Goal: Task Accomplishment & Management: Complete application form

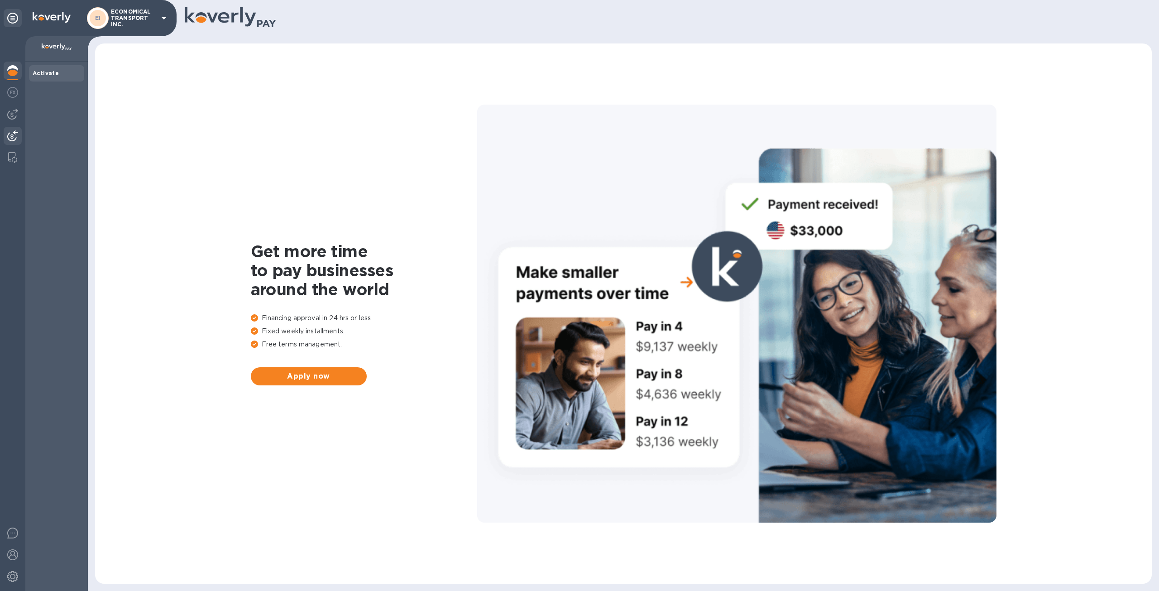
click at [16, 132] on img at bounding box center [12, 135] width 11 height 11
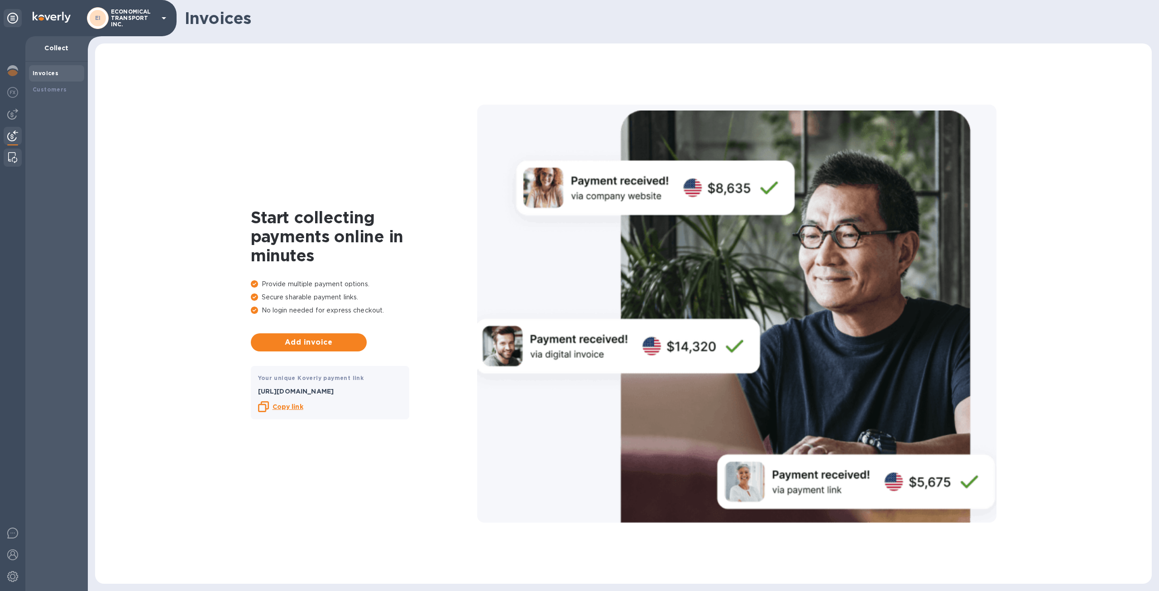
click at [14, 155] on img at bounding box center [12, 157] width 9 height 11
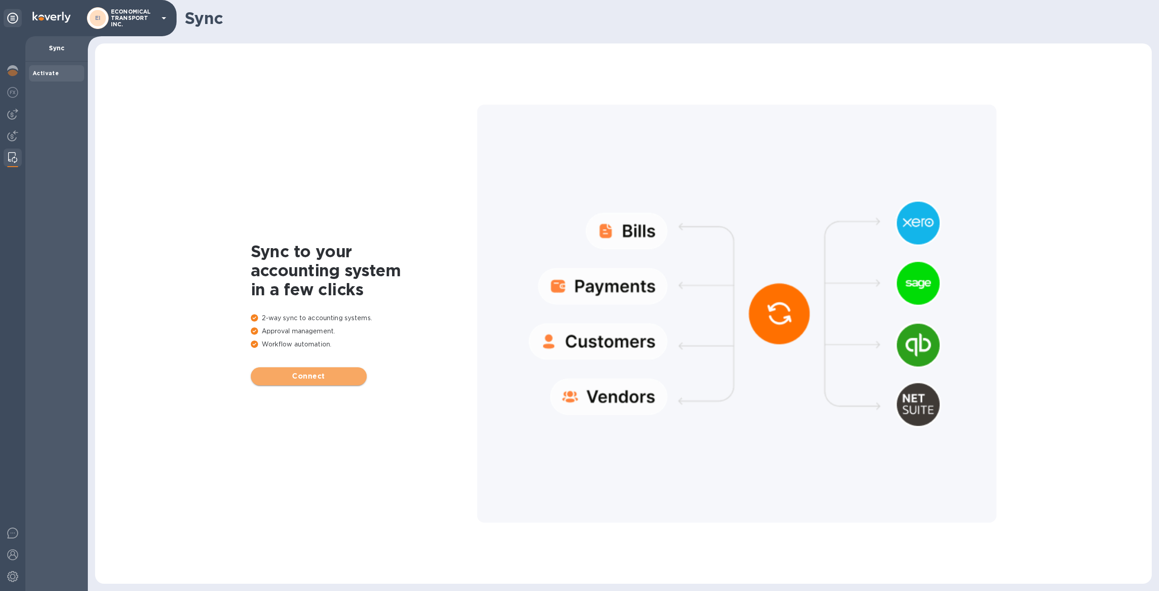
click at [331, 372] on span "Connect" at bounding box center [308, 376] width 101 height 11
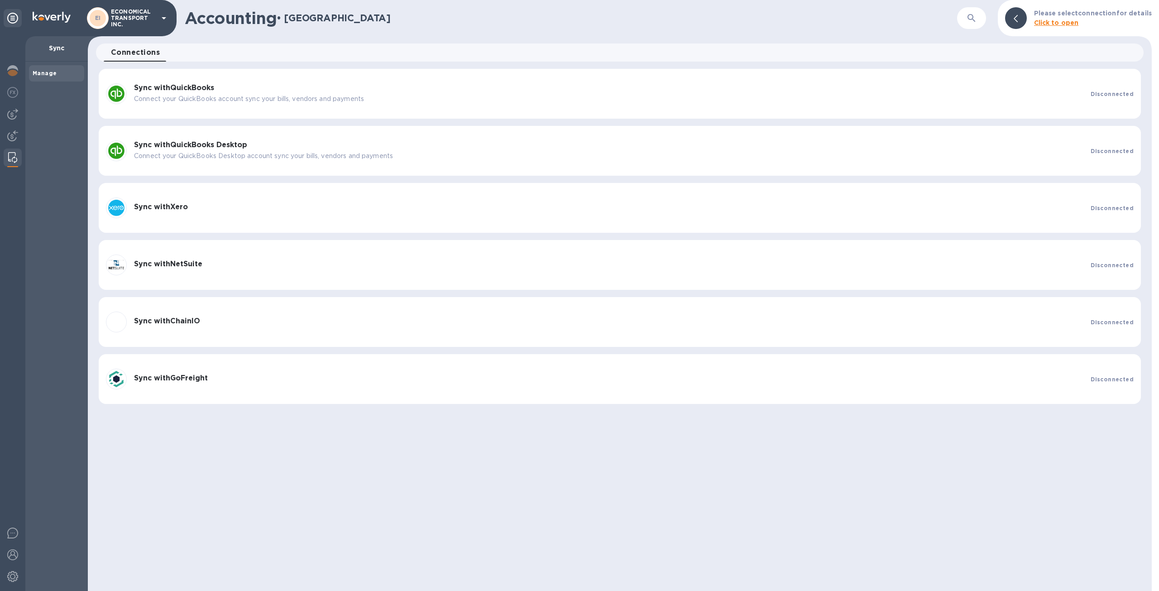
click at [440, 96] on p "Connect your QuickBooks account sync your bills, vendors and payments" at bounding box center [609, 99] width 950 height 10
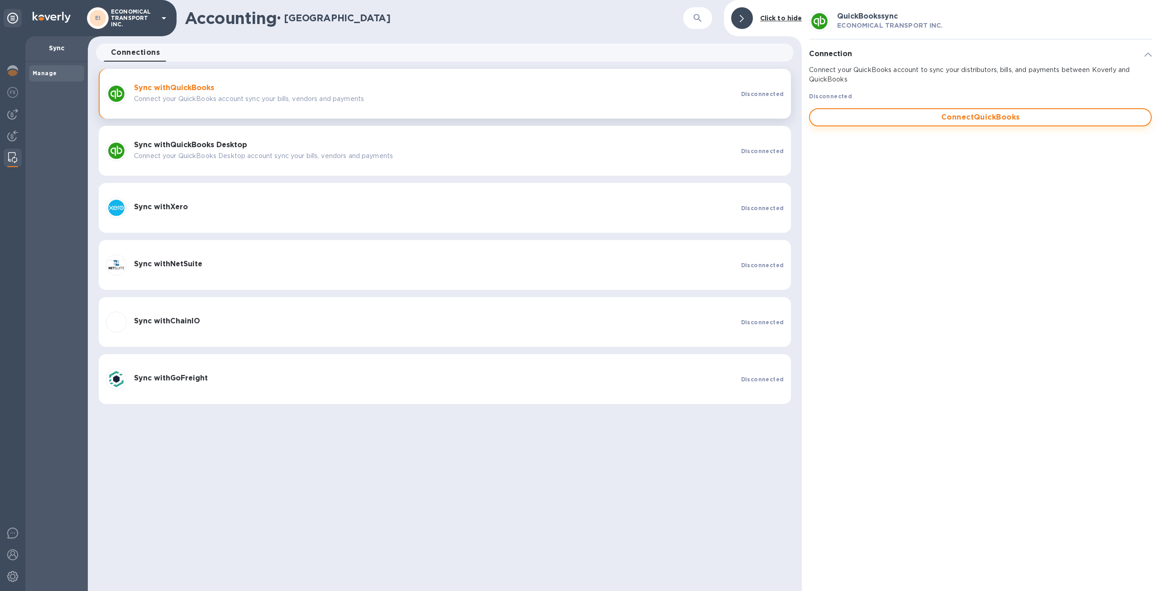
click at [933, 124] on button "Connect QuickBooks" at bounding box center [980, 117] width 343 height 18
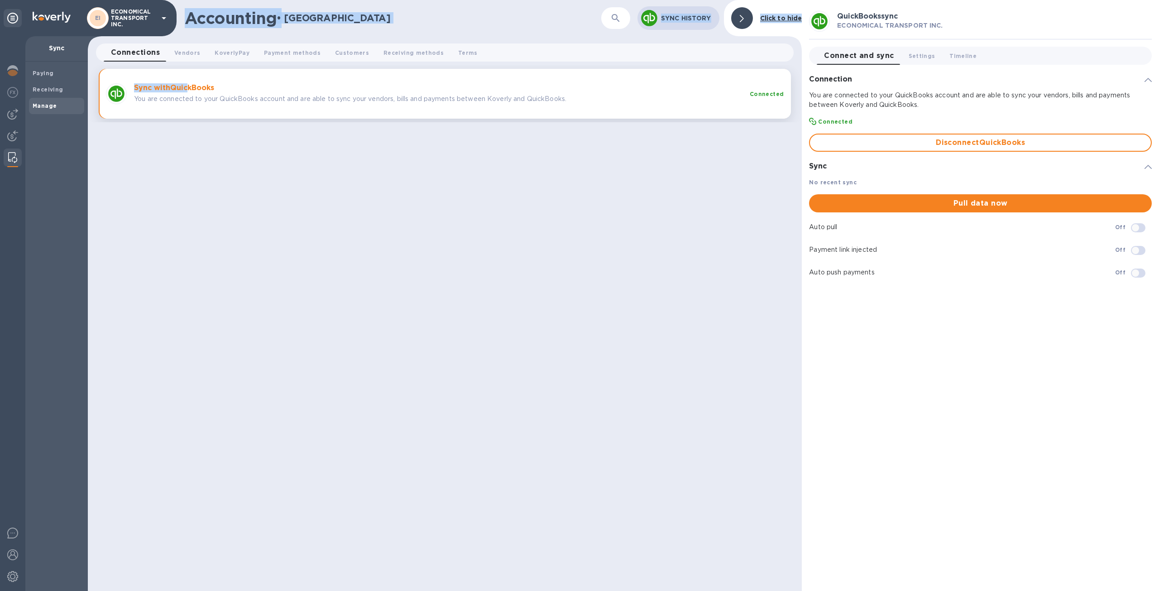
drag, startPoint x: 188, startPoint y: 87, endPoint x: 59, endPoint y: 173, distance: 155.5
click at [59, 173] on div "EI ECONOMICAL TRANSPORT INC. Sync Paying Receiving Manage Accounting • Manage ​…" at bounding box center [579, 295] width 1159 height 591
click at [956, 209] on button "Pull data now" at bounding box center [980, 203] width 343 height 18
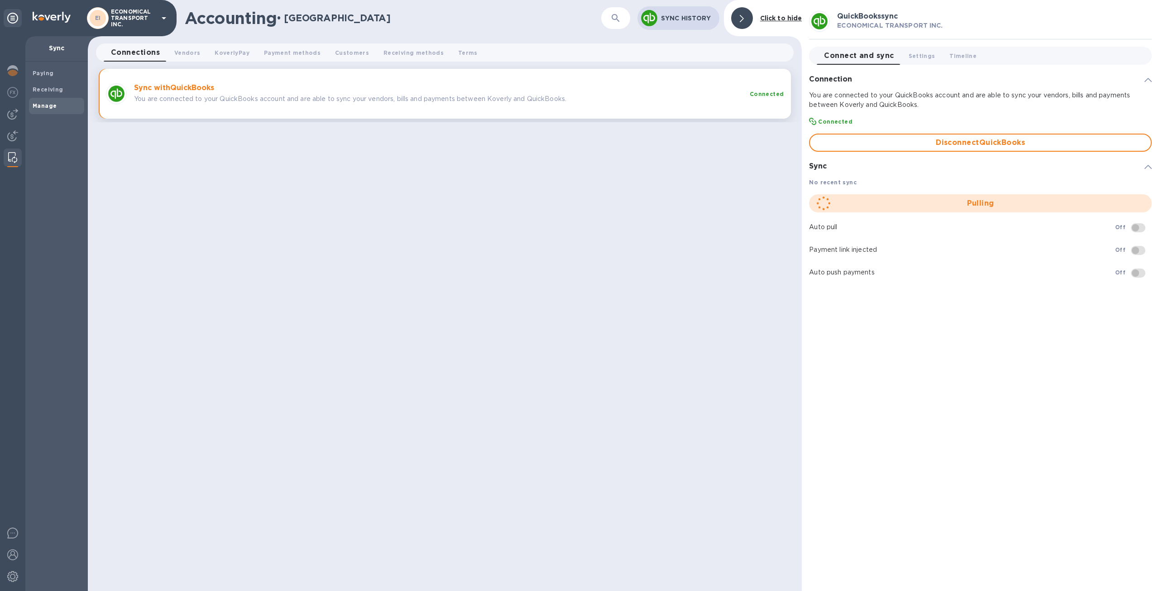
click at [584, 288] on div "Accounting • Manage ​ Sync History Click to hide Connections 0 Vendors 0 Koverl…" at bounding box center [445, 295] width 714 height 591
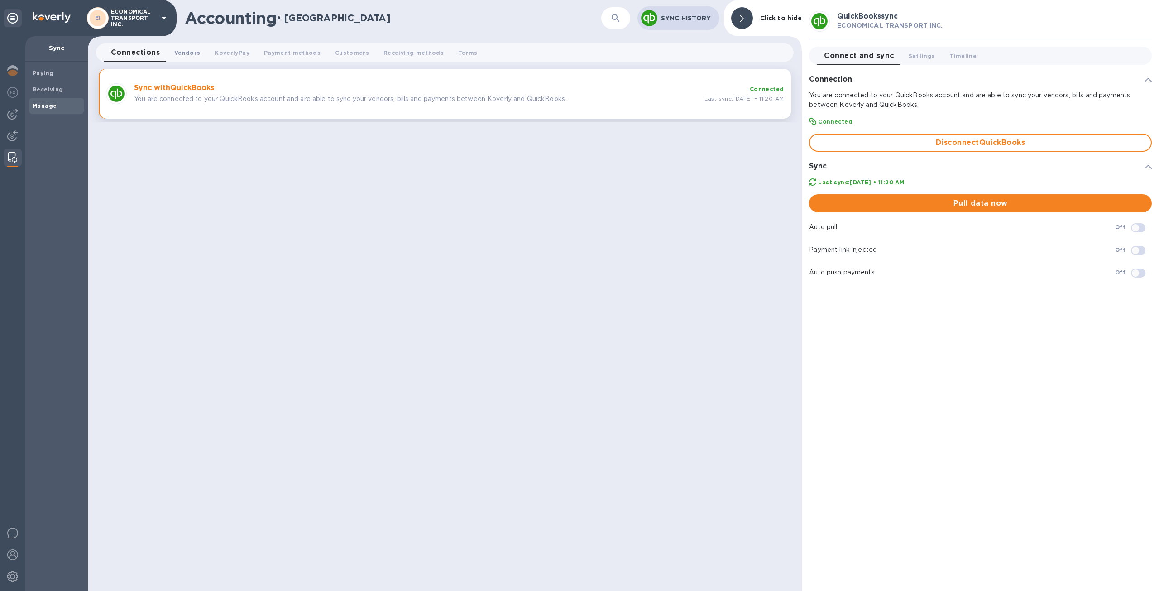
click at [181, 54] on span "Vendors 0" at bounding box center [187, 53] width 26 height 10
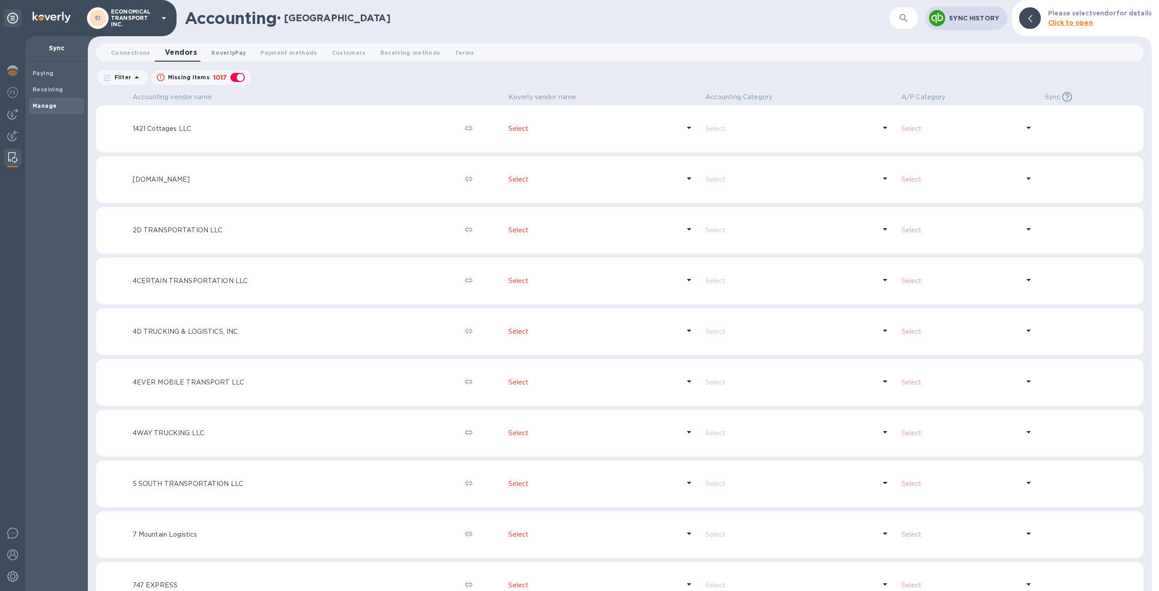
click at [227, 55] on span "KoverlyPay 0" at bounding box center [228, 53] width 34 height 10
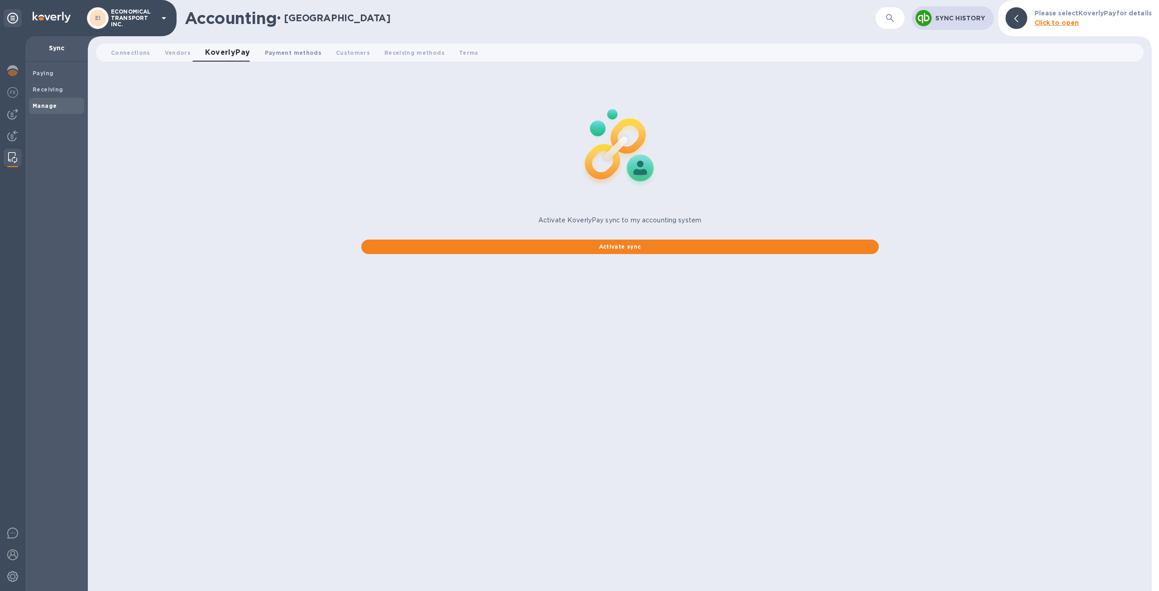
click at [267, 53] on span "Payment methods 0" at bounding box center [293, 53] width 57 height 10
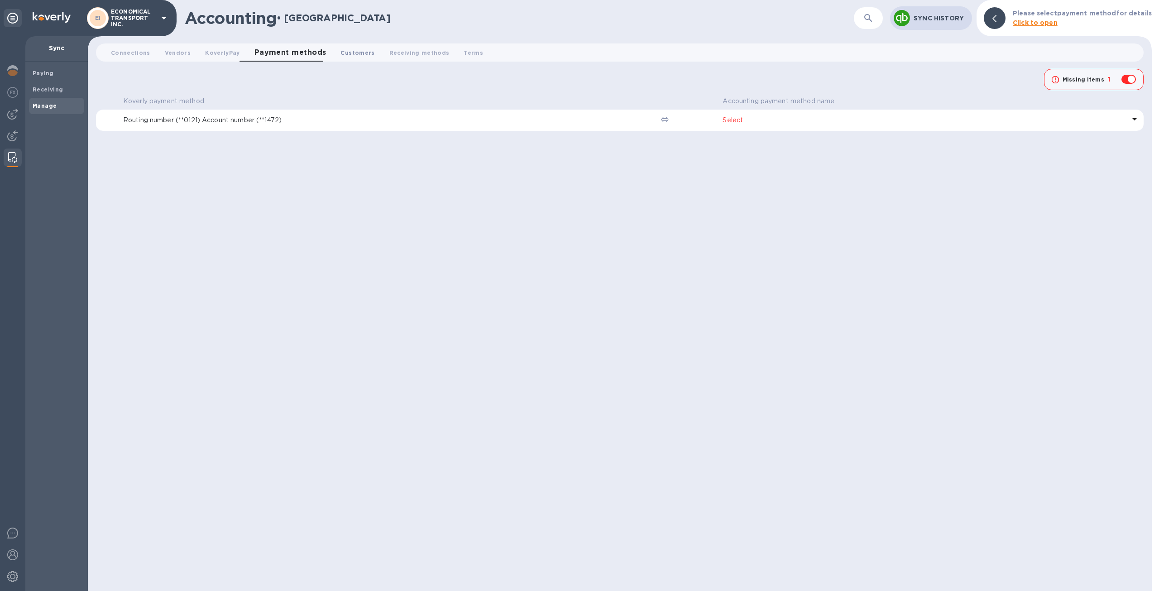
click at [348, 53] on span "Customers 0" at bounding box center [358, 53] width 34 height 10
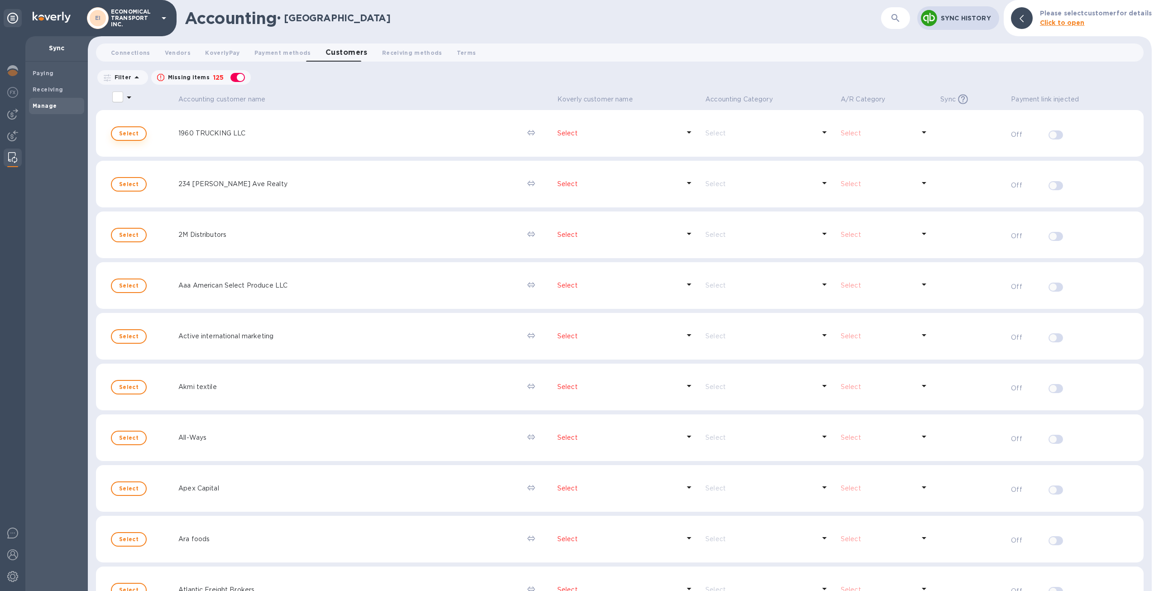
click at [137, 134] on span "Select" at bounding box center [128, 133] width 19 height 11
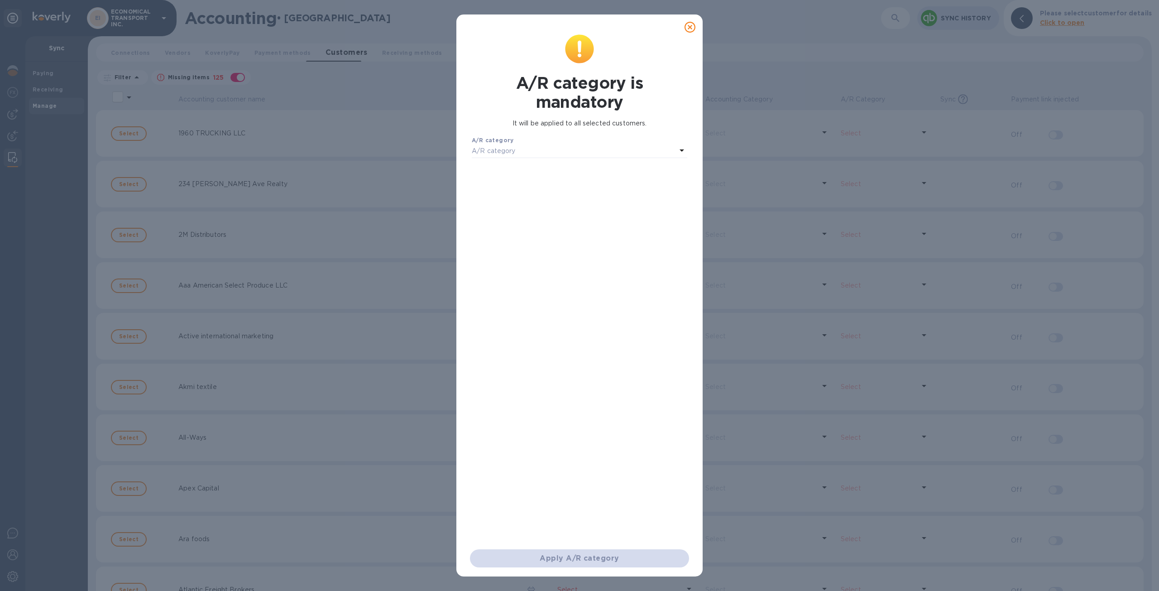
click at [690, 27] on icon at bounding box center [690, 27] width 11 height 11
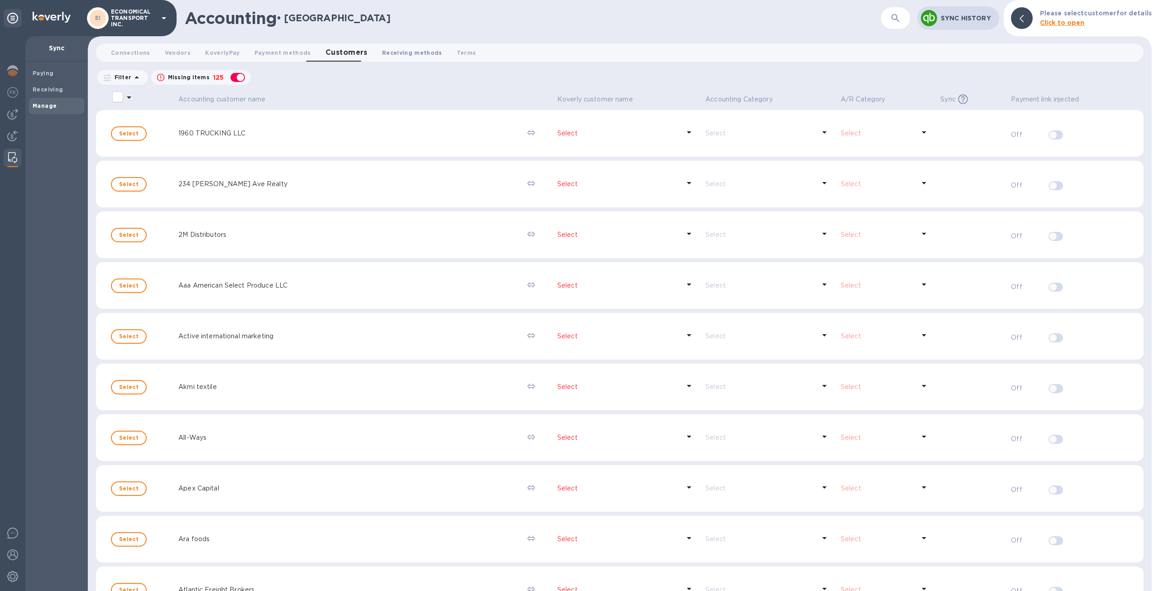
click at [386, 55] on span "Receiving methods 0" at bounding box center [412, 53] width 60 height 10
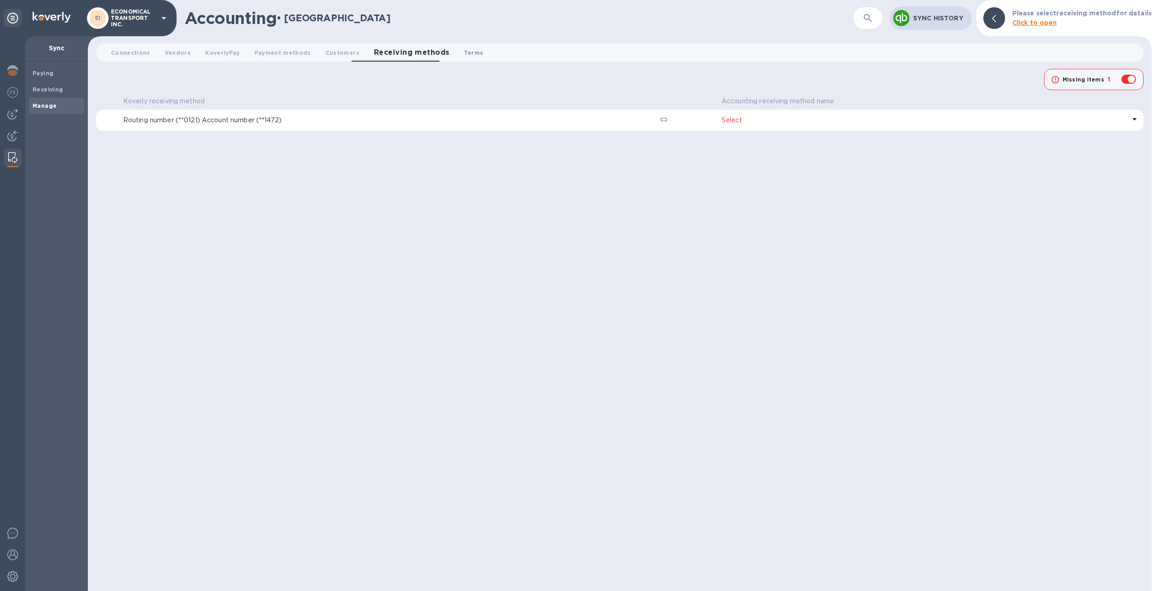
click at [464, 49] on span "Terms 0" at bounding box center [473, 53] width 19 height 10
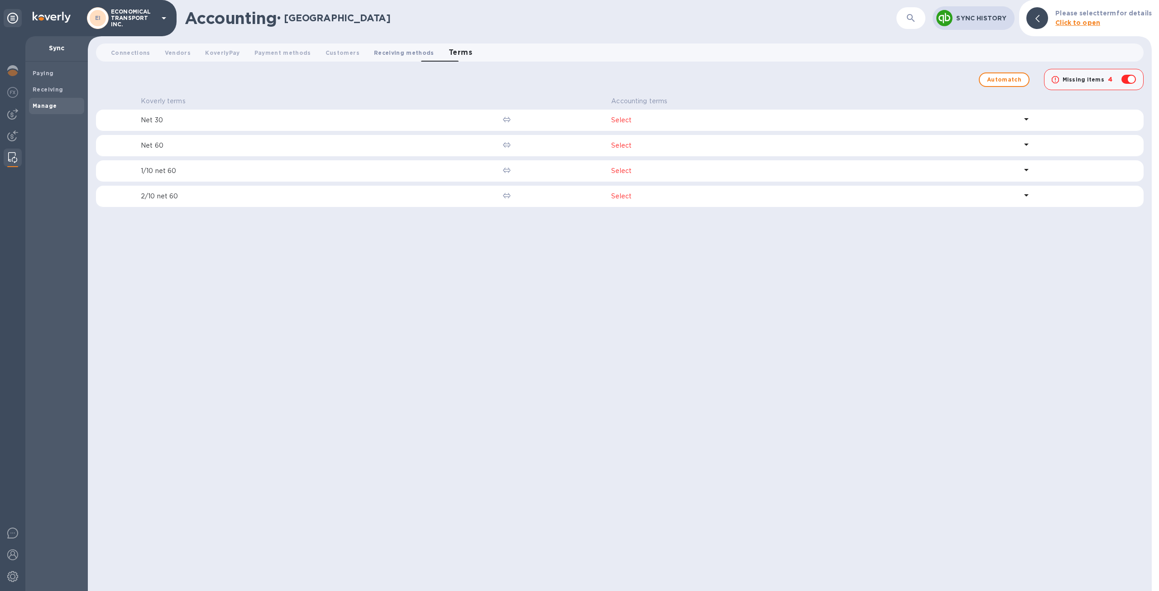
click at [374, 56] on span "Receiving methods 0" at bounding box center [404, 53] width 60 height 10
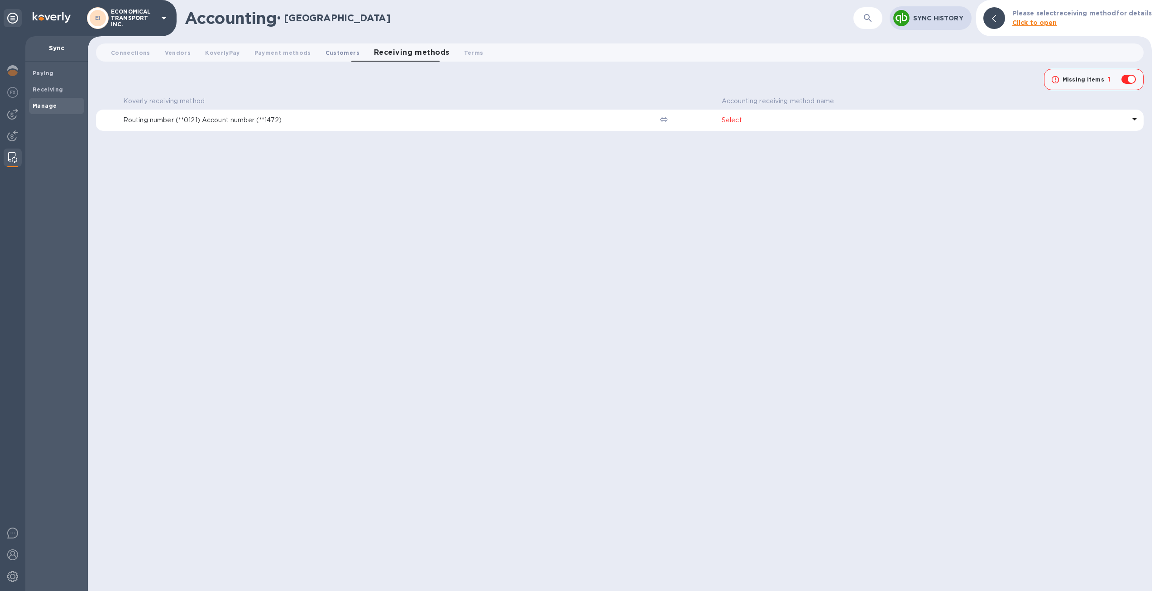
click at [326, 54] on span "Customers 0" at bounding box center [343, 53] width 34 height 10
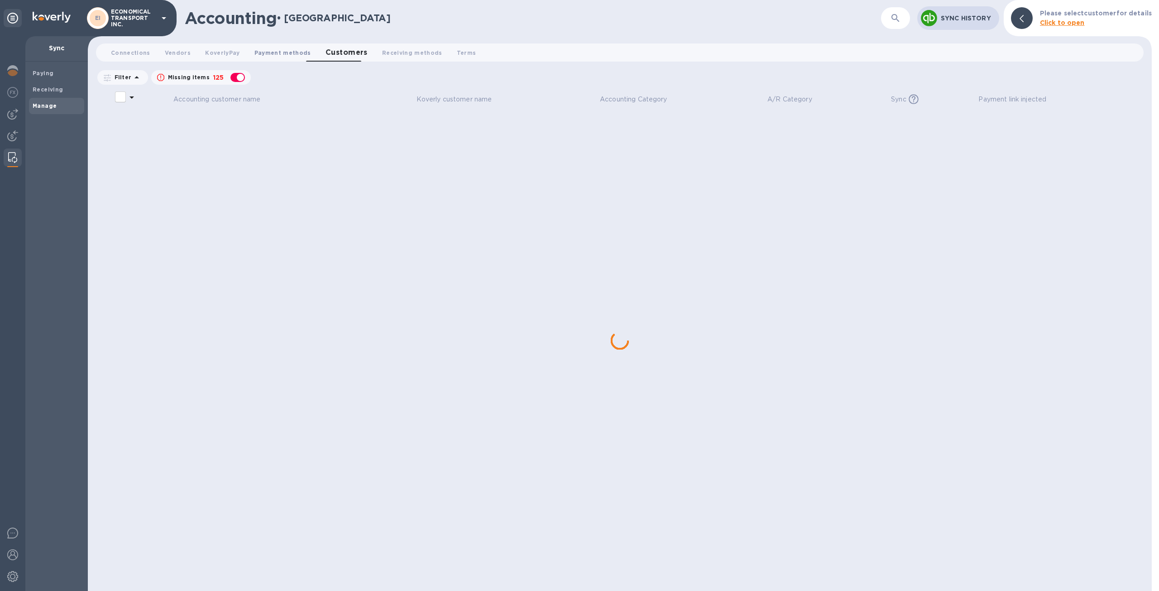
click at [273, 50] on span "Payment methods 0" at bounding box center [283, 53] width 57 height 10
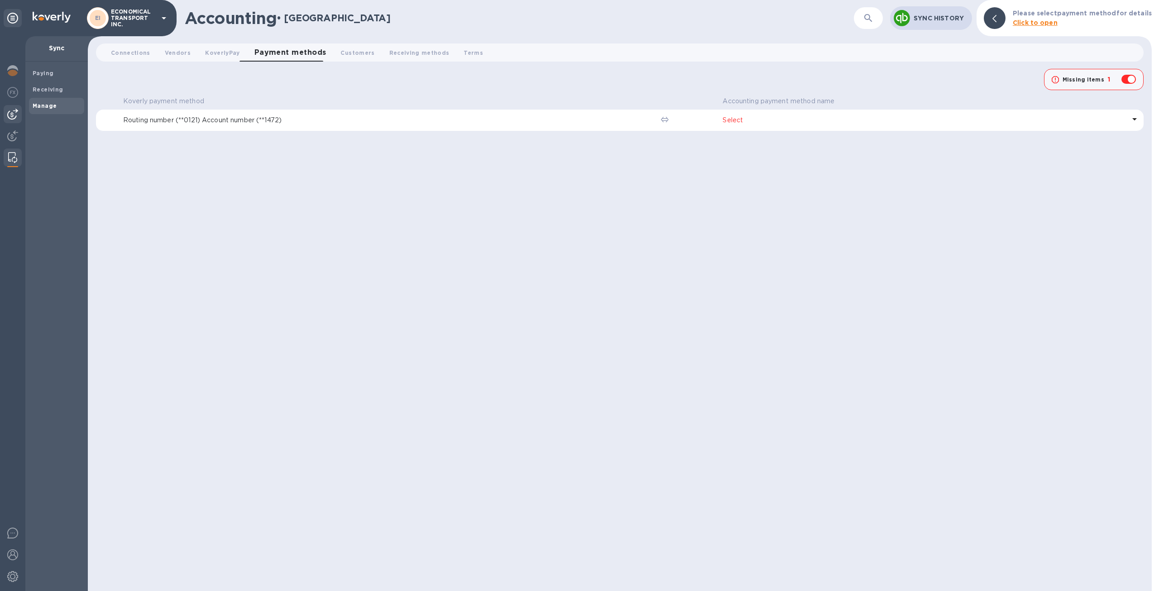
click at [9, 114] on img at bounding box center [12, 114] width 11 height 11
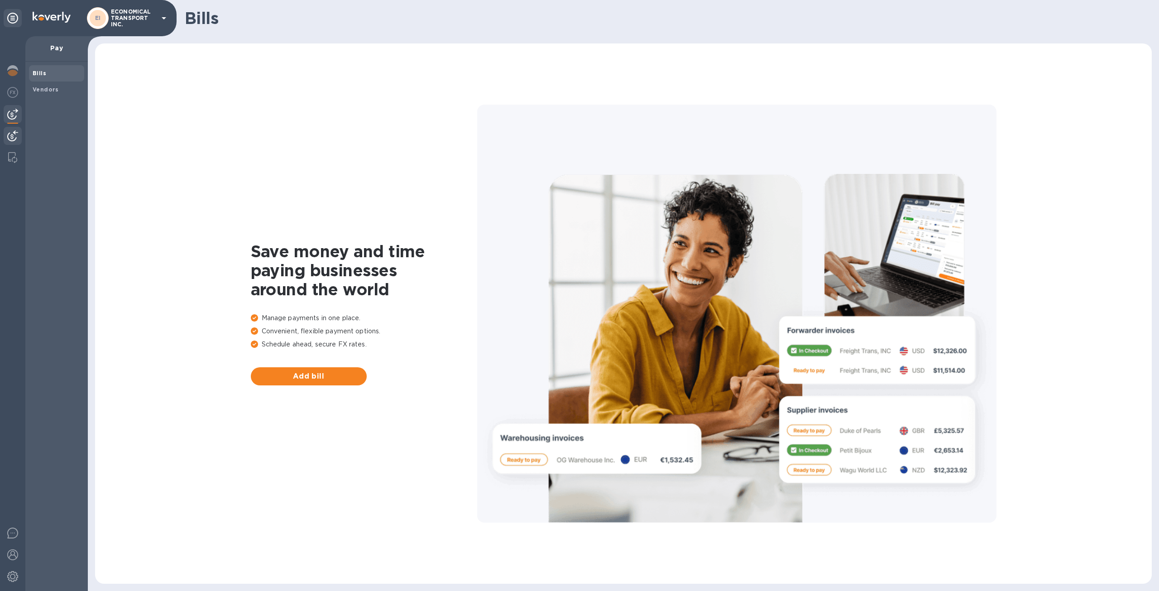
click at [13, 138] on img at bounding box center [12, 135] width 11 height 11
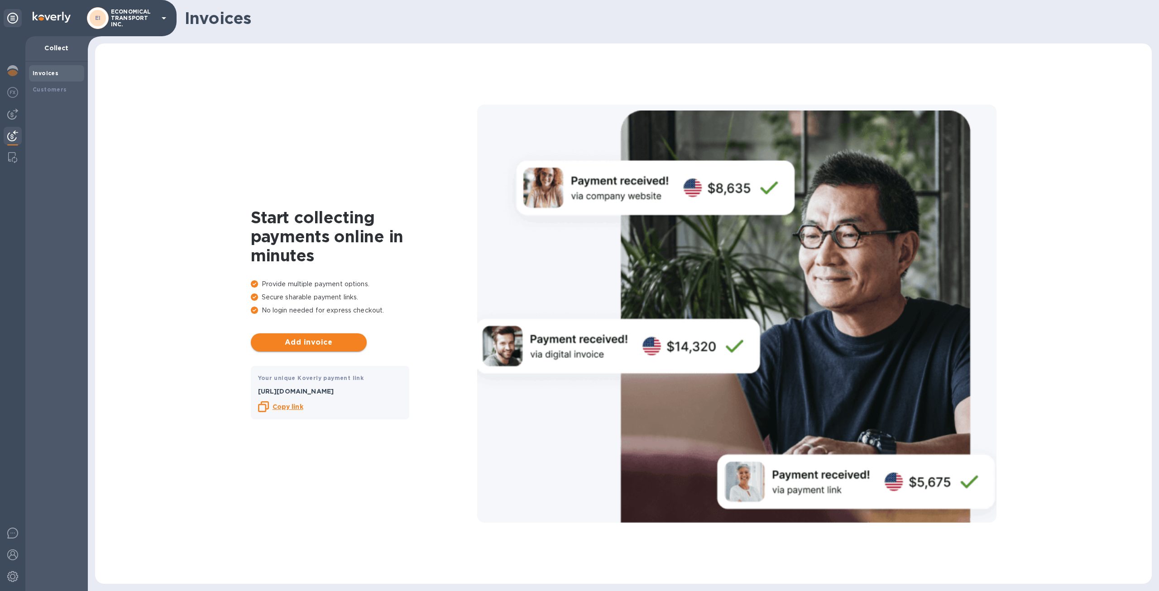
click at [312, 339] on span "Add invoice" at bounding box center [308, 342] width 101 height 11
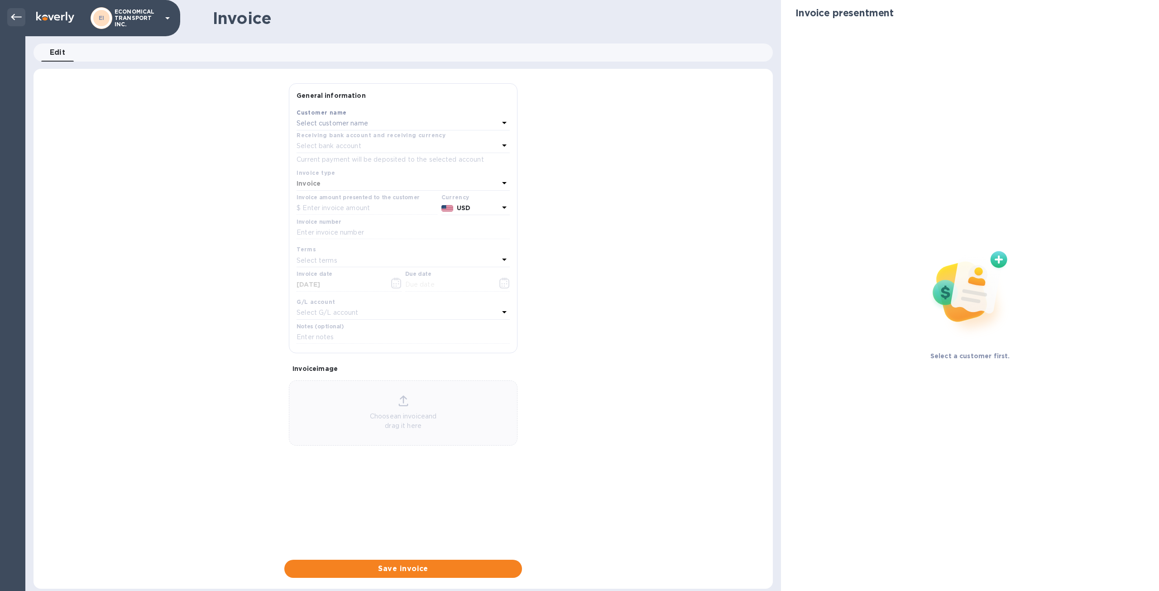
click at [10, 19] on div at bounding box center [16, 17] width 18 height 18
click at [14, 20] on icon at bounding box center [16, 17] width 11 height 11
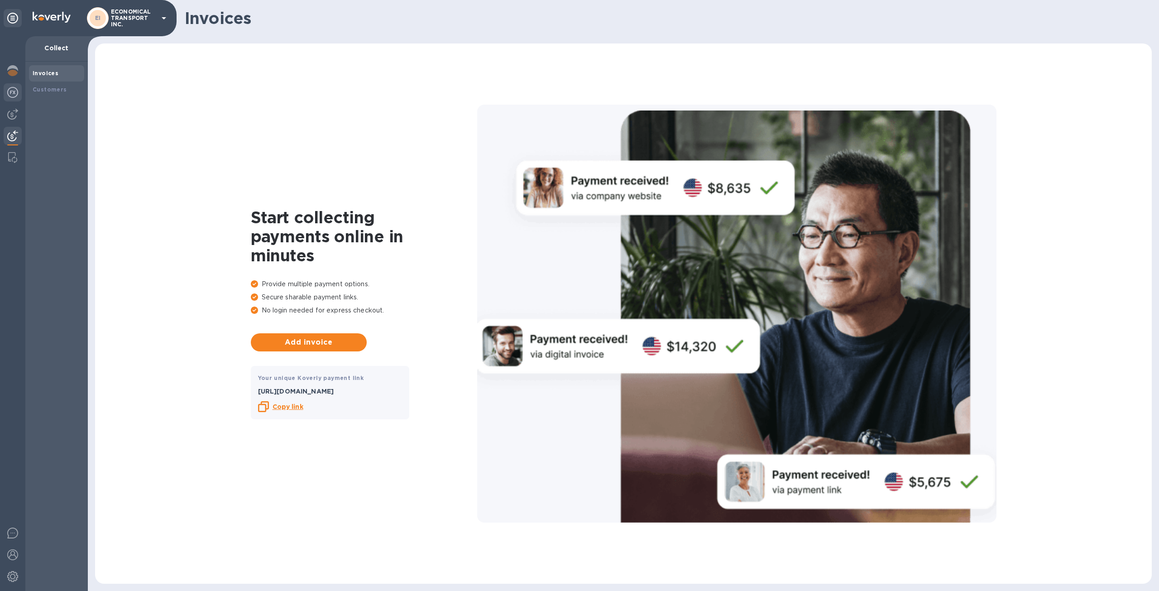
click at [17, 96] on img at bounding box center [12, 92] width 11 height 11
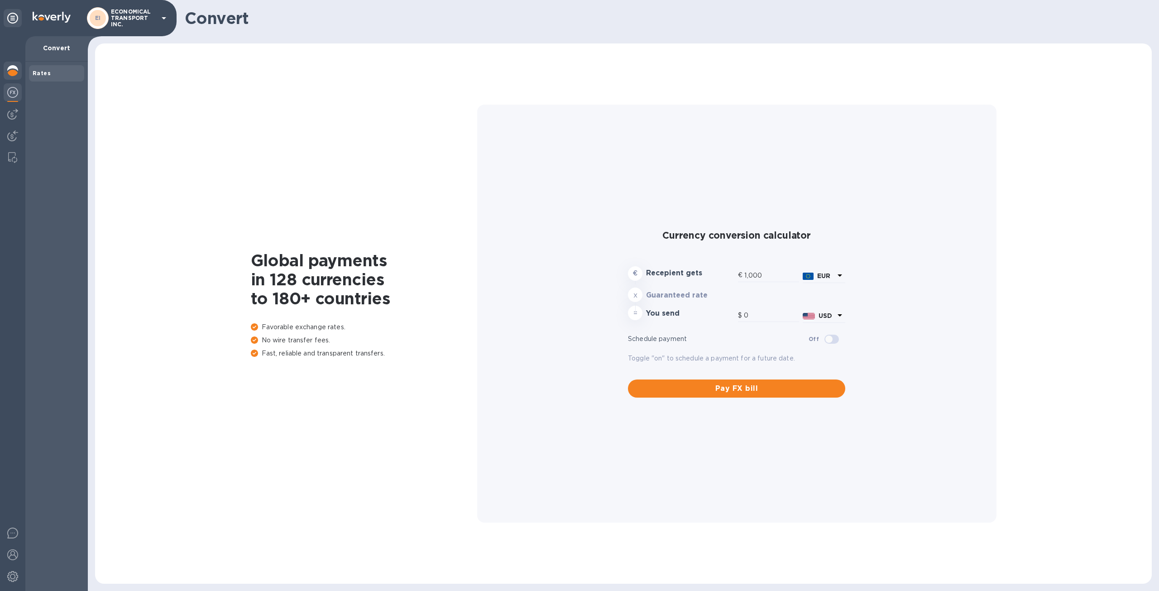
type input "1,185.22"
click at [14, 74] on img at bounding box center [12, 70] width 11 height 11
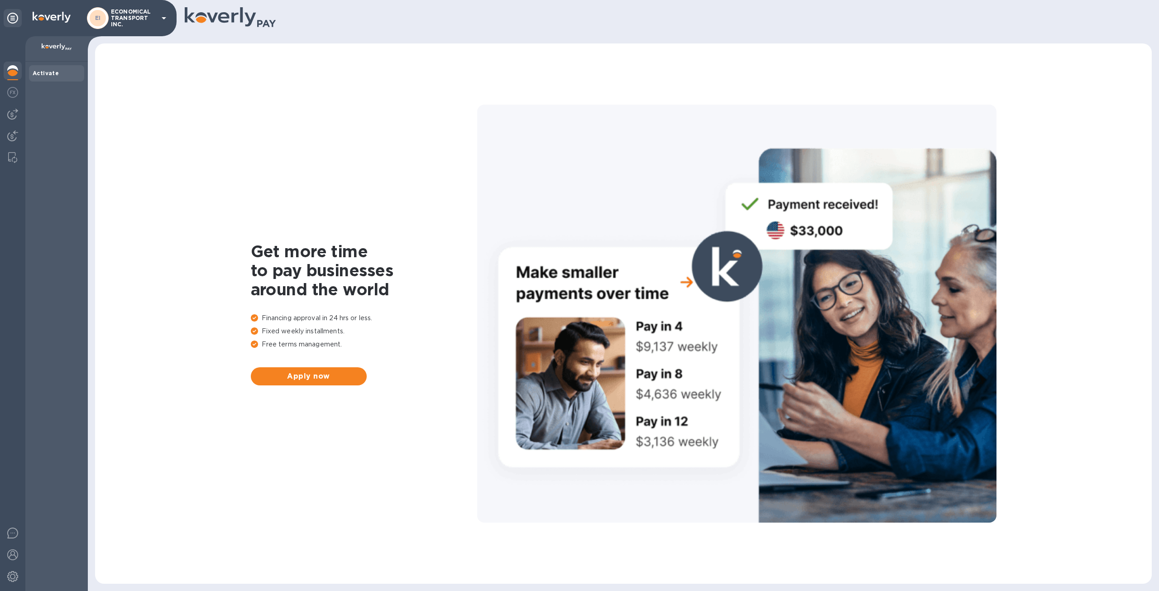
click at [41, 73] on b "Activate" at bounding box center [46, 73] width 26 height 7
click at [14, 19] on icon at bounding box center [12, 18] width 11 height 11
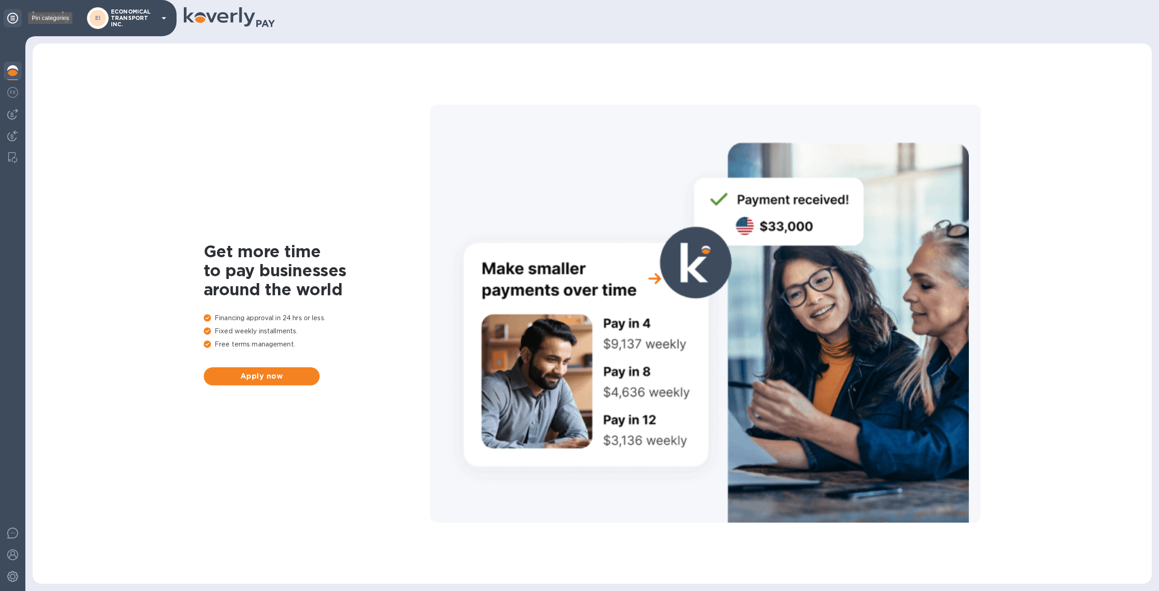
click at [14, 19] on icon at bounding box center [12, 18] width 11 height 11
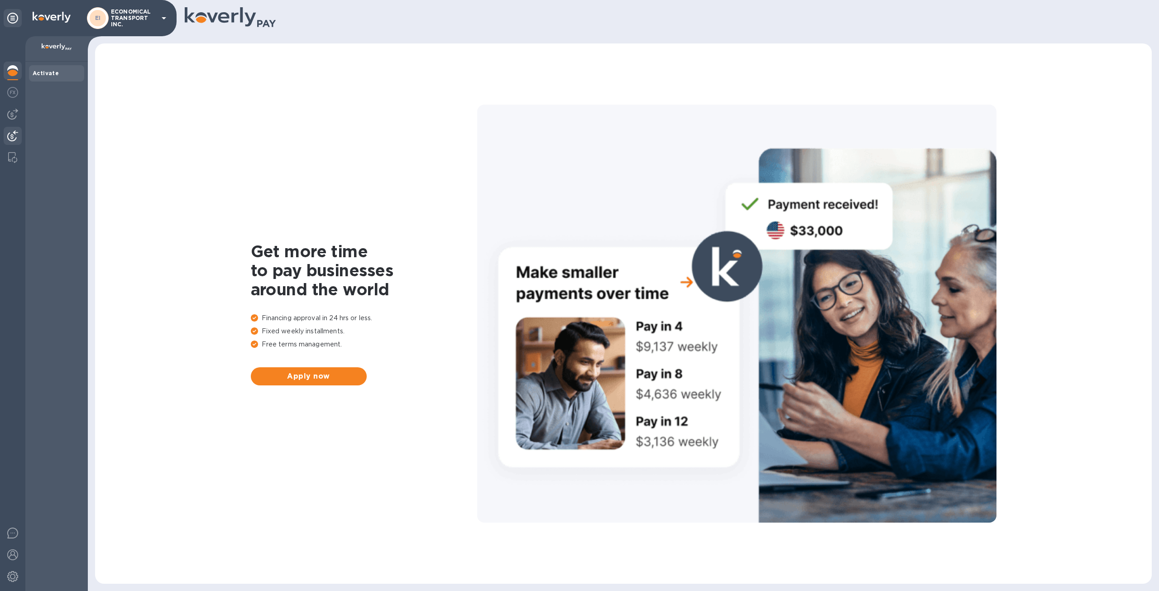
click at [5, 137] on div at bounding box center [13, 137] width 18 height 20
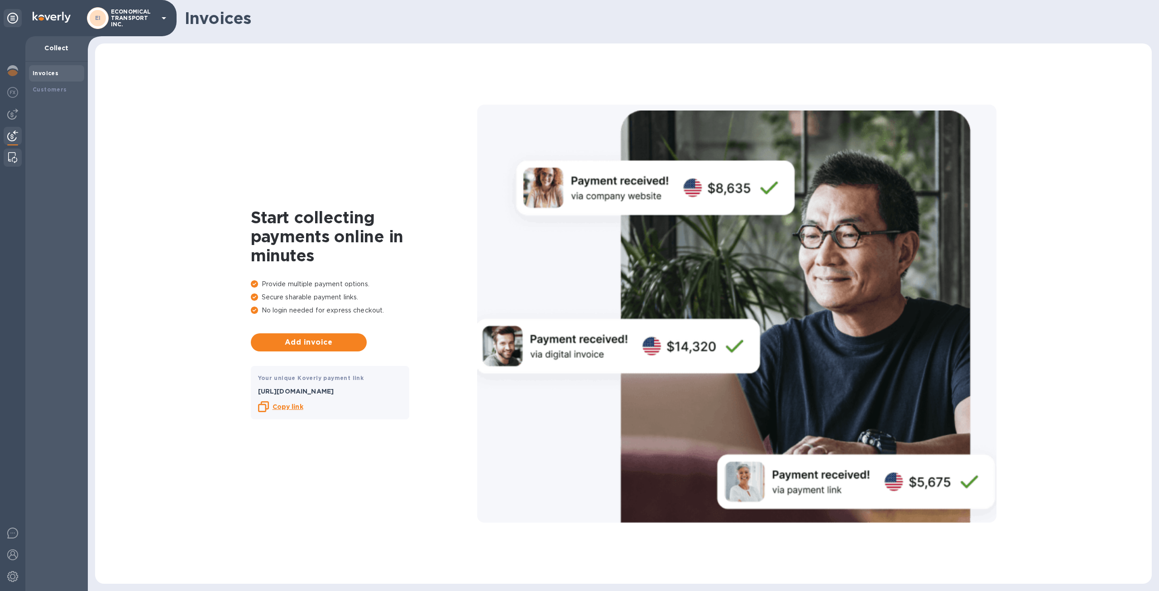
click at [14, 157] on img at bounding box center [12, 157] width 9 height 11
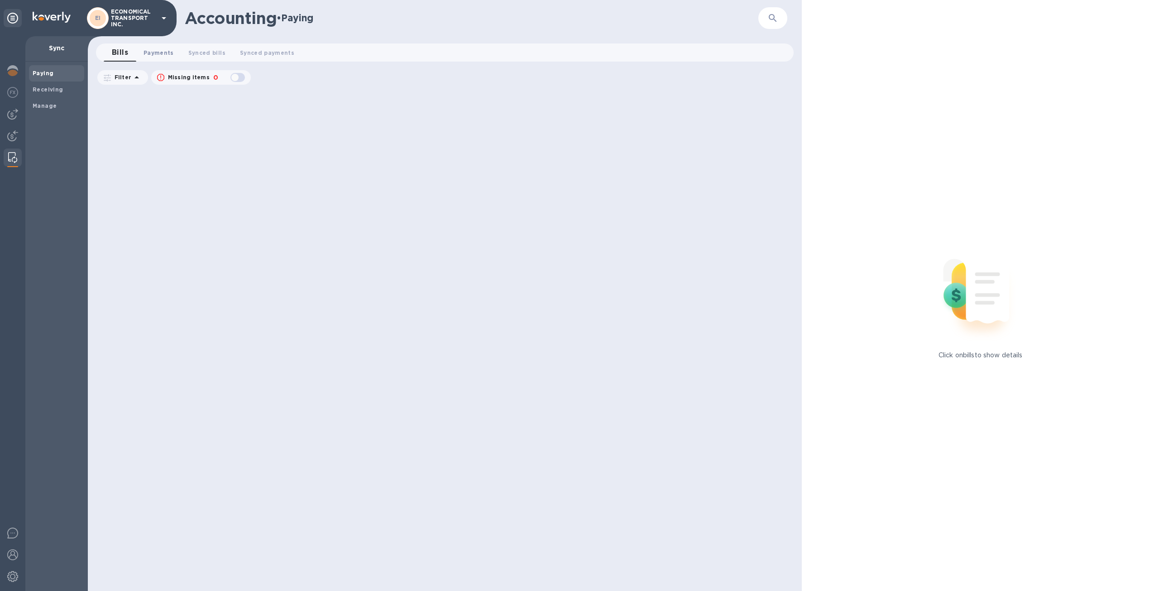
click at [155, 51] on span "Payments 0" at bounding box center [159, 53] width 30 height 10
click at [12, 164] on div at bounding box center [13, 158] width 16 height 18
click at [55, 86] on b "Receiving" at bounding box center [48, 89] width 31 height 7
click at [185, 54] on span "Synced payments 0" at bounding box center [191, 53] width 54 height 10
click at [50, 107] on b "Manage" at bounding box center [45, 105] width 24 height 7
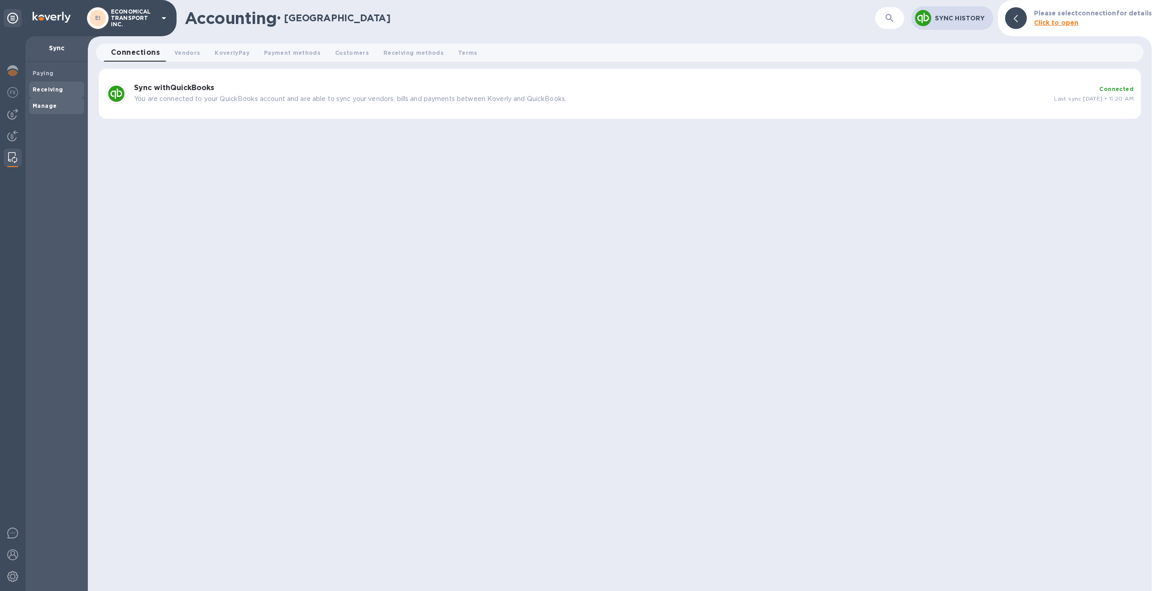
click at [39, 90] on b "Receiving" at bounding box center [48, 89] width 31 height 7
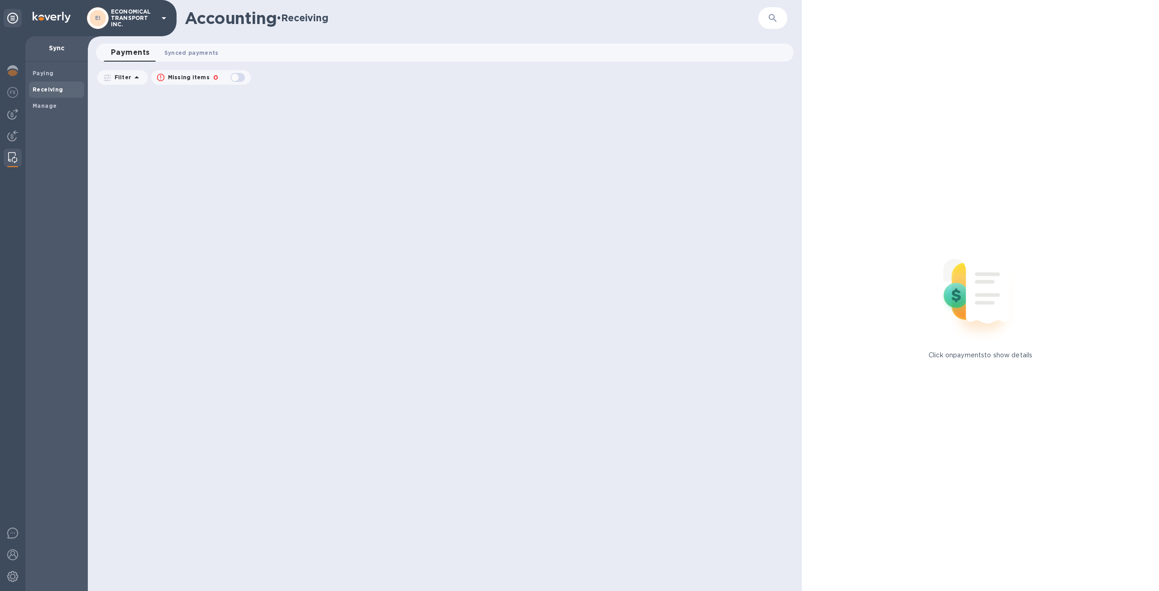
click at [187, 53] on span "Synced payments 0" at bounding box center [191, 53] width 54 height 10
click at [50, 75] on b "Paying" at bounding box center [43, 73] width 21 height 7
click at [53, 87] on b "Receiving" at bounding box center [48, 89] width 31 height 7
click at [55, 105] on span "Manage" at bounding box center [57, 105] width 48 height 9
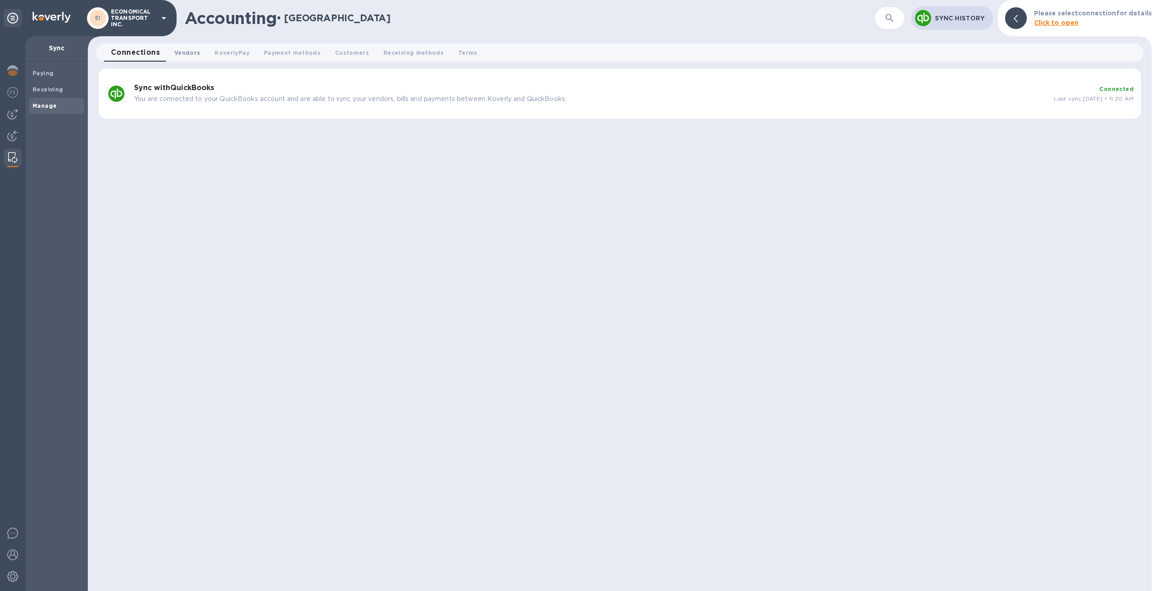
click at [188, 55] on span "Vendors 0" at bounding box center [187, 53] width 26 height 10
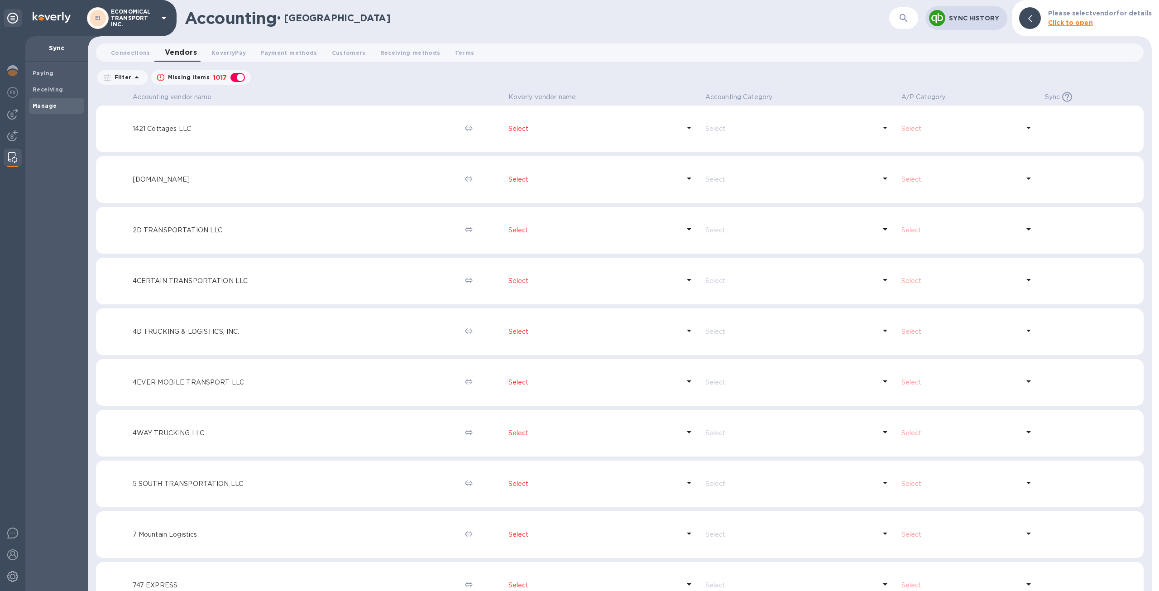
click at [161, 80] on icon "button" at bounding box center [160, 77] width 7 height 7
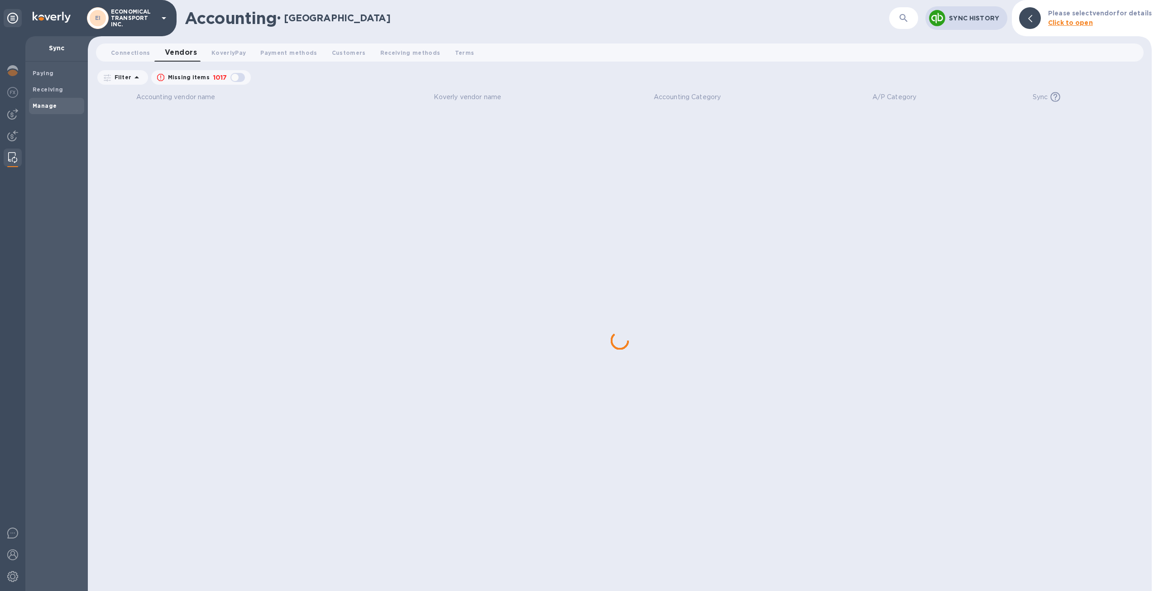
click at [161, 80] on icon "button" at bounding box center [160, 77] width 7 height 7
checkbox input "true"
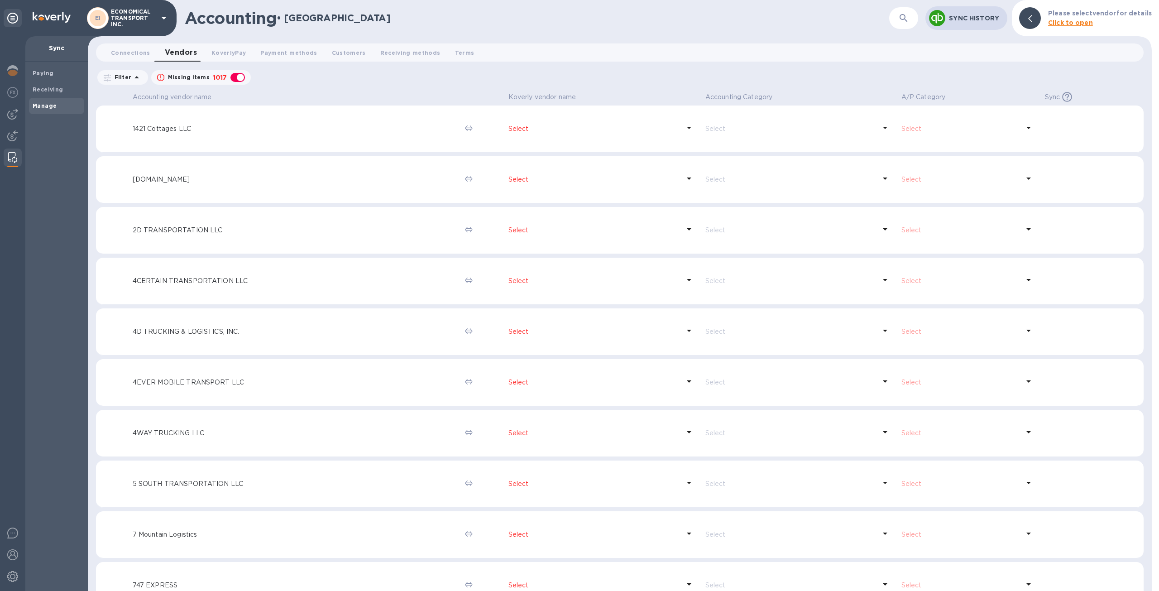
click at [1023, 131] on icon at bounding box center [1028, 127] width 11 height 11
click at [1023, 127] on icon at bounding box center [1028, 127] width 11 height 11
click at [158, 129] on p "1421 Cottages LLC" at bounding box center [295, 129] width 325 height 10
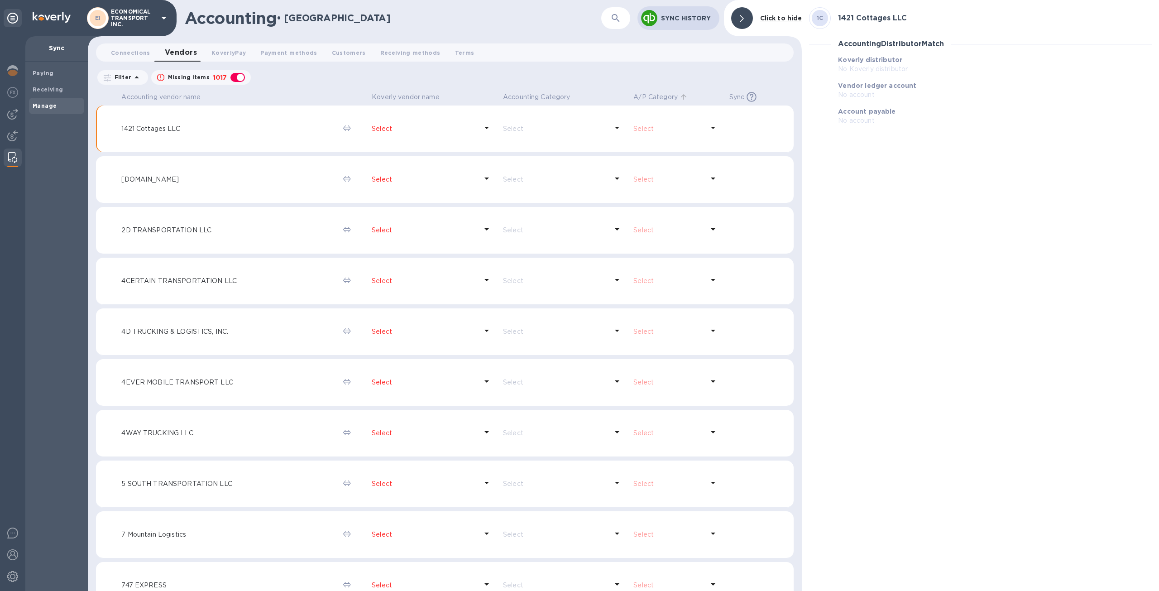
click at [642, 95] on p "A/P Category" at bounding box center [656, 97] width 44 height 10
click at [737, 100] on span "Sync Koverly vendor name, Accounting Category, and A/P Category needs to be set…" at bounding box center [749, 97] width 38 height 10
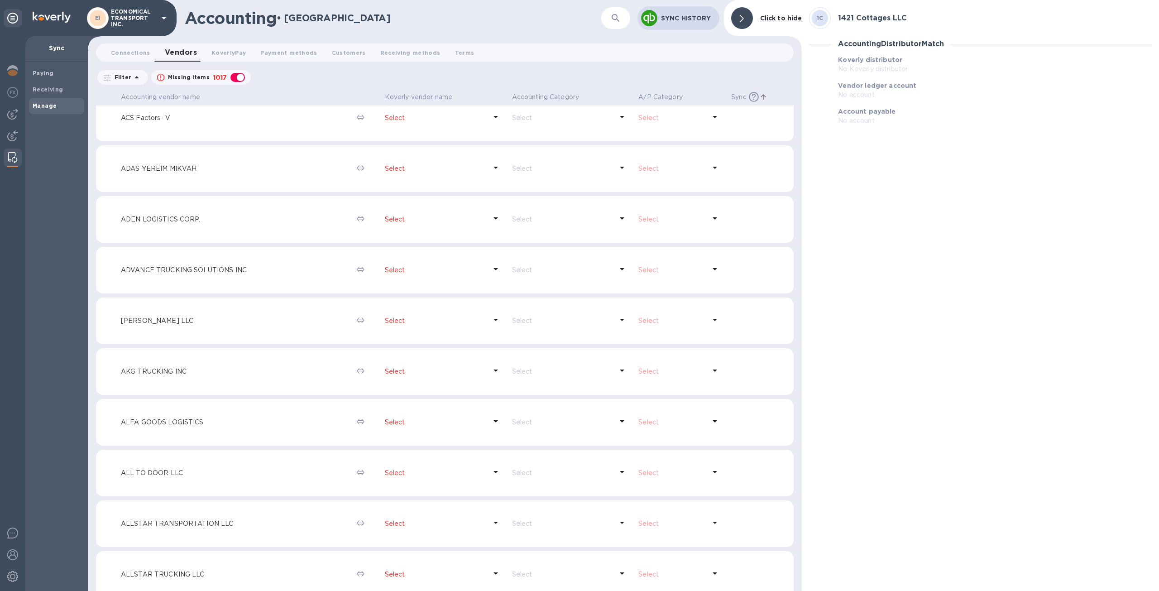
scroll to position [1540, 0]
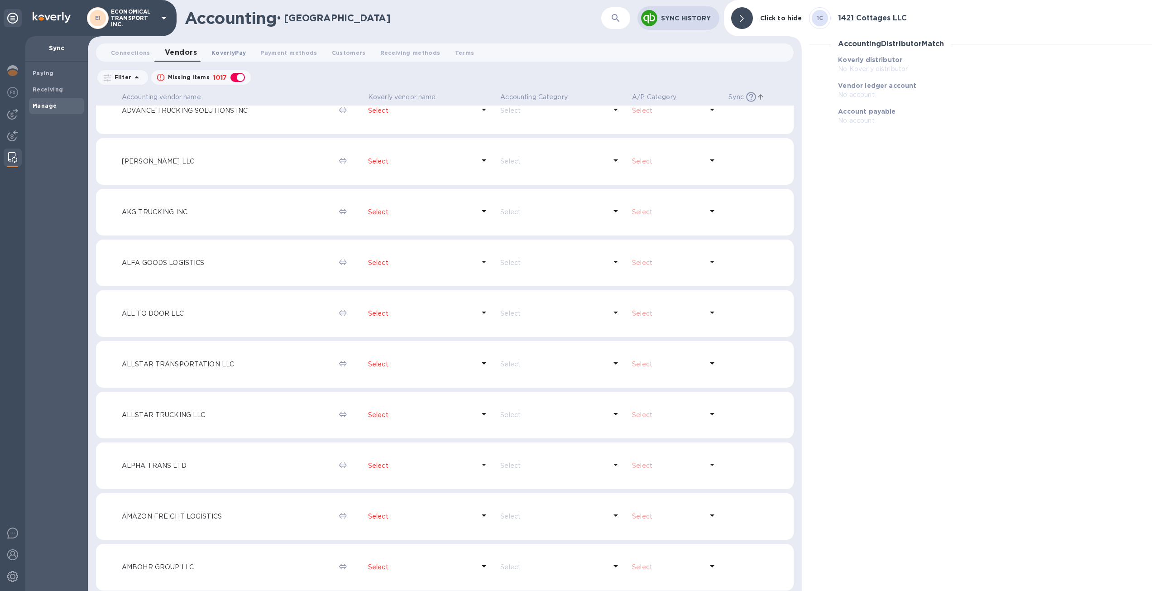
click at [236, 56] on span "KoverlyPay 0" at bounding box center [228, 53] width 34 height 10
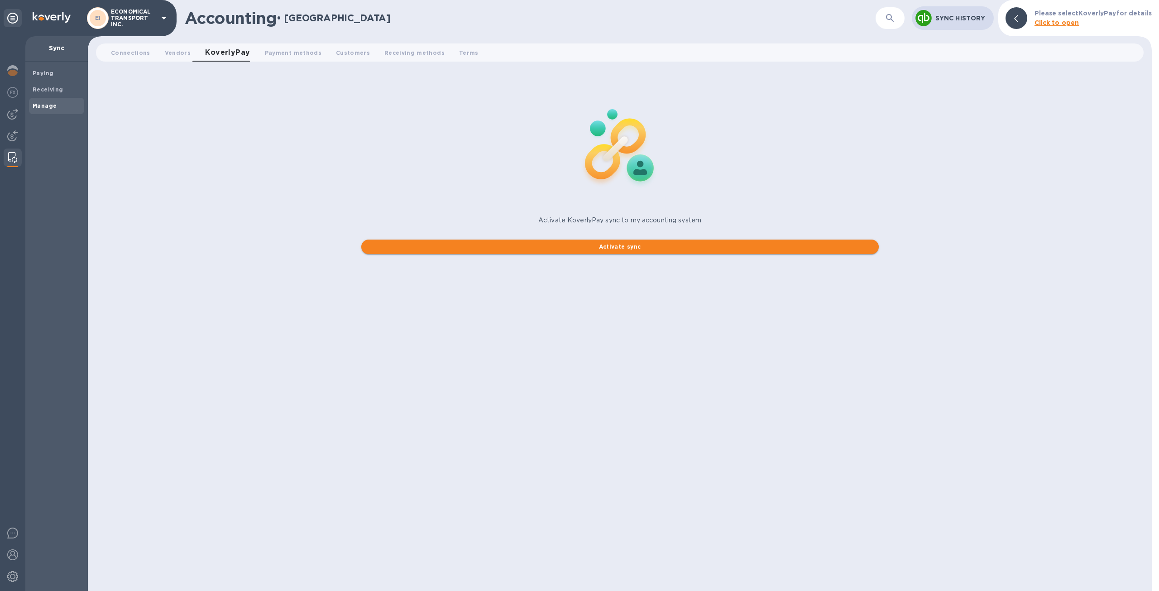
click at [596, 245] on span "Activate sync" at bounding box center [620, 246] width 503 height 11
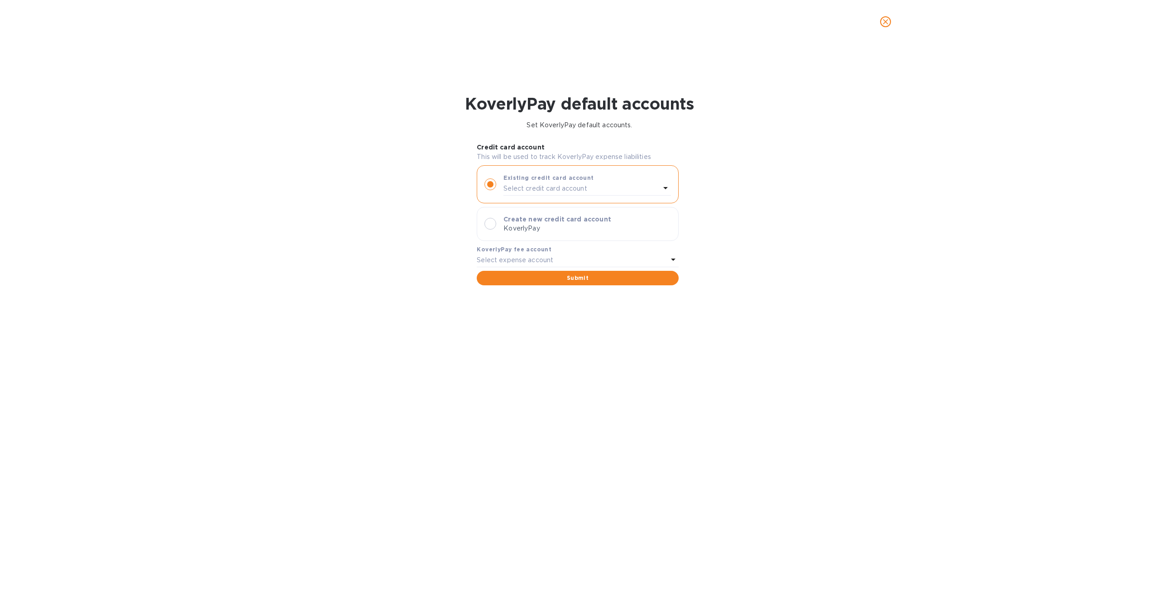
click at [579, 258] on div "Select expense account" at bounding box center [572, 260] width 191 height 13
click at [591, 247] on div "KoverlyPay fee account" at bounding box center [578, 250] width 202 height 10
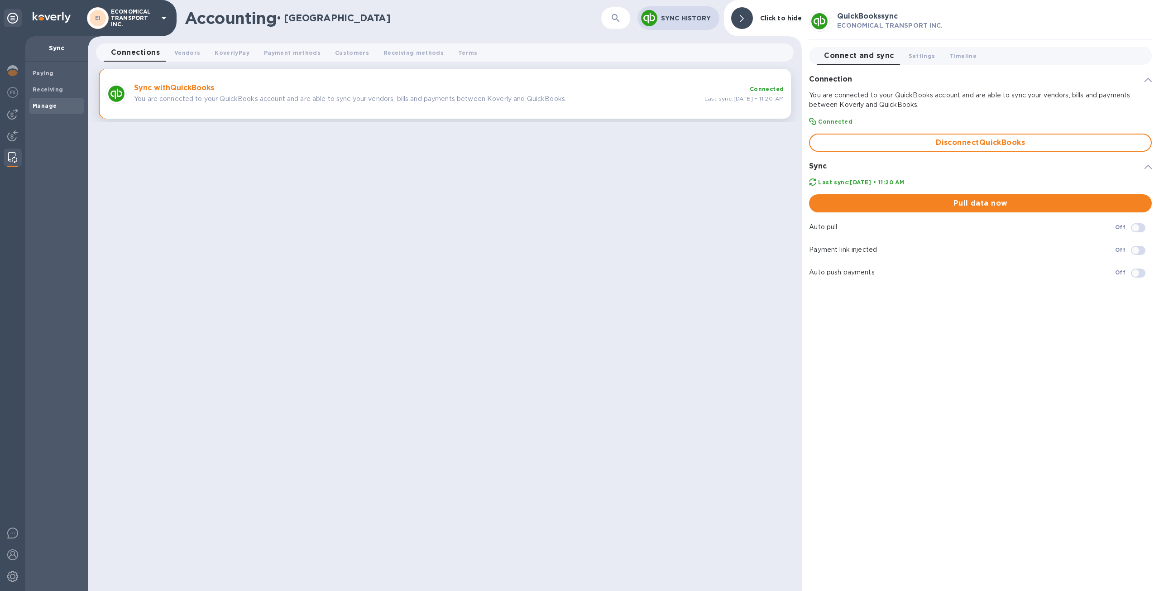
click at [1138, 230] on input "checkbox" at bounding box center [1136, 227] width 46 height 15
checkbox input "true"
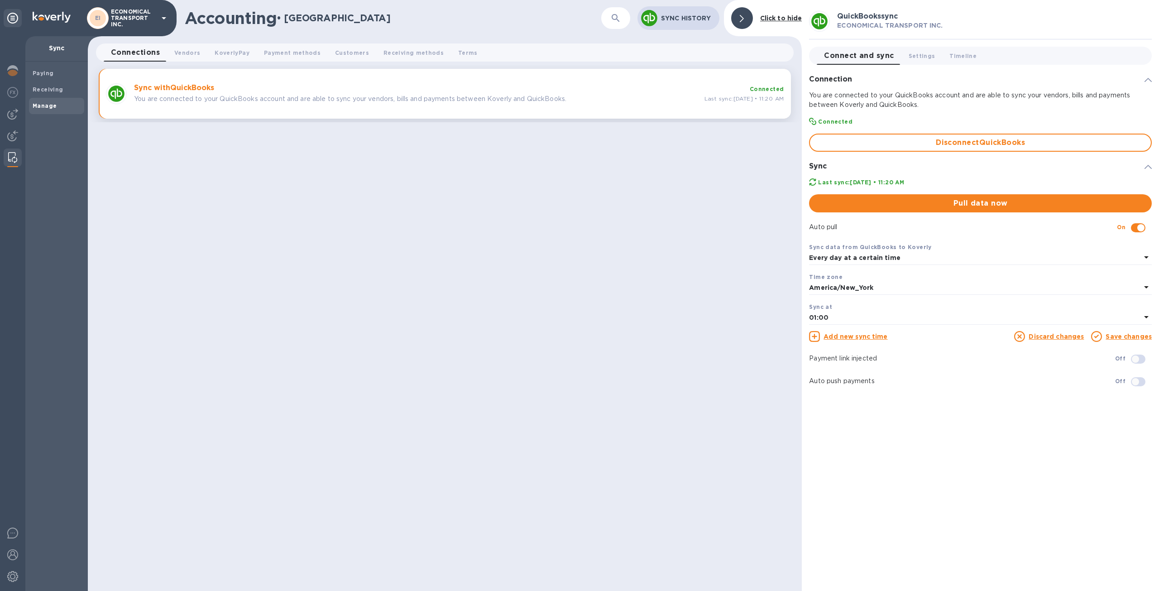
click at [1025, 363] on div "Payment link injected Off" at bounding box center [980, 358] width 343 height 15
click at [1145, 353] on input "checkbox" at bounding box center [1136, 358] width 46 height 15
checkbox input "true"
click at [1140, 384] on span at bounding box center [1138, 381] width 14 height 9
click at [1139, 380] on span at bounding box center [1138, 381] width 14 height 9
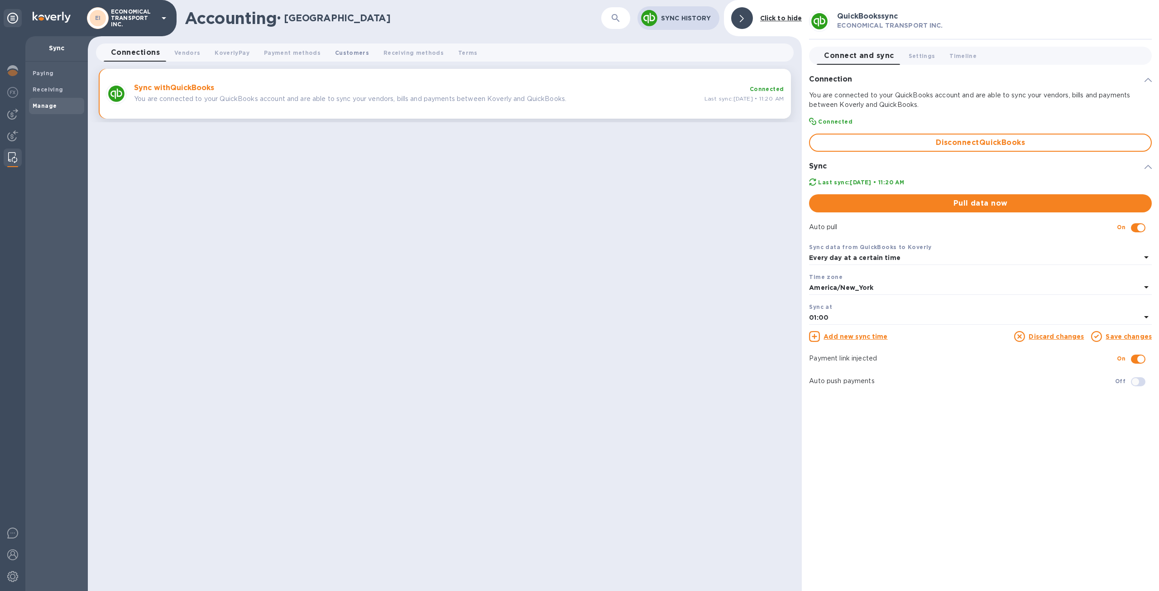
click at [348, 52] on span "Customers 0" at bounding box center [352, 53] width 34 height 10
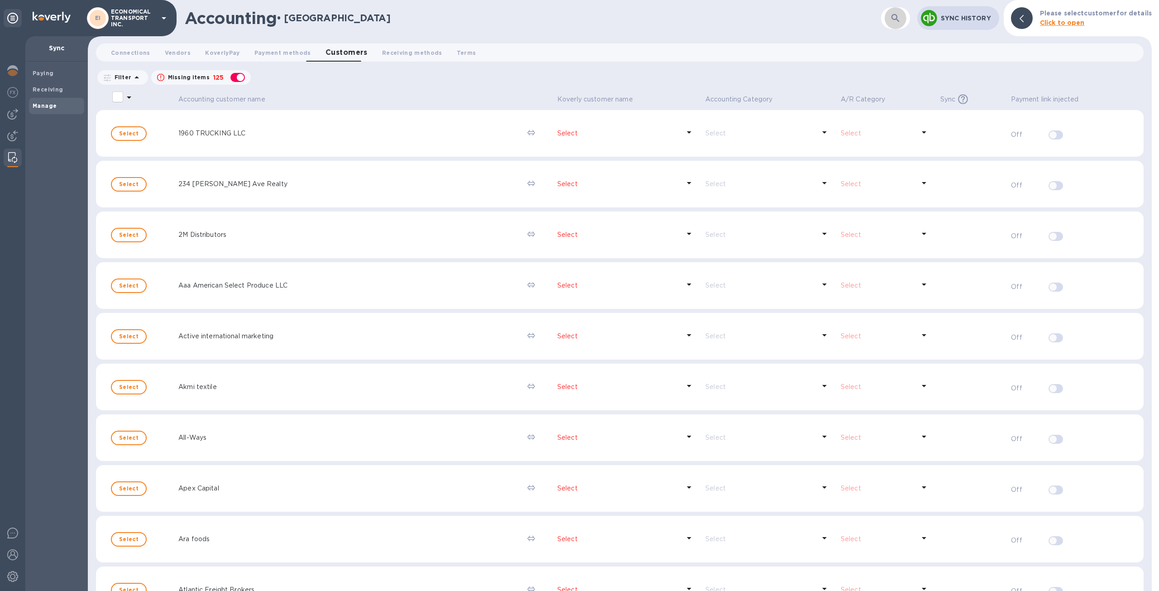
click at [898, 19] on icon "button" at bounding box center [895, 18] width 11 height 11
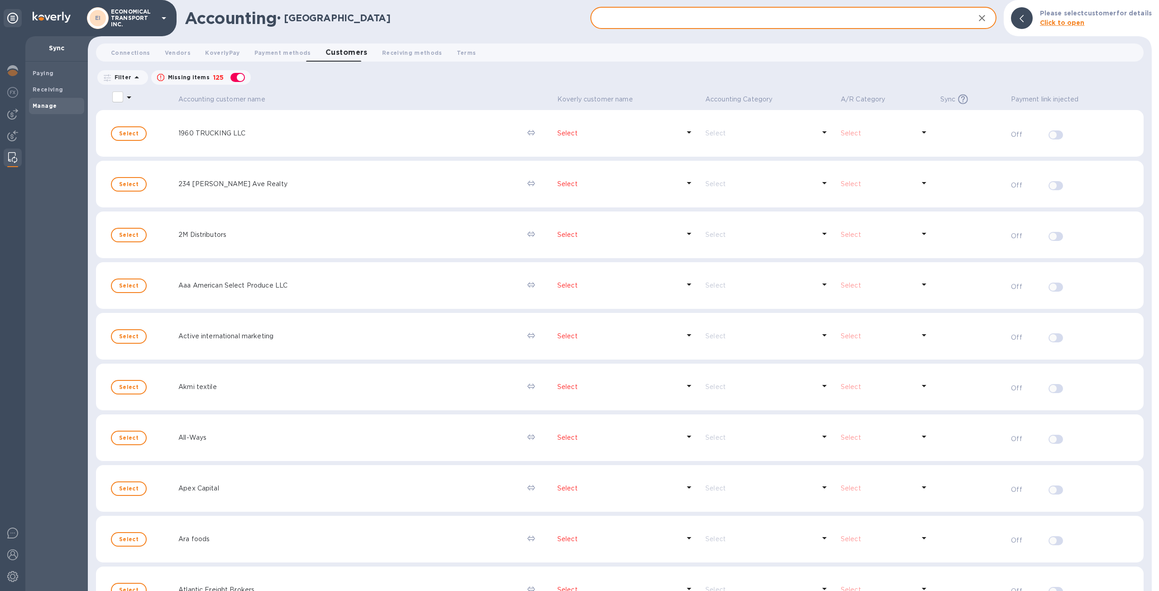
click at [820, 24] on input "text" at bounding box center [779, 18] width 377 height 22
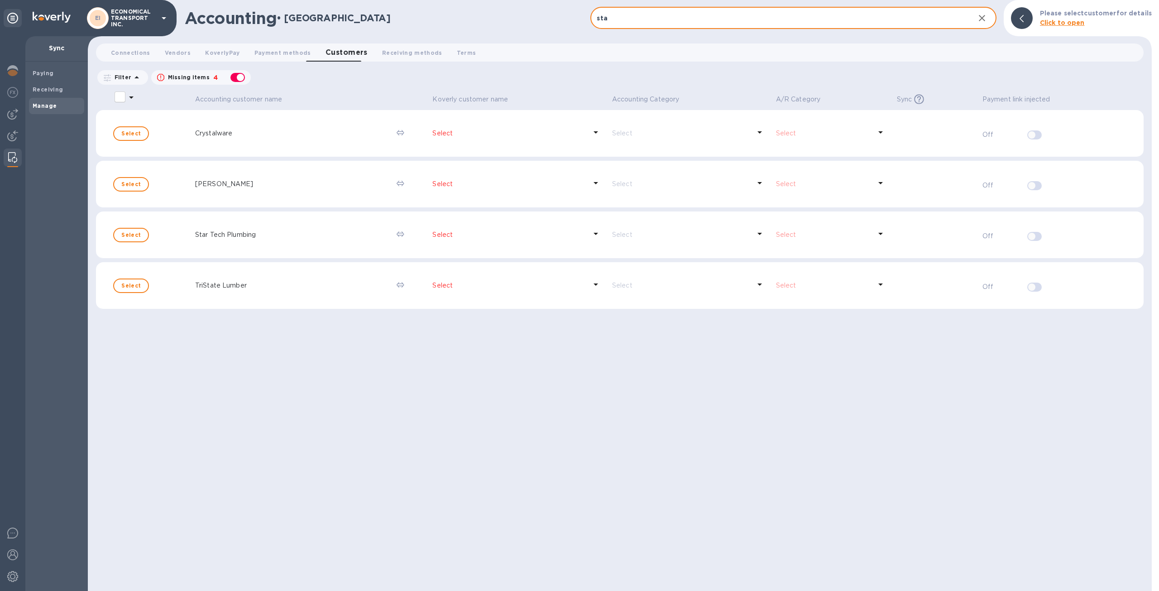
type input "sta"
click at [593, 235] on icon at bounding box center [596, 233] width 11 height 11
click at [438, 233] on p "Select" at bounding box center [509, 235] width 154 height 10
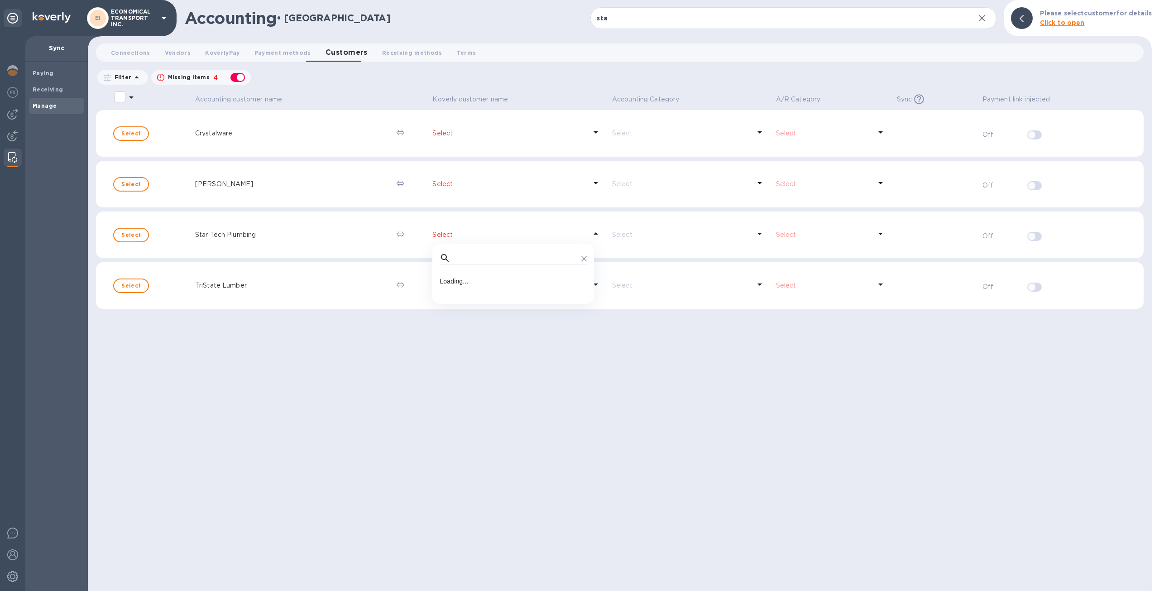
click at [438, 233] on p "Select" at bounding box center [509, 235] width 154 height 10
click at [120, 231] on button "Select" at bounding box center [131, 235] width 36 height 14
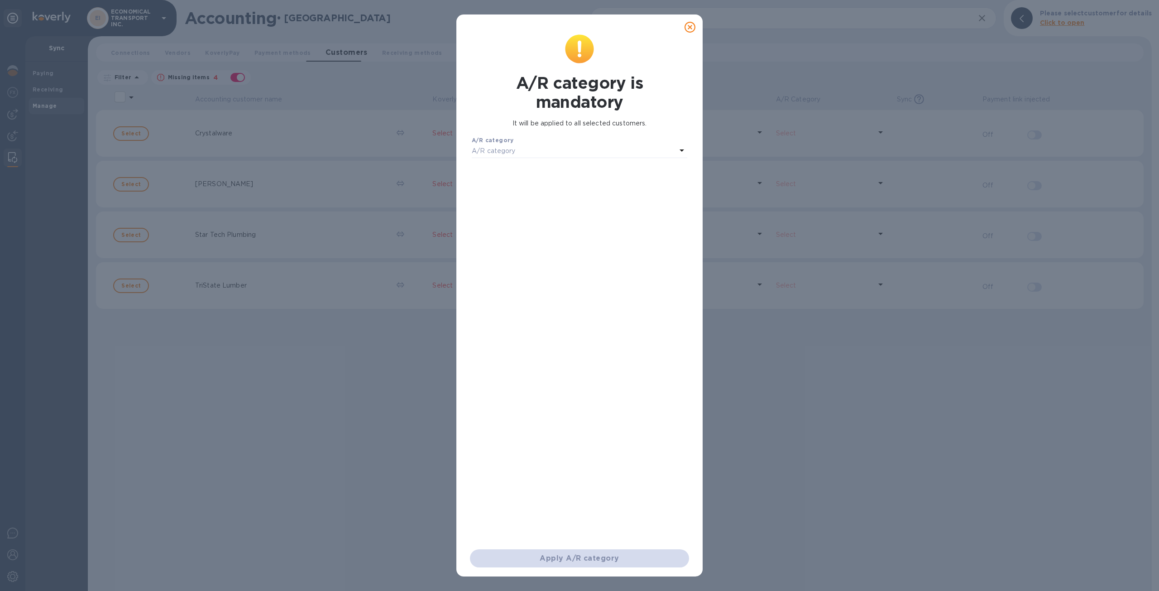
click at [584, 148] on div "A/R category" at bounding box center [574, 151] width 205 height 13
click at [860, 470] on div "A/R category is mandatory It will be applied to all selected customers. A/R cat…" at bounding box center [579, 295] width 1159 height 591
click at [699, 29] on div at bounding box center [689, 26] width 25 height 25
click at [694, 29] on icon at bounding box center [690, 27] width 11 height 11
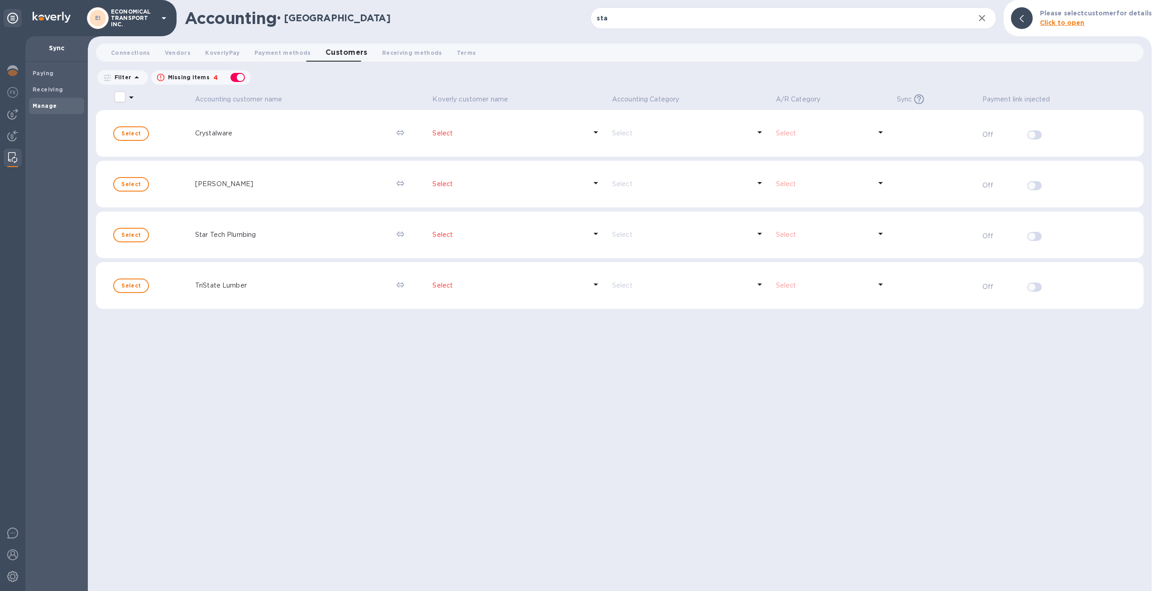
click at [1063, 26] on b "Click to open" at bounding box center [1062, 22] width 45 height 7
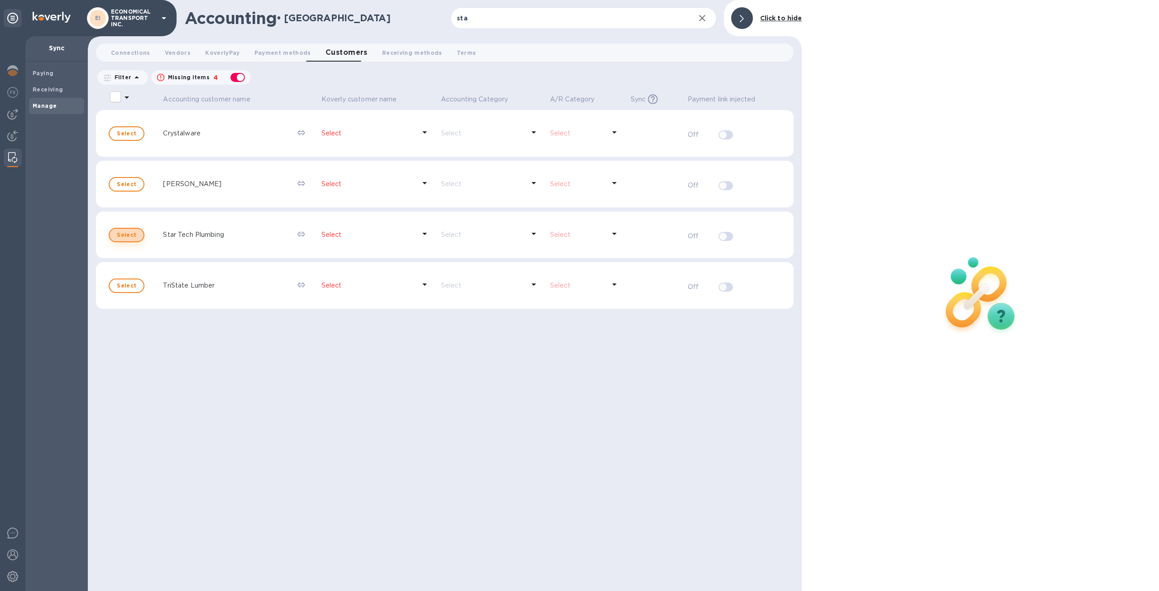
click at [134, 236] on span "Select" at bounding box center [126, 235] width 19 height 11
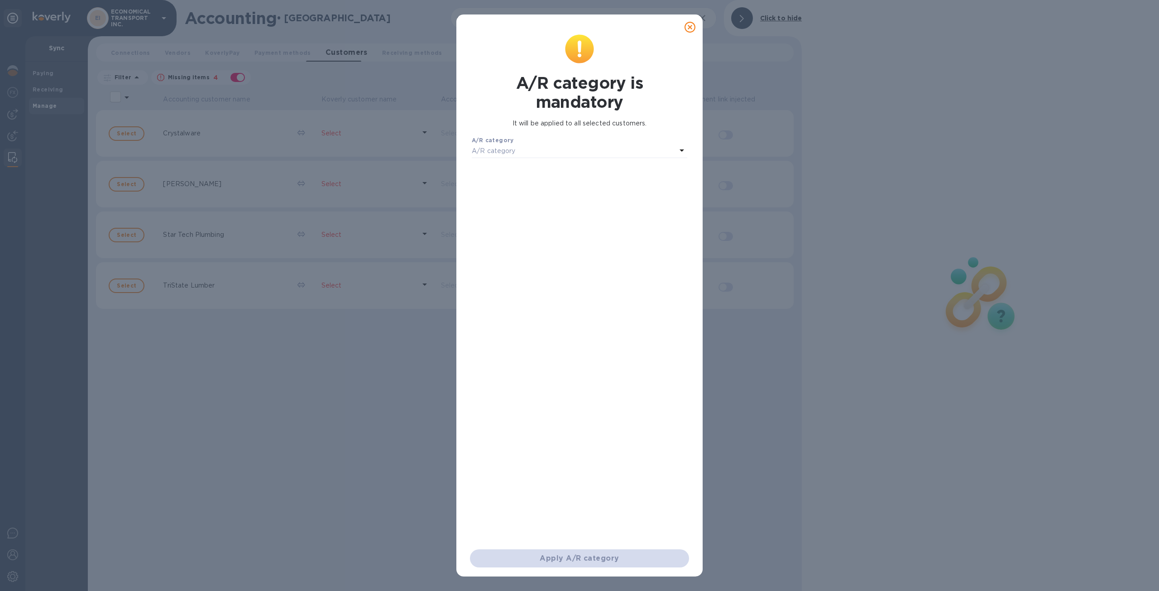
click at [594, 151] on div "A/R category" at bounding box center [574, 151] width 205 height 13
click at [690, 28] on icon at bounding box center [690, 27] width 11 height 11
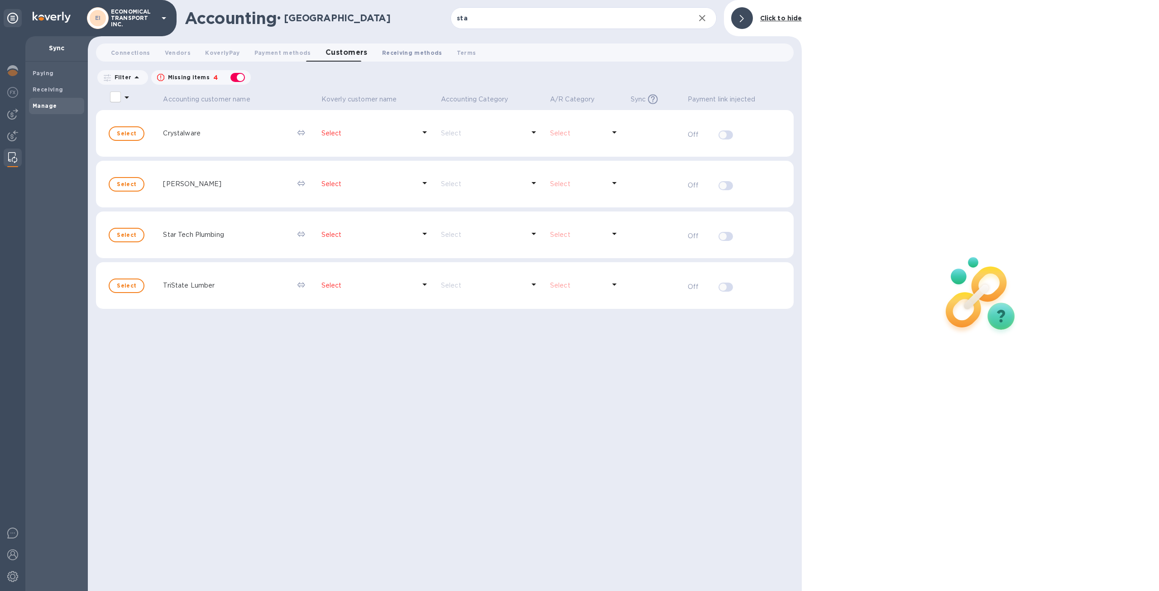
click at [401, 54] on span "Receiving methods 0" at bounding box center [412, 53] width 60 height 10
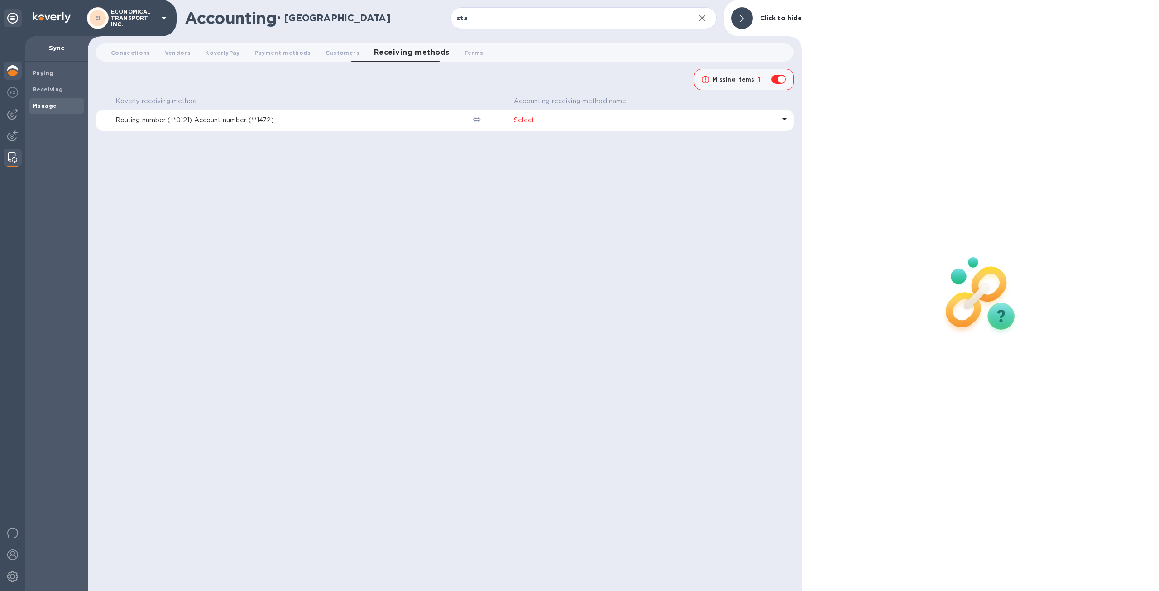
click at [19, 78] on div at bounding box center [13, 72] width 18 height 20
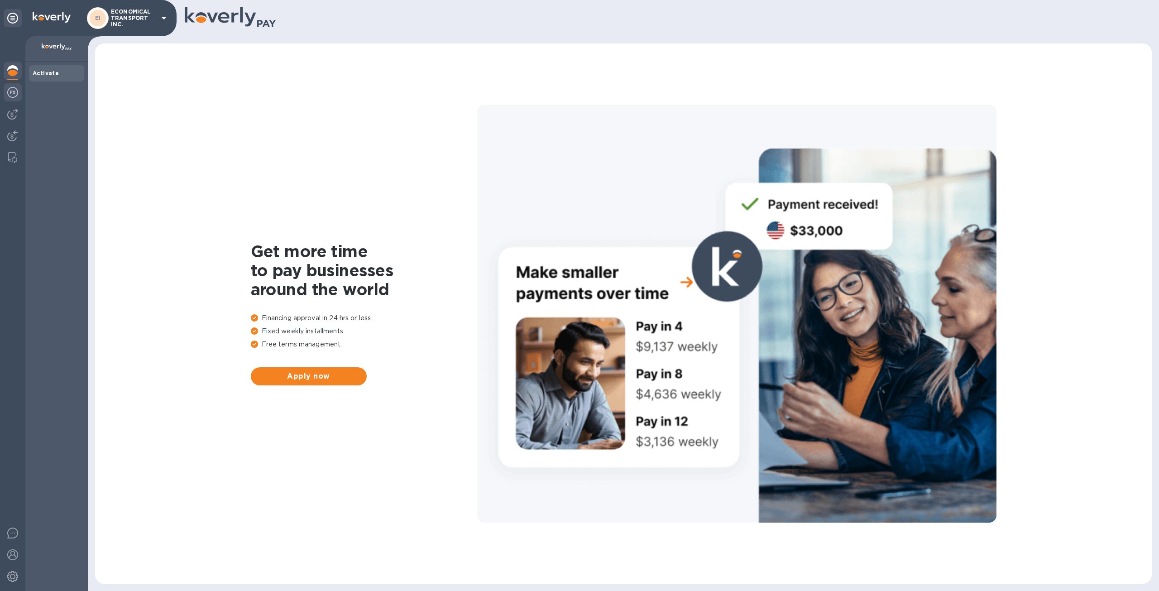
click at [5, 89] on div at bounding box center [13, 93] width 18 height 20
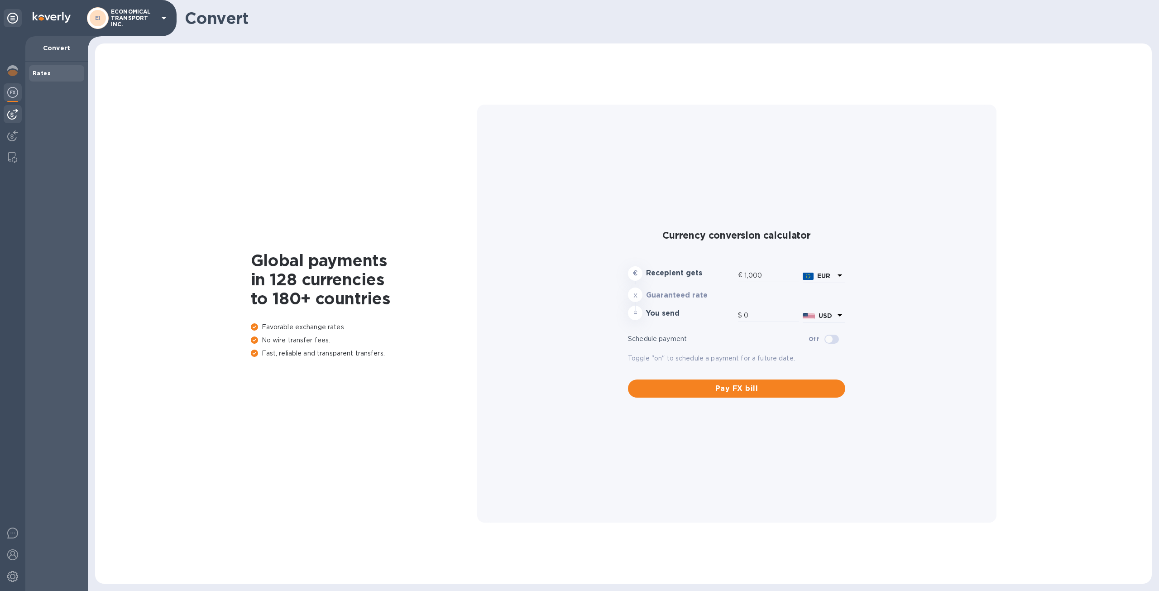
click at [10, 115] on img at bounding box center [12, 114] width 11 height 11
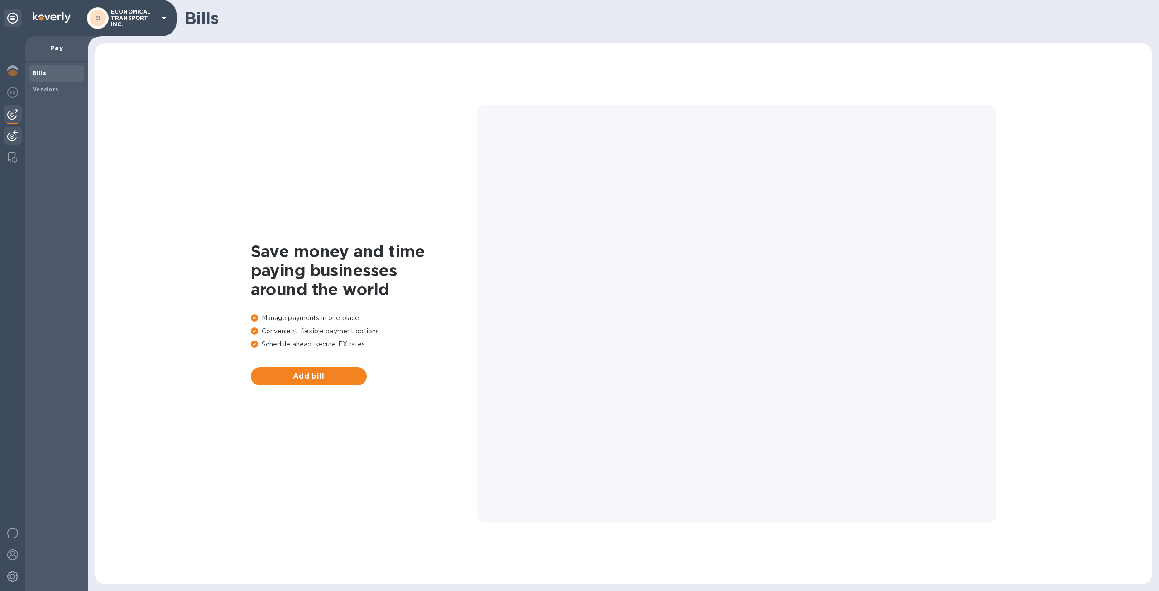
click at [12, 138] on img at bounding box center [12, 135] width 11 height 11
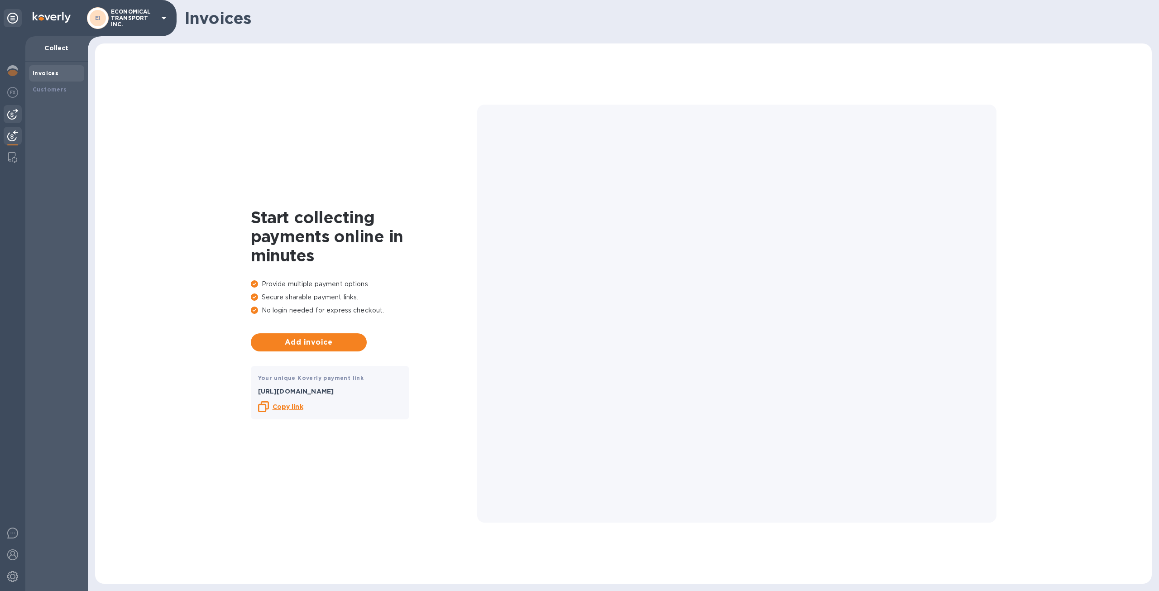
click at [14, 116] on img at bounding box center [12, 114] width 11 height 11
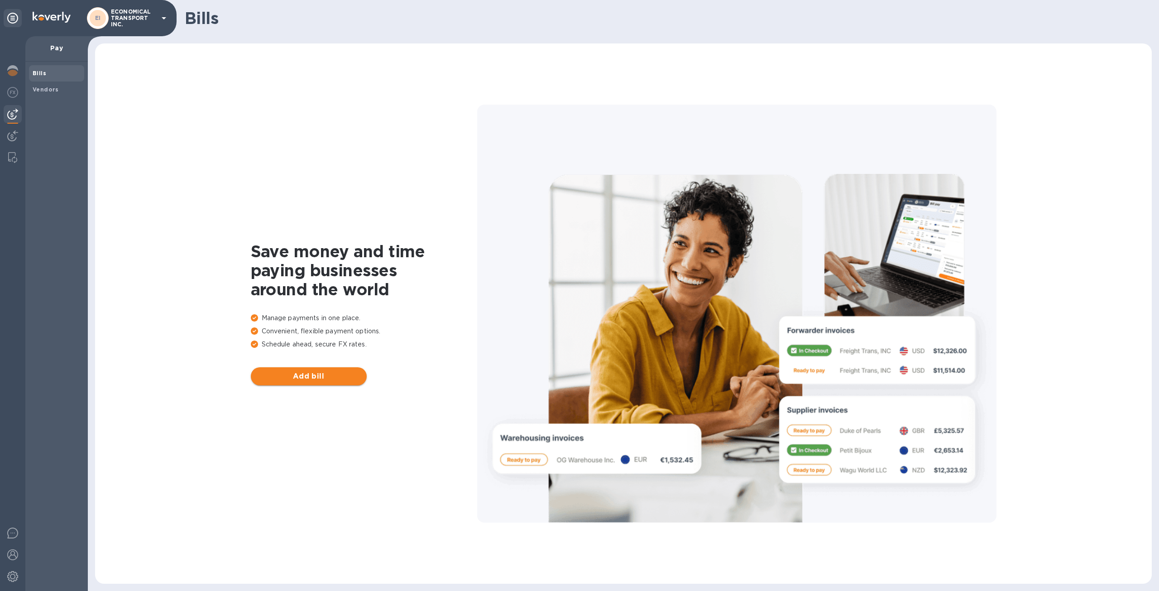
click at [325, 380] on span "Add bill" at bounding box center [308, 376] width 101 height 11
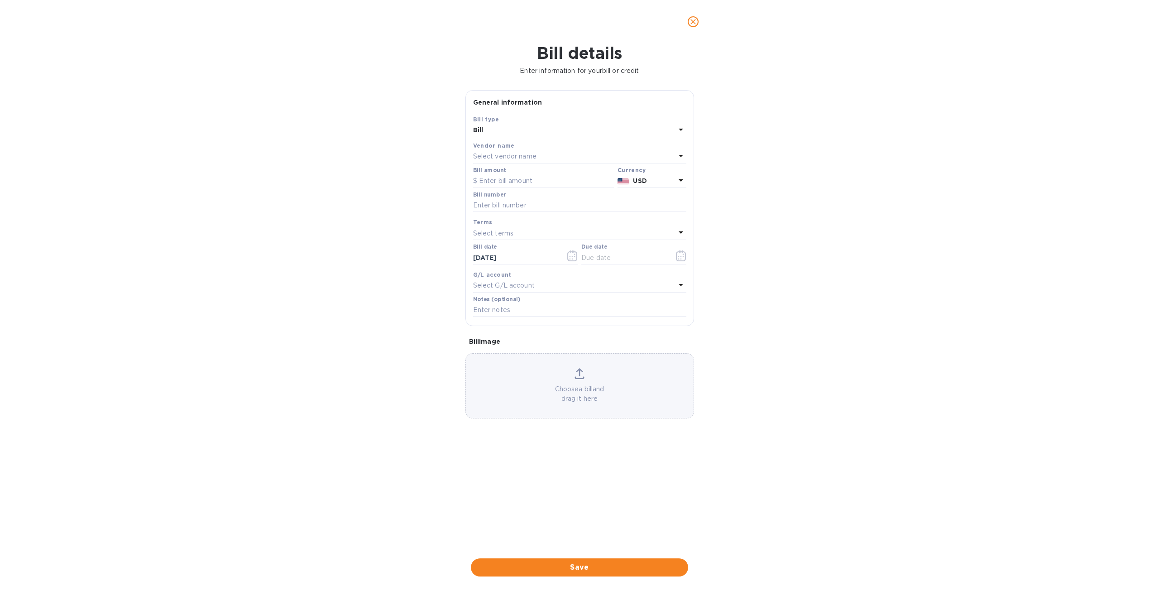
click at [695, 24] on icon "close" at bounding box center [693, 21] width 9 height 9
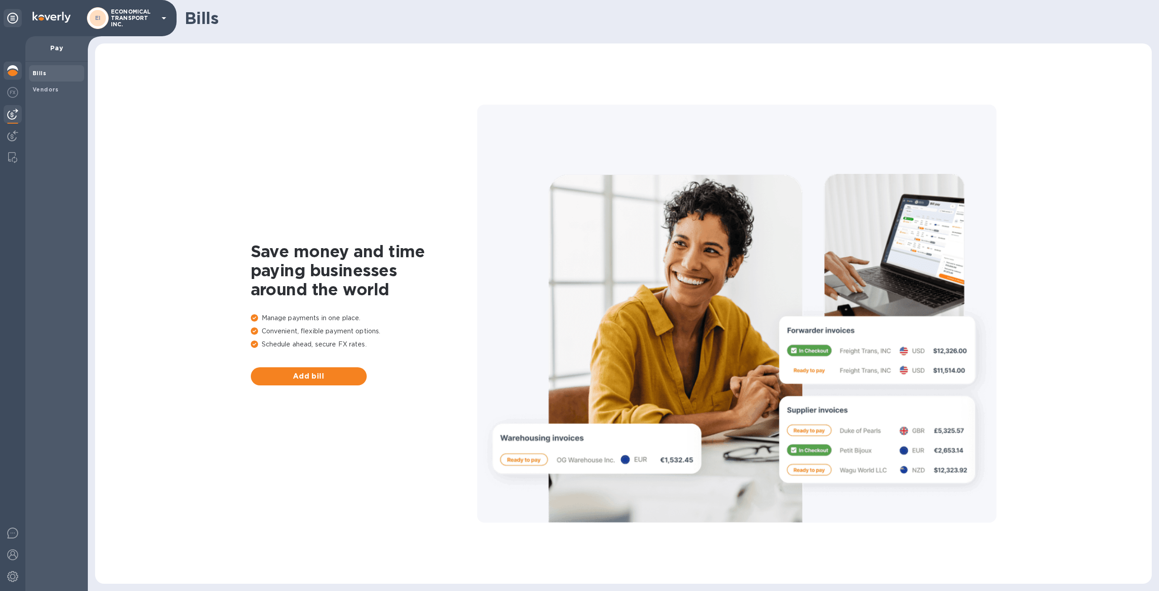
click at [9, 68] on img at bounding box center [12, 70] width 11 height 11
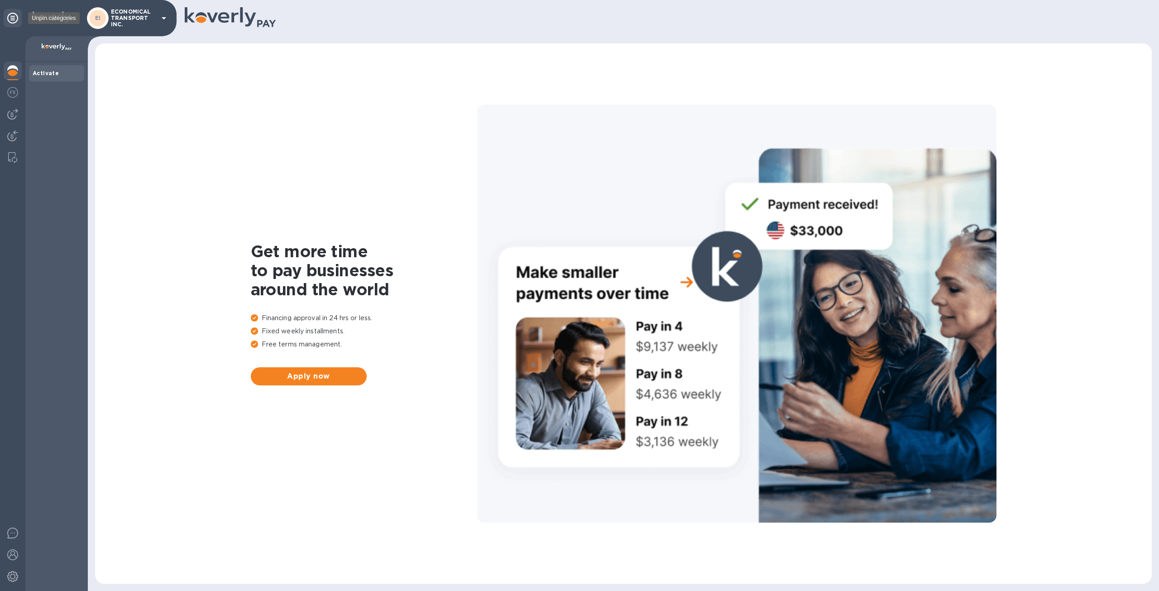
click at [10, 16] on icon at bounding box center [12, 18] width 11 height 11
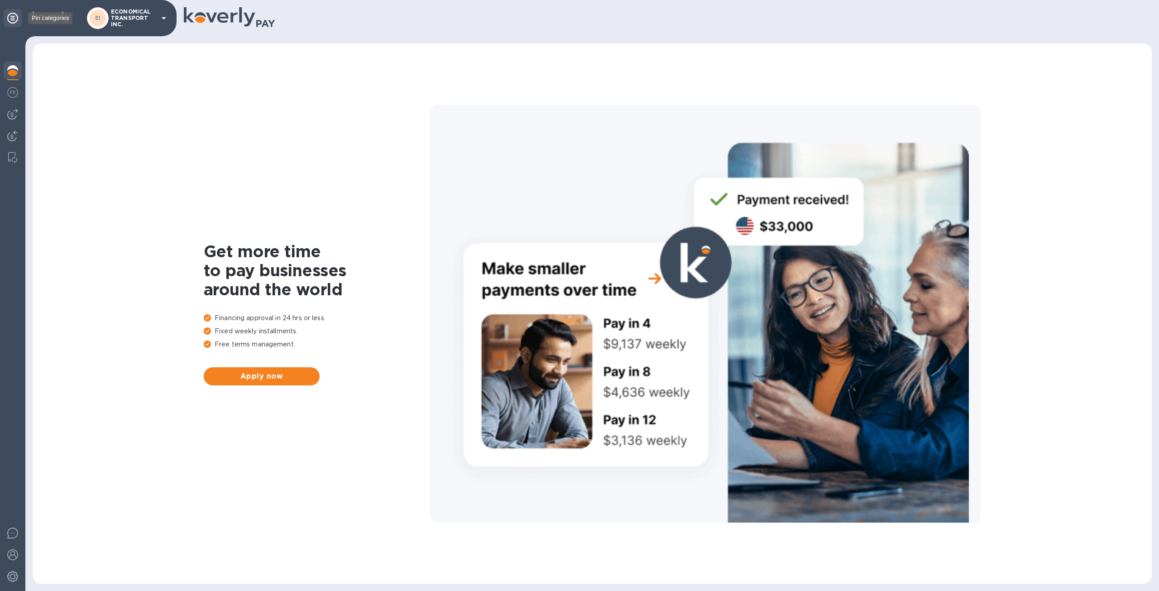
click at [10, 18] on icon at bounding box center [12, 18] width 11 height 11
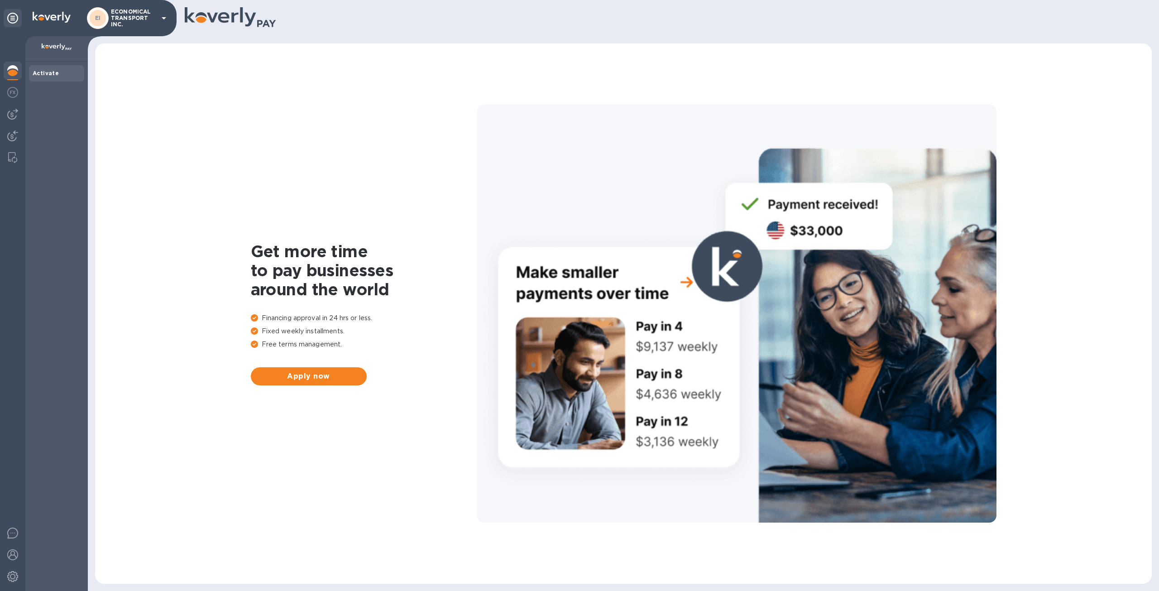
click at [19, 182] on div at bounding box center [12, 313] width 25 height 555
click at [13, 149] on div at bounding box center [13, 158] width 16 height 18
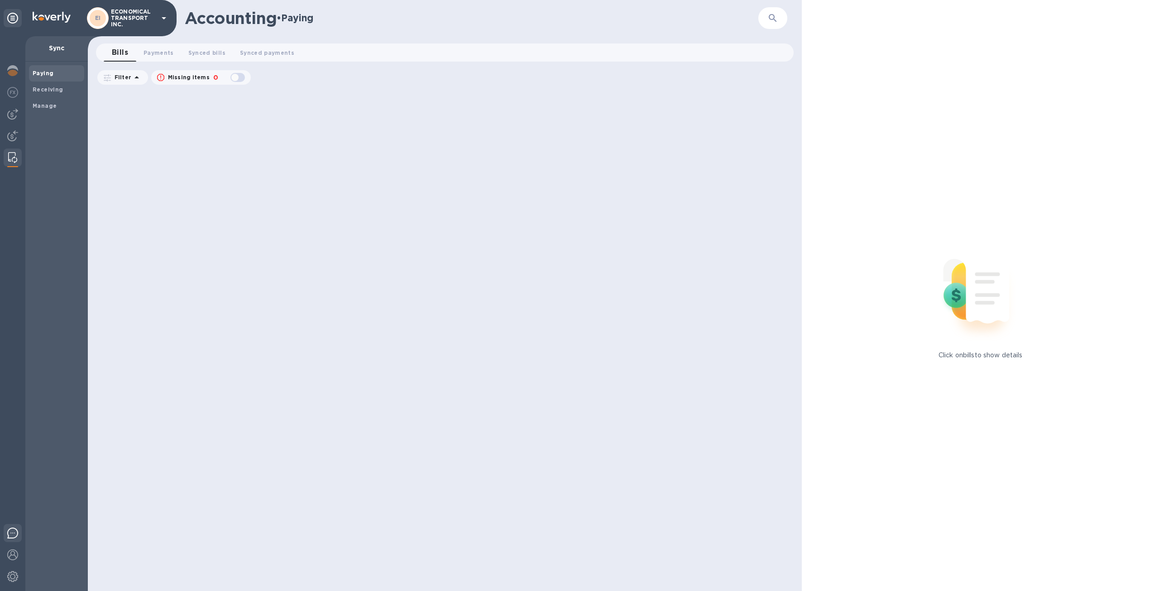
click at [13, 529] on img at bounding box center [12, 533] width 11 height 11
click at [17, 576] on img at bounding box center [12, 576] width 11 height 11
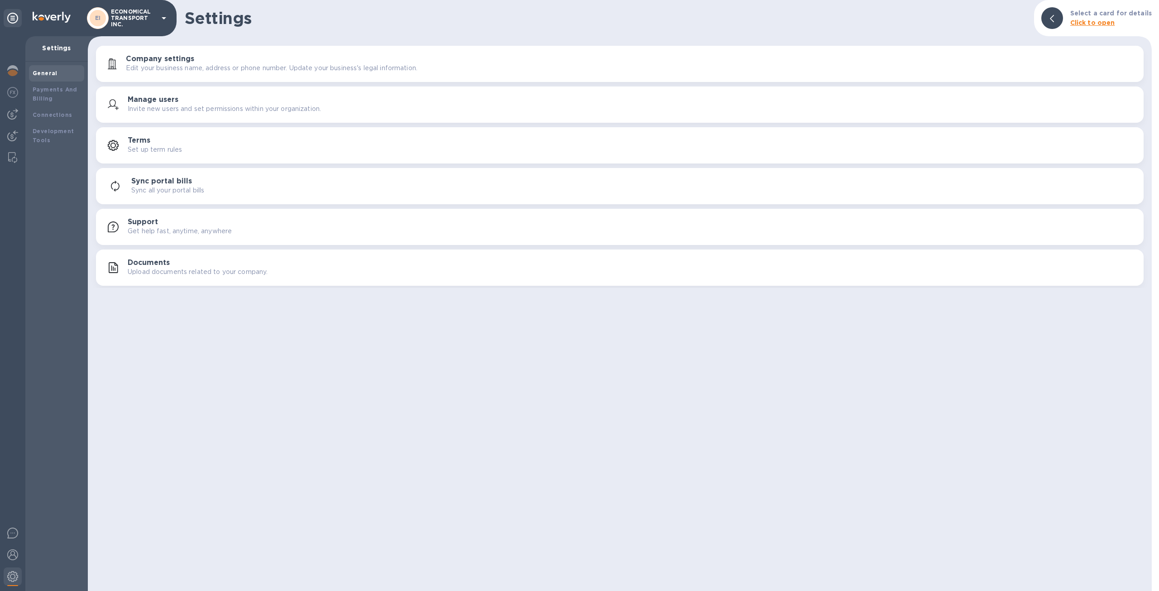
click at [214, 186] on div "Sync all your portal bills" at bounding box center [633, 191] width 1005 height 10
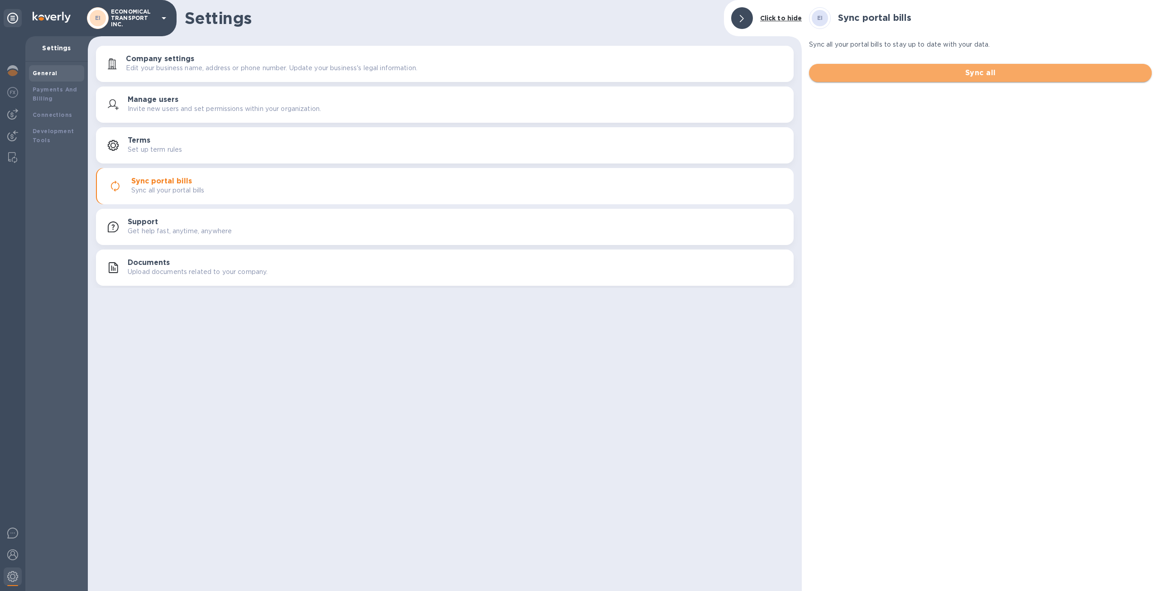
click at [912, 70] on span "Sync all" at bounding box center [981, 72] width 328 height 11
click at [892, 74] on span "Sync all" at bounding box center [981, 72] width 328 height 11
click at [937, 65] on button "Sync all" at bounding box center [980, 73] width 343 height 18
click at [937, 68] on span "Sync all" at bounding box center [981, 72] width 328 height 11
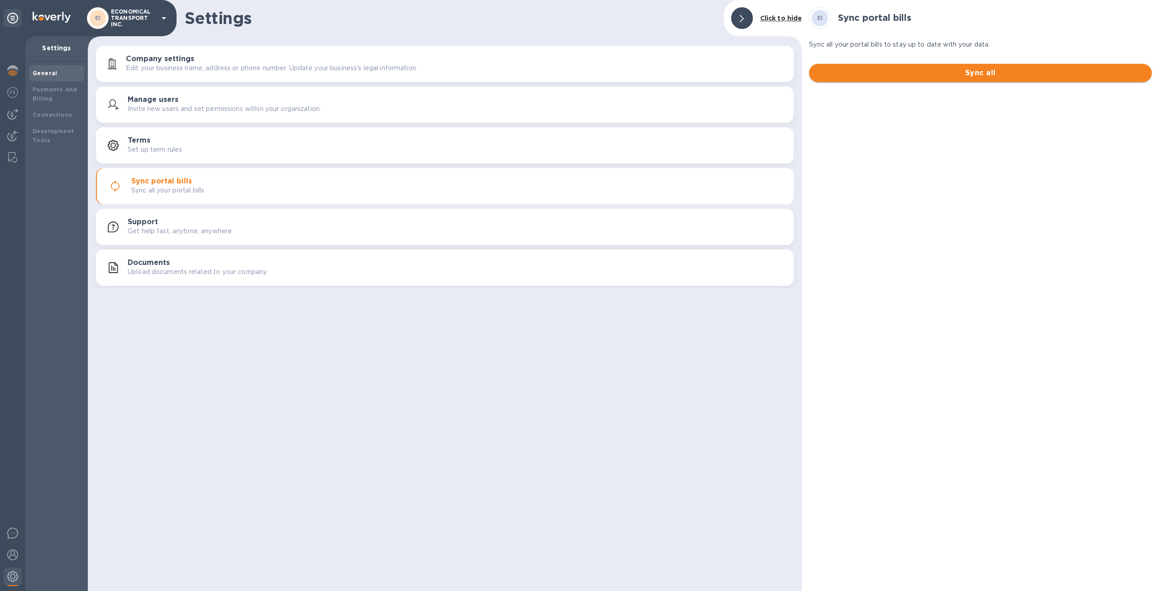
click at [937, 68] on span "Sync all" at bounding box center [981, 72] width 328 height 11
click at [60, 94] on div "Payments And Billing" at bounding box center [57, 94] width 48 height 18
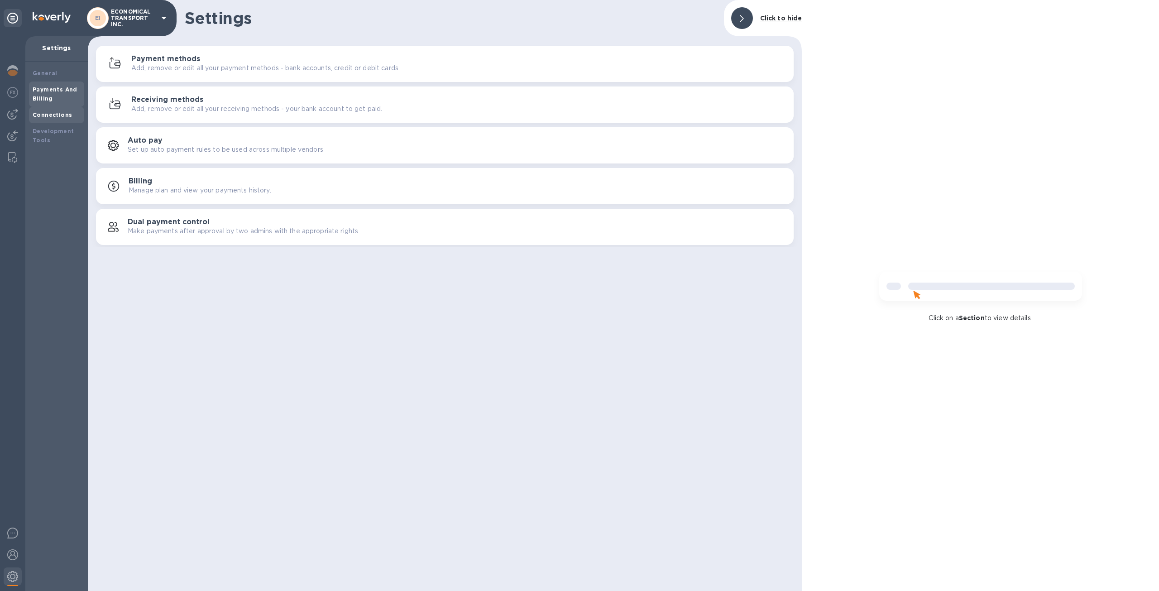
click at [60, 110] on div "Connections" at bounding box center [57, 114] width 48 height 9
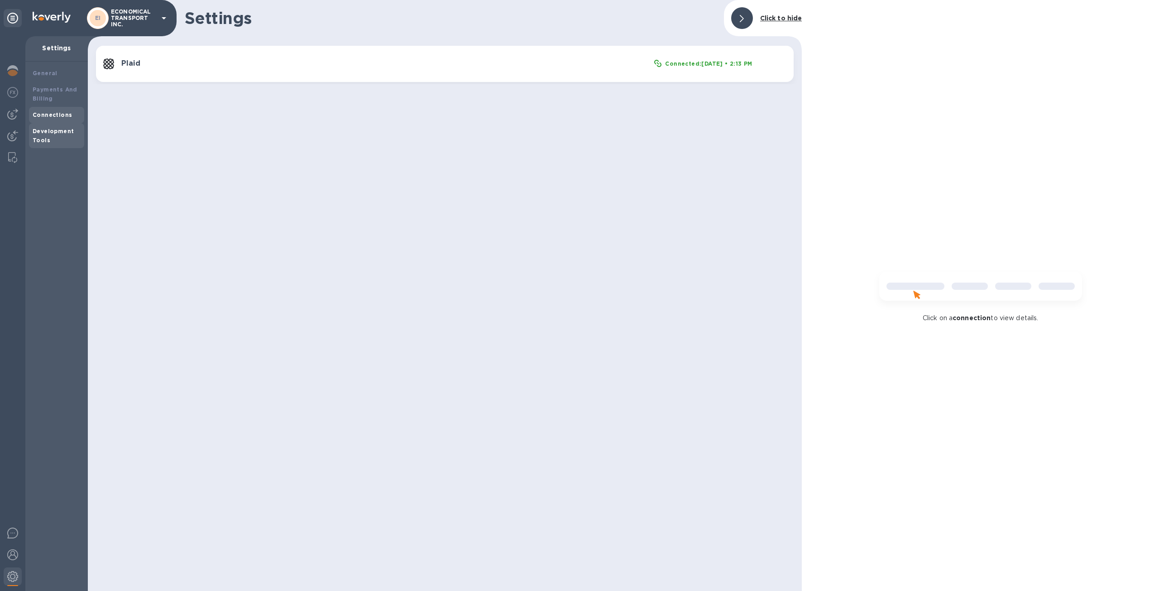
click at [55, 136] on div "Development Tools" at bounding box center [57, 136] width 48 height 18
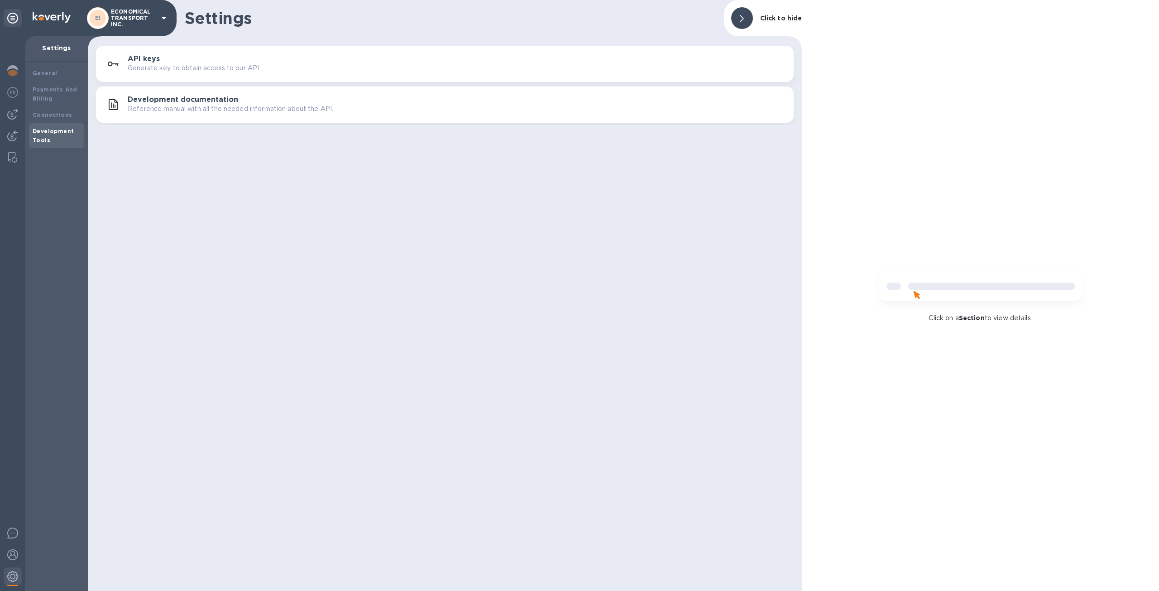
click at [477, 82] on div "API keys Generate key to obtain access to our API. Development documentation Re…" at bounding box center [445, 84] width 714 height 82
click at [478, 71] on div "API keys Generate key to obtain access to our API." at bounding box center [457, 64] width 659 height 18
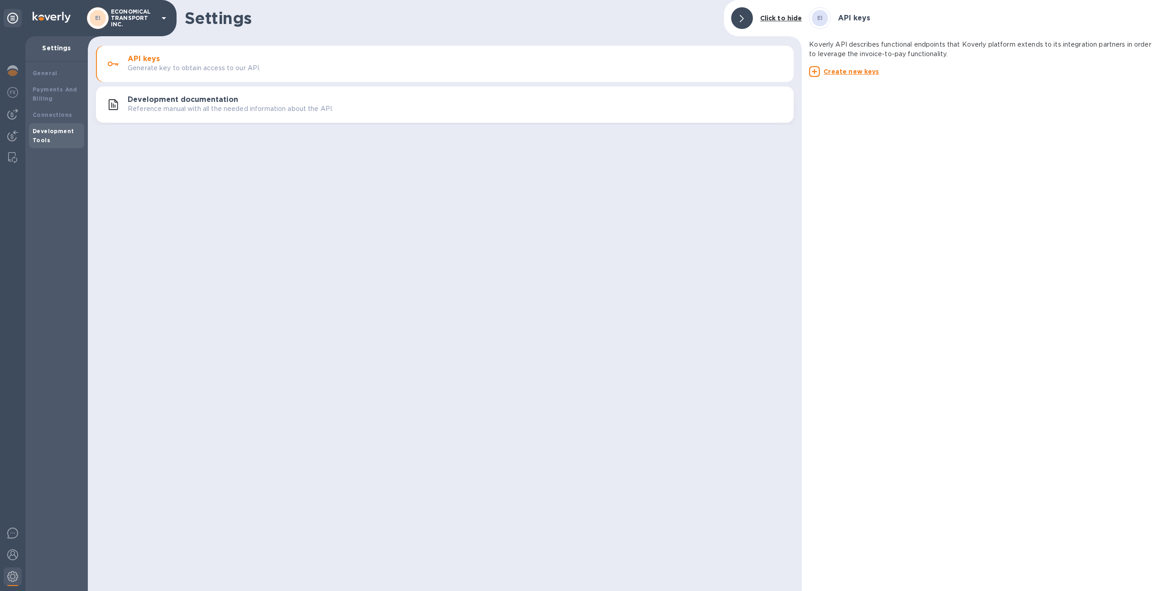
click at [664, 100] on div "Development documentation Reference manual with all the needed information abou…" at bounding box center [457, 105] width 659 height 18
click at [637, 76] on button "API keys Generate key to obtain access to our API." at bounding box center [445, 64] width 698 height 36
click at [60, 112] on b "Connections" at bounding box center [52, 114] width 39 height 7
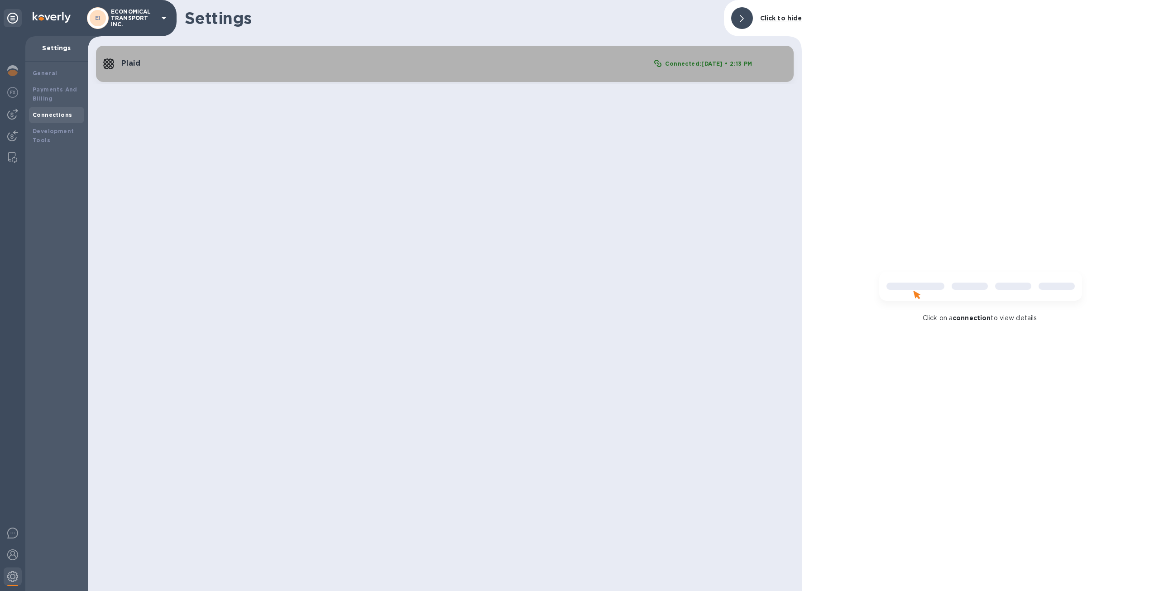
click at [192, 56] on button "Plaid Connected: Sep 16, 2025 • 2:13 PM" at bounding box center [445, 64] width 698 height 36
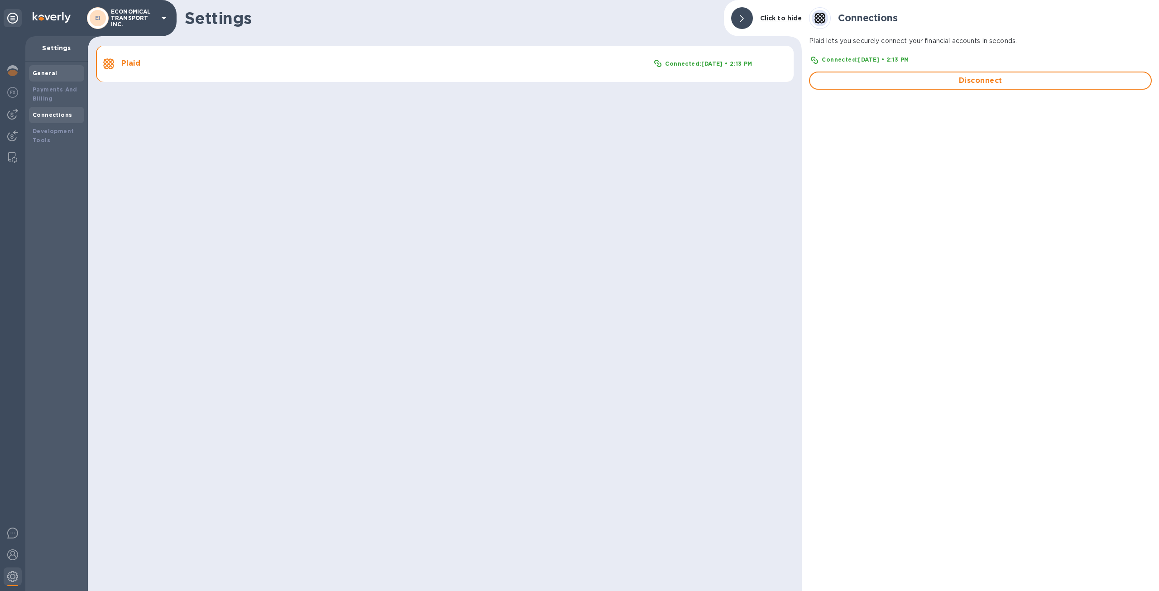
click at [42, 79] on div "General" at bounding box center [56, 73] width 55 height 16
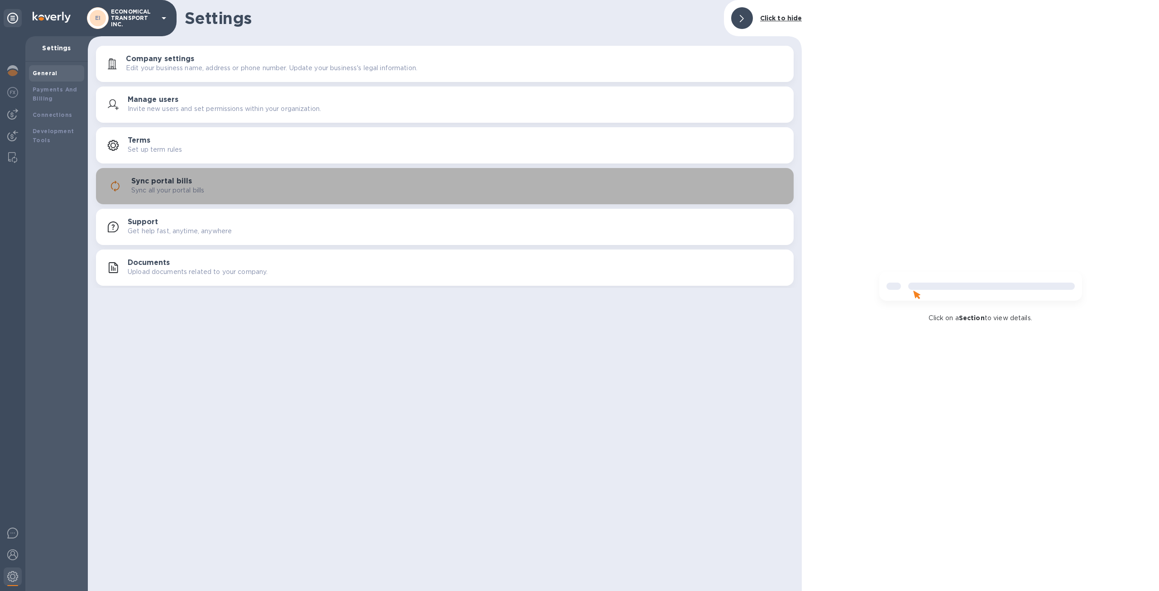
click at [233, 186] on div "Sync all your portal bills" at bounding box center [458, 191] width 655 height 10
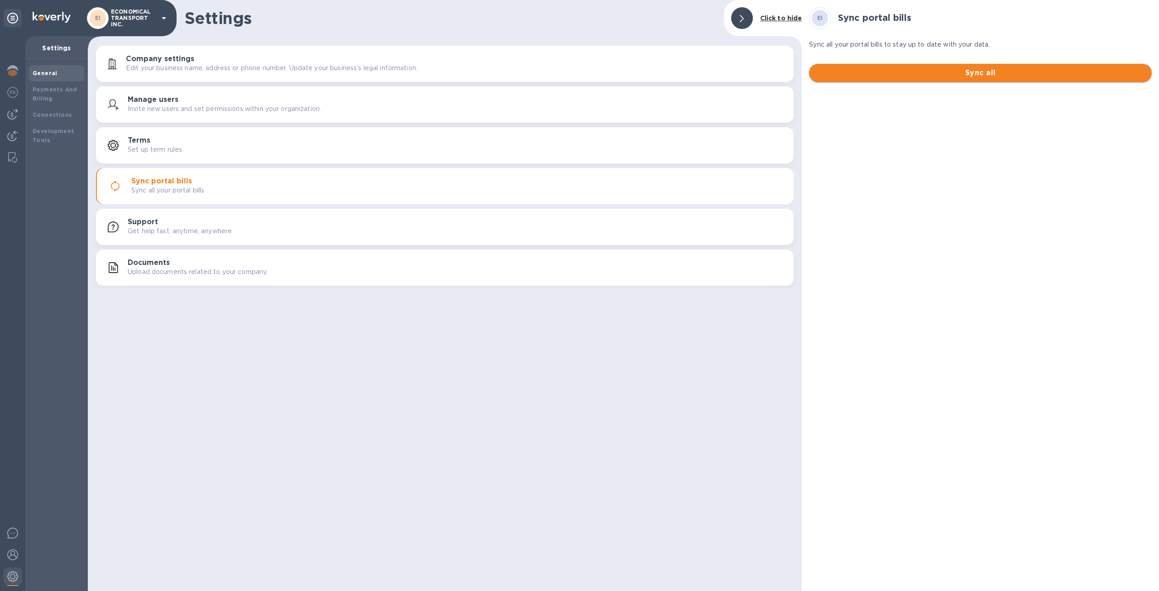
click at [852, 72] on span "Sync all" at bounding box center [981, 72] width 328 height 11
click at [13, 99] on div at bounding box center [13, 93] width 18 height 20
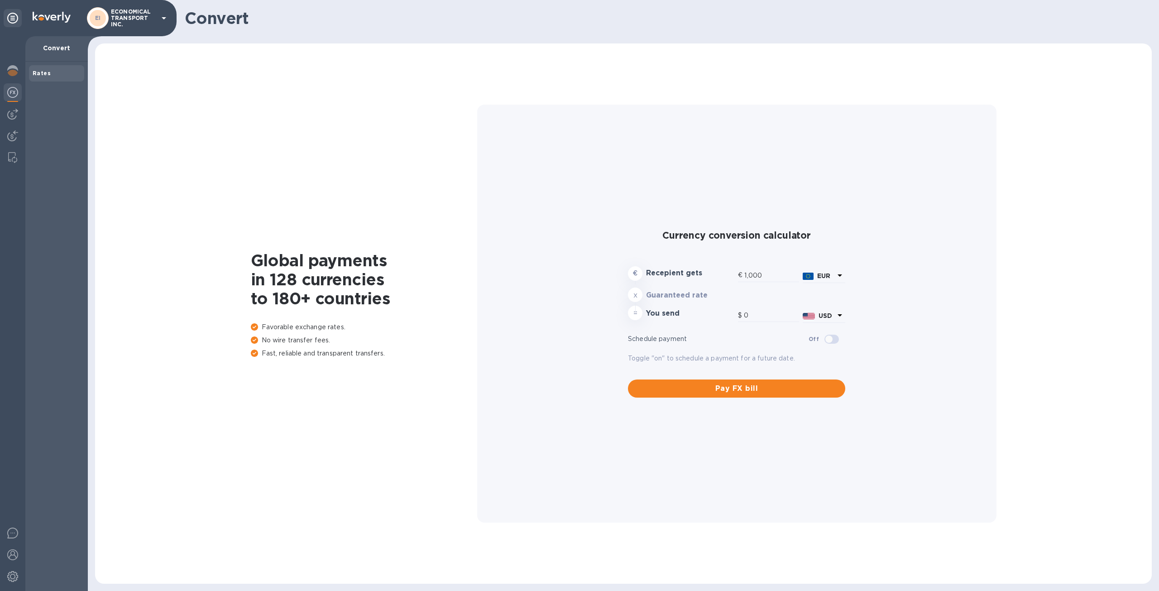
type input "1,185.22"
click at [9, 109] on img at bounding box center [12, 114] width 11 height 11
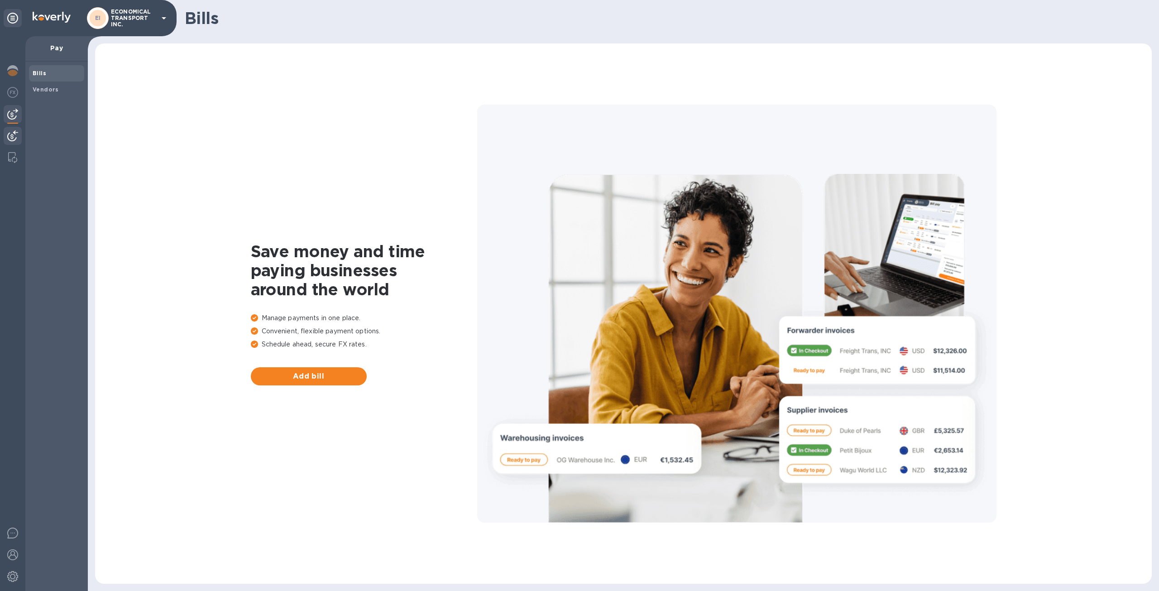
click at [9, 130] on div at bounding box center [13, 137] width 18 height 20
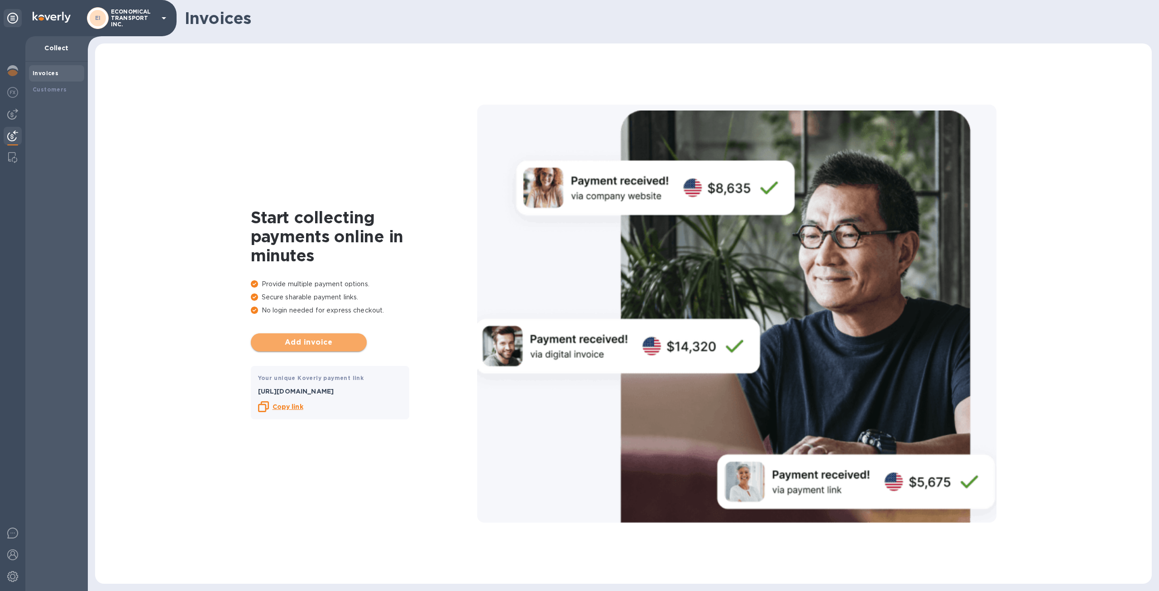
click at [288, 347] on button "Add invoice" at bounding box center [309, 342] width 116 height 18
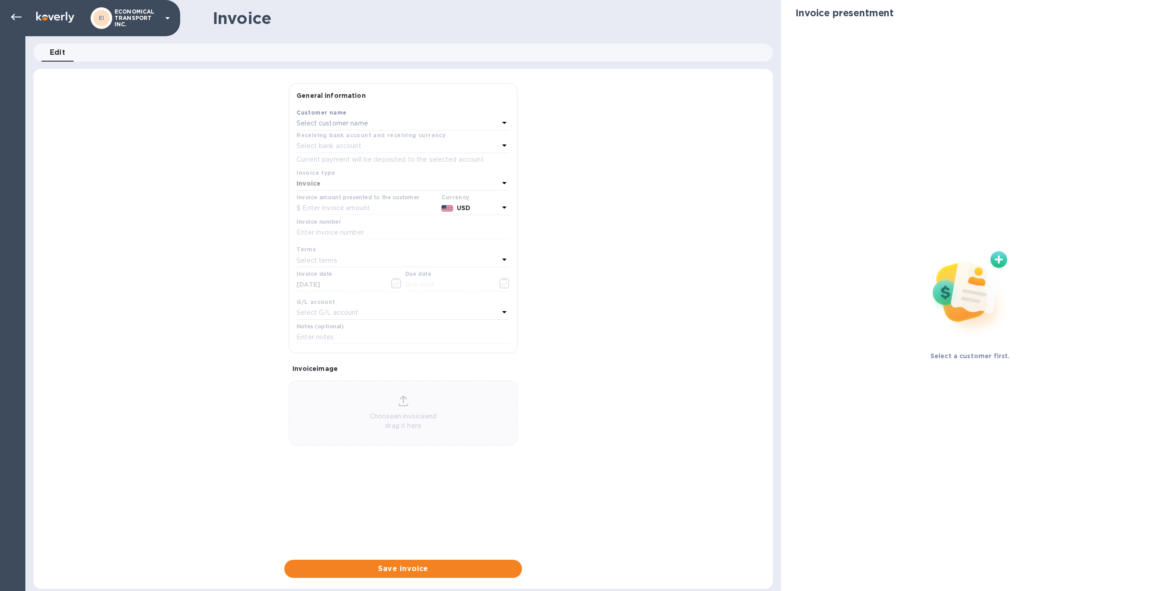
click at [60, 59] on button "Edit 0" at bounding box center [57, 52] width 33 height 18
click at [346, 126] on p "Select customer name" at bounding box center [333, 124] width 72 height 10
click at [203, 176] on div "General information Save Customer name Select customer name Receiving bank acco…" at bounding box center [404, 330] width 740 height 495
click at [505, 123] on icon at bounding box center [504, 122] width 11 height 11
click at [500, 118] on div "Customers No options Add new customer" at bounding box center [403, 166] width 213 height 99
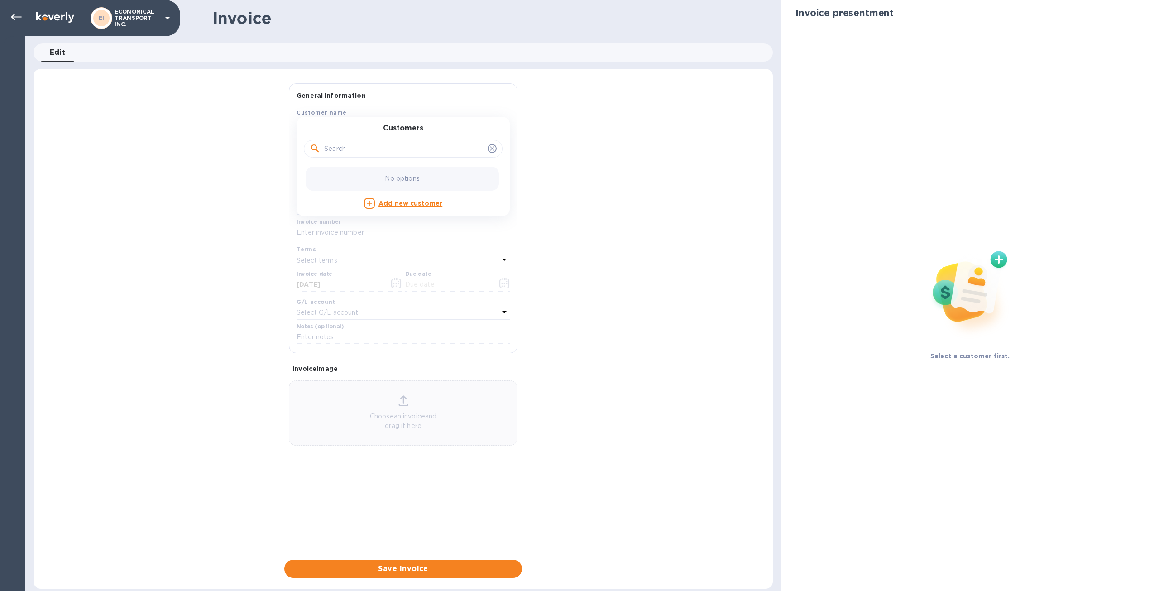
click at [453, 149] on input "text" at bounding box center [404, 149] width 160 height 14
click at [250, 98] on div "General information Save Customer name Select customer name Customers No option…" at bounding box center [404, 330] width 740 height 495
click at [341, 185] on div "Invoice" at bounding box center [398, 184] width 202 height 13
click at [21, 21] on icon at bounding box center [16, 17] width 11 height 11
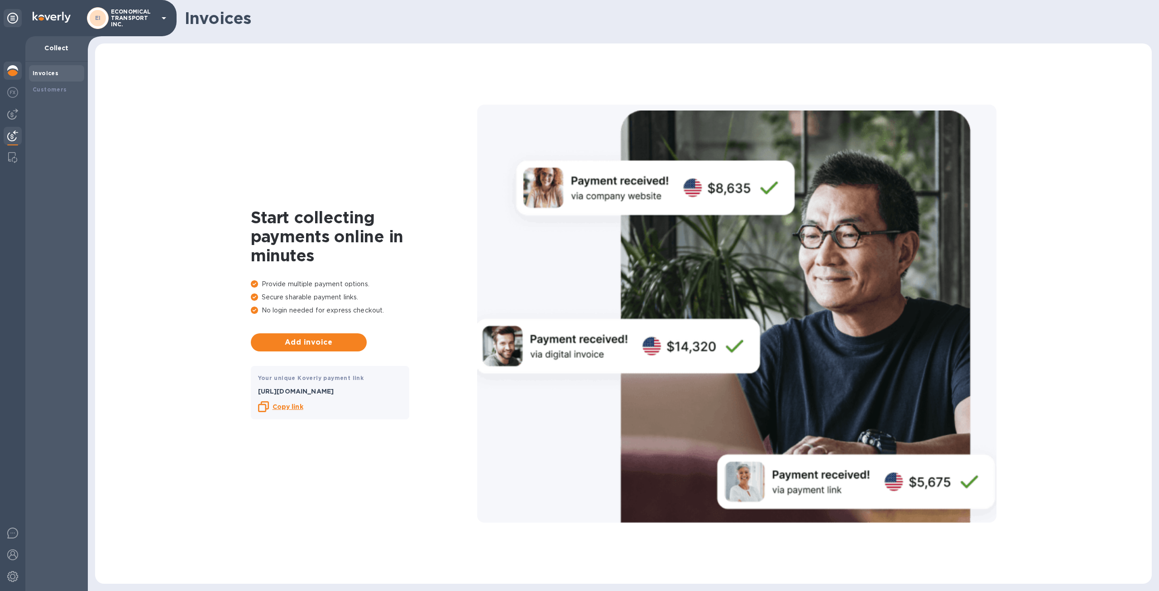
click at [16, 79] on div at bounding box center [13, 72] width 18 height 20
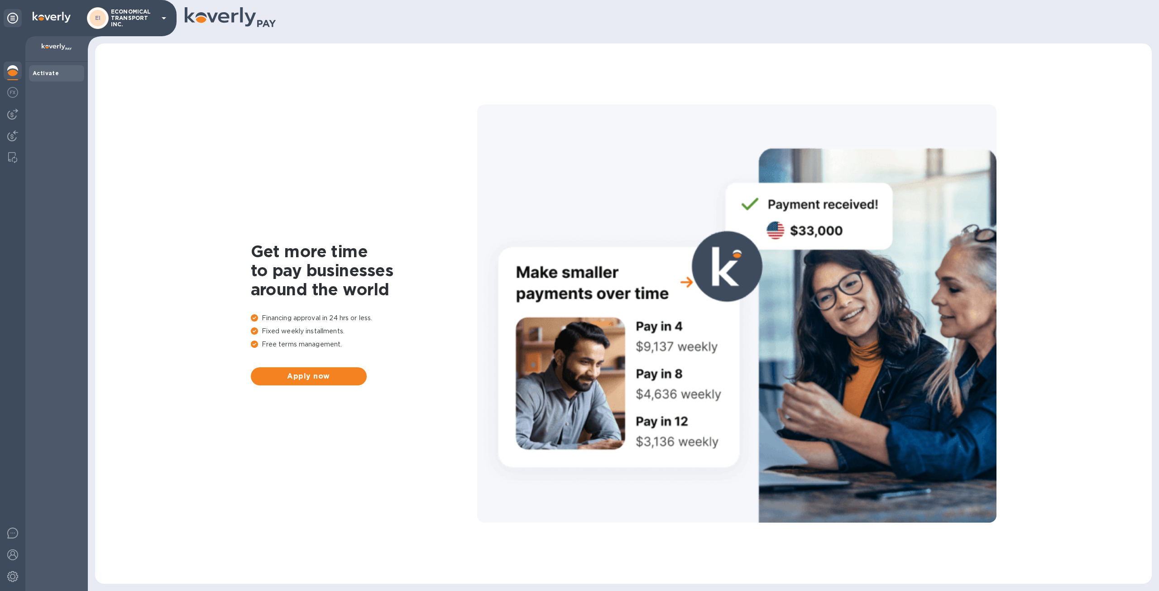
click at [38, 76] on b "Activate" at bounding box center [46, 73] width 26 height 7
click at [42, 76] on b "Activate" at bounding box center [46, 73] width 26 height 7
click at [50, 69] on div "Activate" at bounding box center [56, 73] width 55 height 16
click at [50, 69] on div "Activate" at bounding box center [57, 73] width 48 height 9
click at [18, 550] on div at bounding box center [13, 556] width 18 height 20
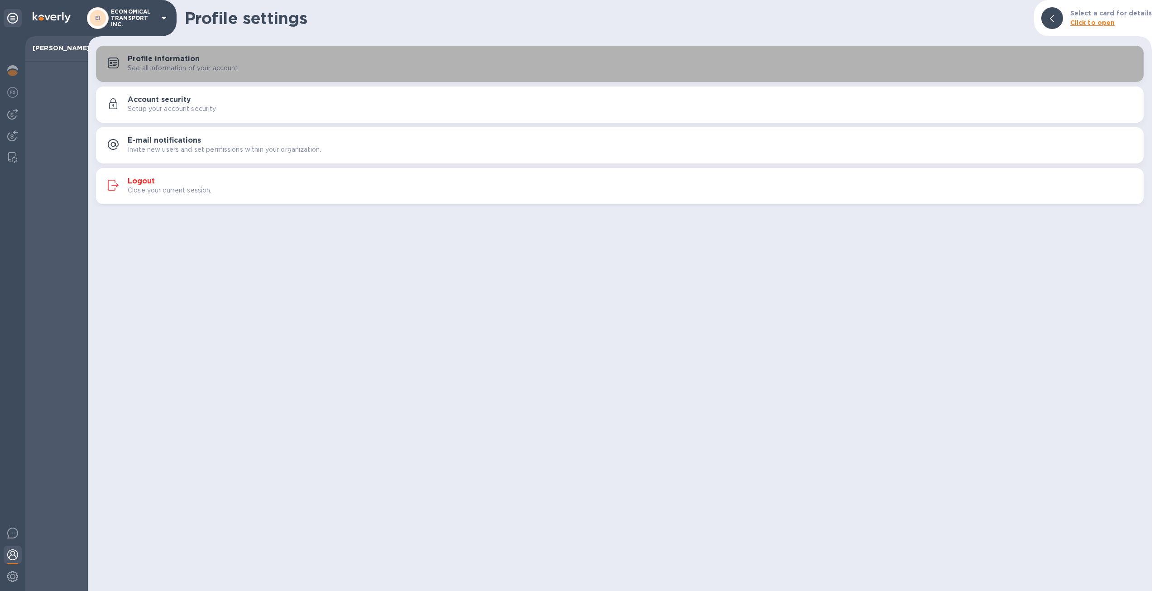
click at [241, 58] on div "Profile information See all information of your account" at bounding box center [632, 64] width 1009 height 18
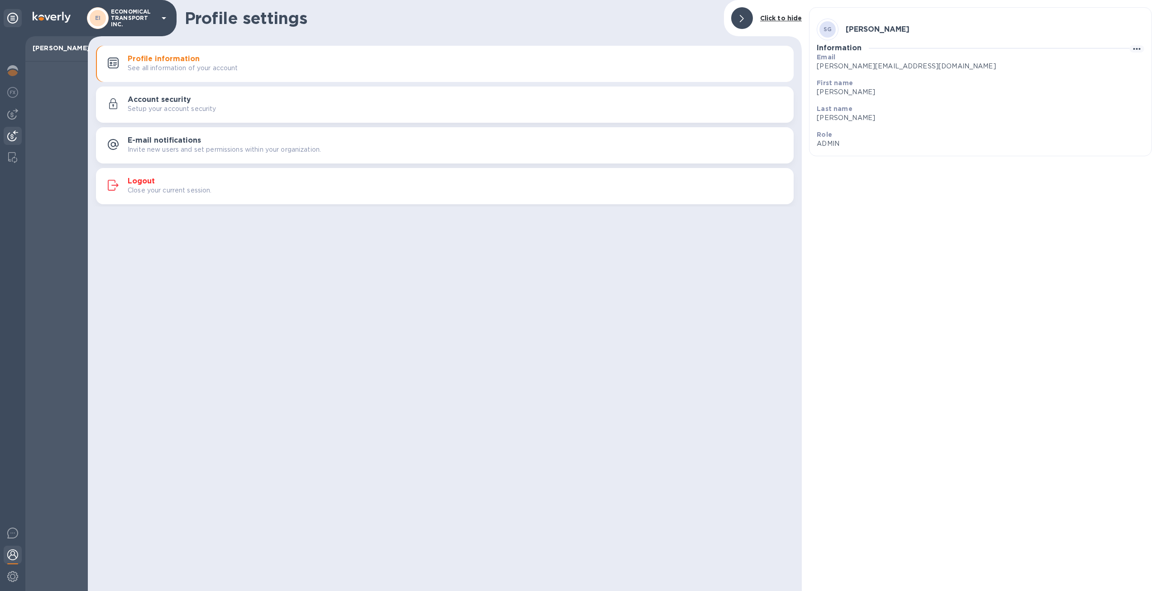
click at [12, 140] on img at bounding box center [12, 135] width 11 height 11
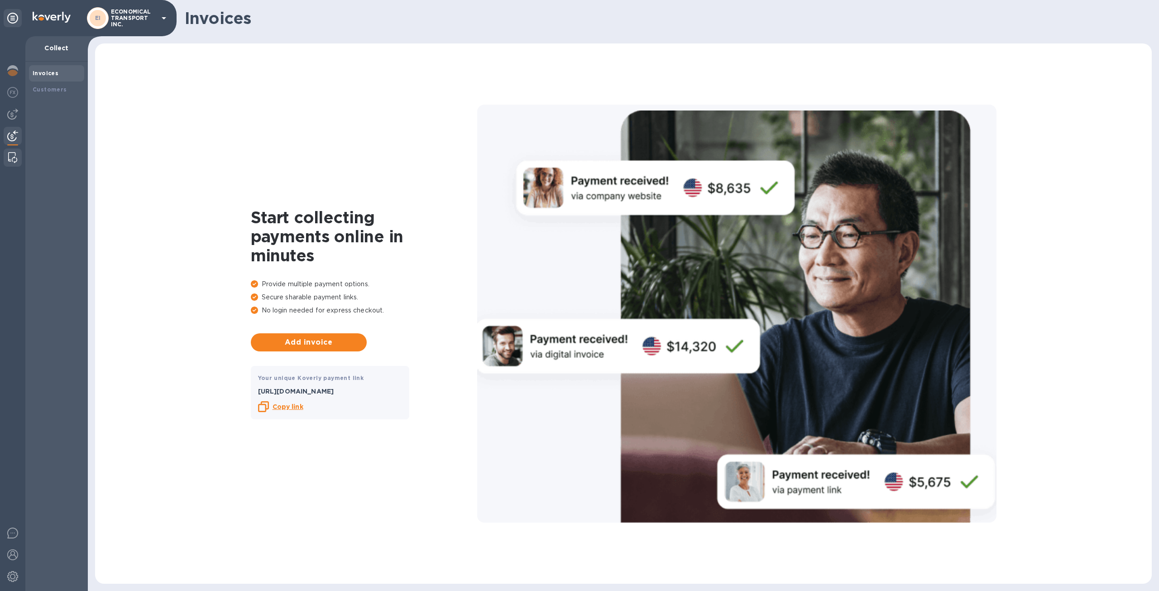
click at [12, 157] on img at bounding box center [12, 157] width 9 height 11
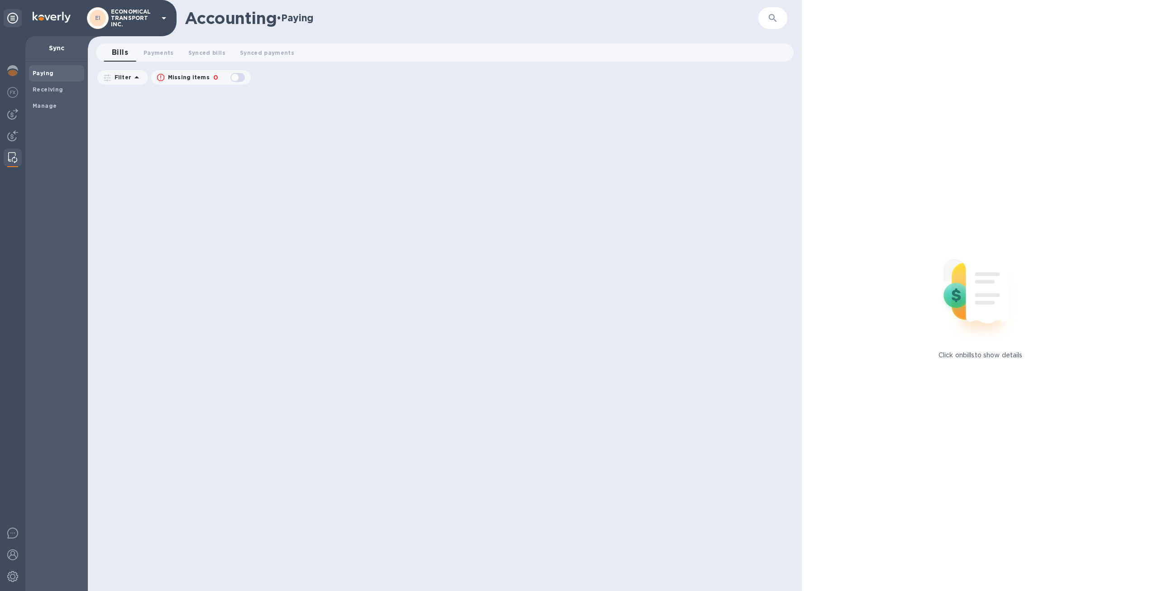
click at [129, 77] on p "Filter" at bounding box center [121, 77] width 20 height 8
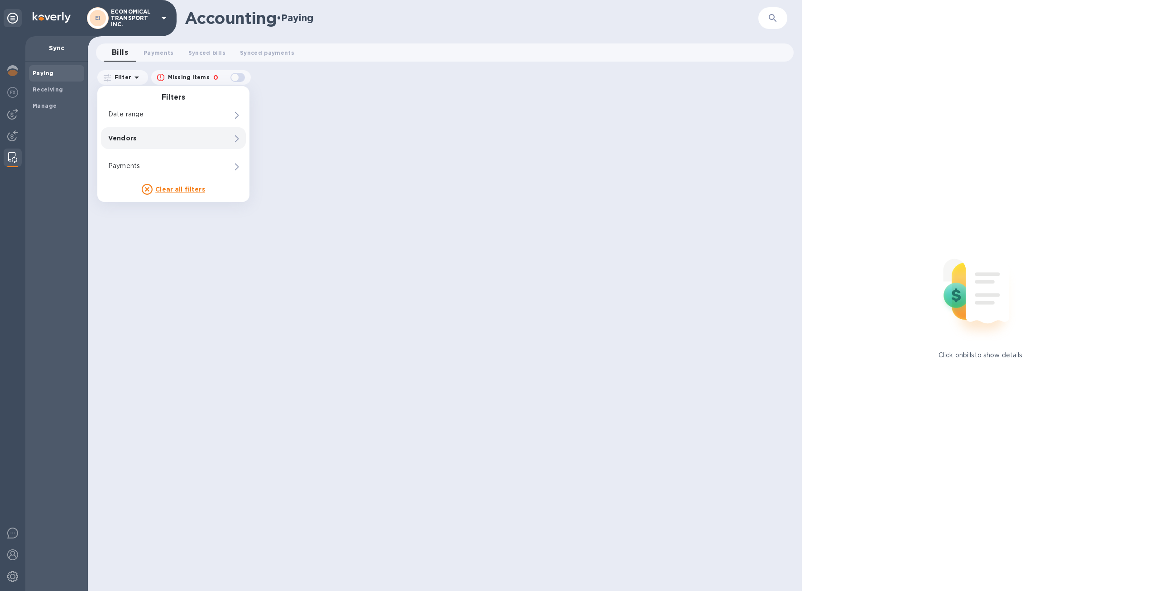
click at [235, 141] on icon at bounding box center [237, 138] width 4 height 7
click at [202, 82] on div "Missing items" at bounding box center [188, 78] width 45 height 12
checkbox input "true"
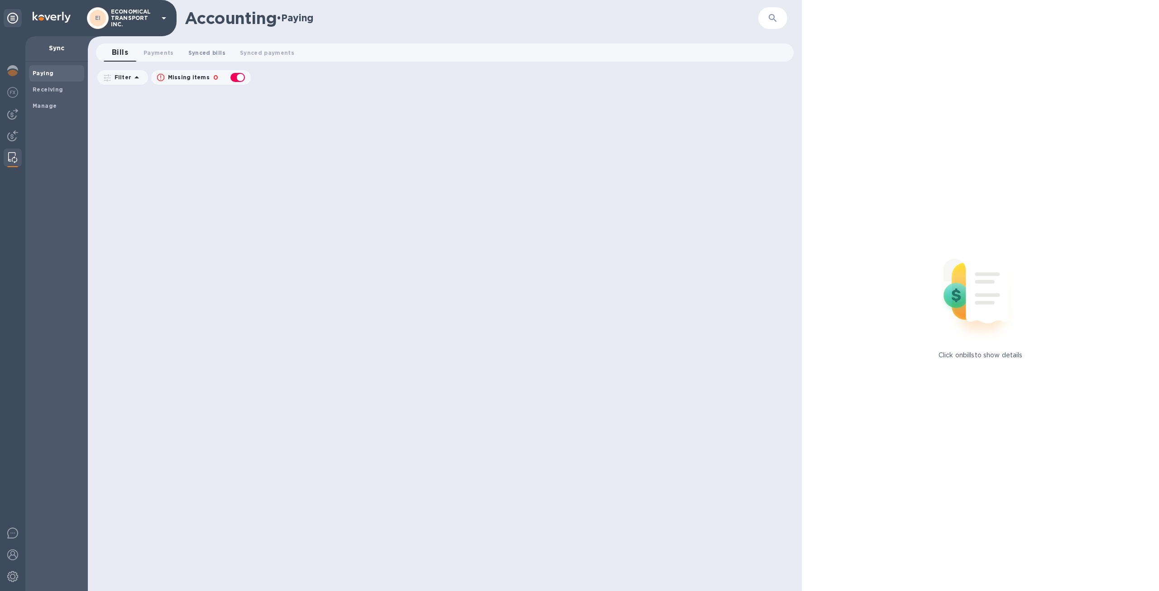
click at [197, 54] on span "Synced bills 0" at bounding box center [206, 53] width 37 height 10
click at [193, 54] on span "Synced bills 0" at bounding box center [212, 52] width 48 height 13
click at [315, 48] on div "Bills 0 Payments 0 Synced bills 0 Synced payments 0" at bounding box center [449, 52] width 690 height 18
click at [286, 51] on span "Synced payments 0" at bounding box center [277, 53] width 54 height 10
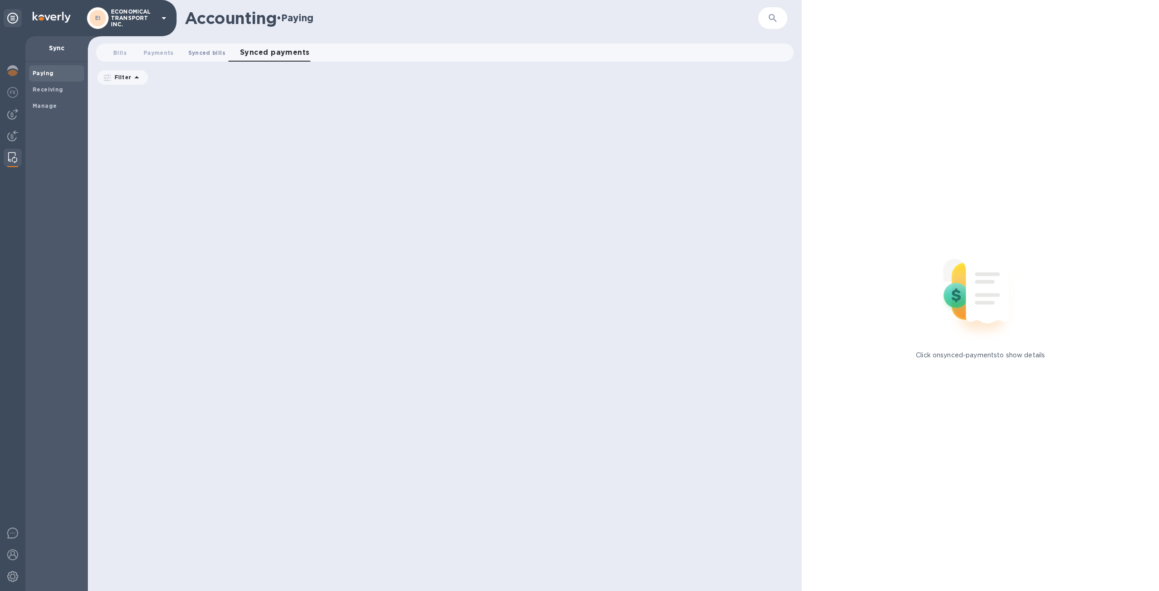
click at [202, 54] on span "Synced bills 0" at bounding box center [206, 53] width 37 height 10
click at [162, 49] on span "Payments 0" at bounding box center [159, 53] width 30 height 10
click at [116, 49] on span "Bills 0" at bounding box center [120, 53] width 14 height 10
drag, startPoint x: 97, startPoint y: 81, endPoint x: 102, endPoint y: 80, distance: 5.0
click at [99, 81] on div "Filter" at bounding box center [122, 77] width 53 height 17
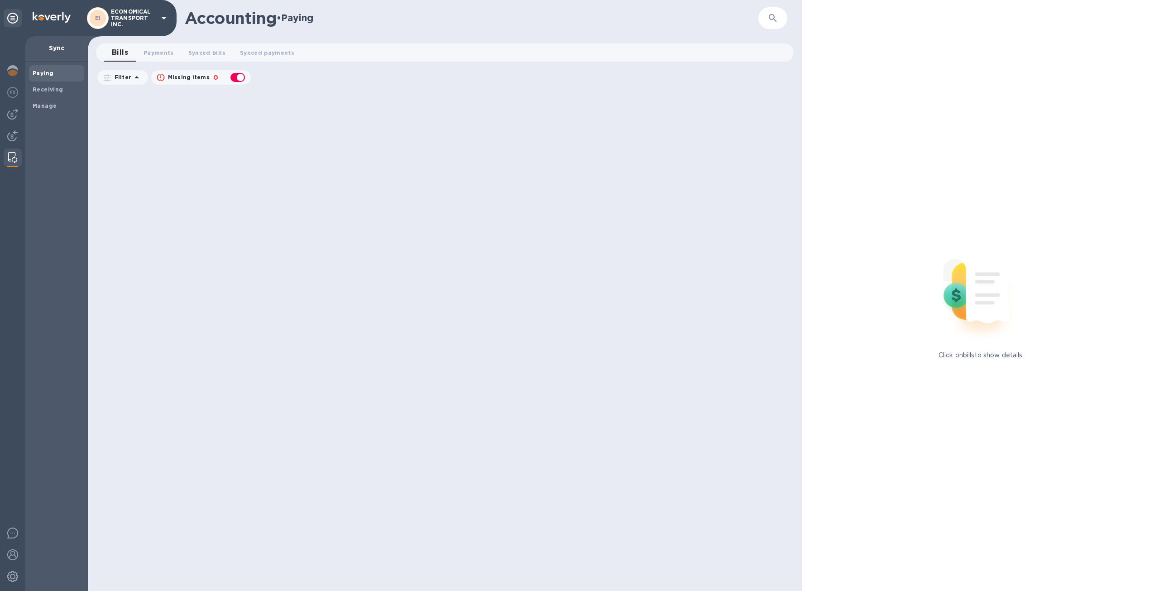
click at [104, 80] on icon at bounding box center [107, 77] width 7 height 7
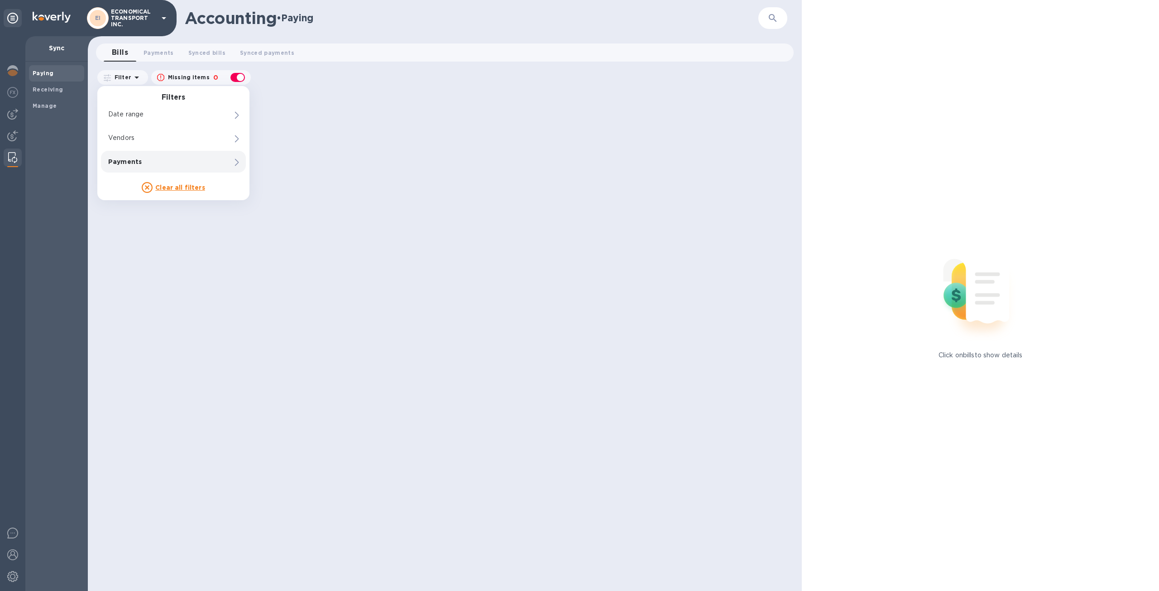
click at [158, 166] on div "Payments" at bounding box center [157, 161] width 103 height 13
click at [290, 198] on u "Clear filter" at bounding box center [296, 197] width 37 height 7
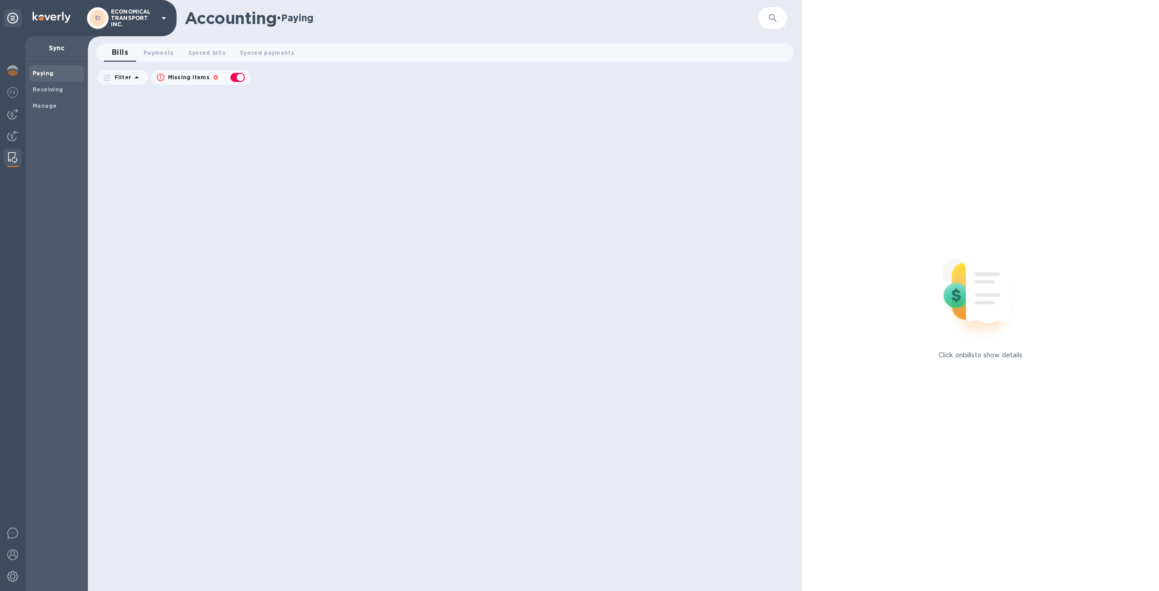
click at [17, 150] on div at bounding box center [13, 158] width 16 height 18
click at [8, 133] on img at bounding box center [12, 135] width 11 height 11
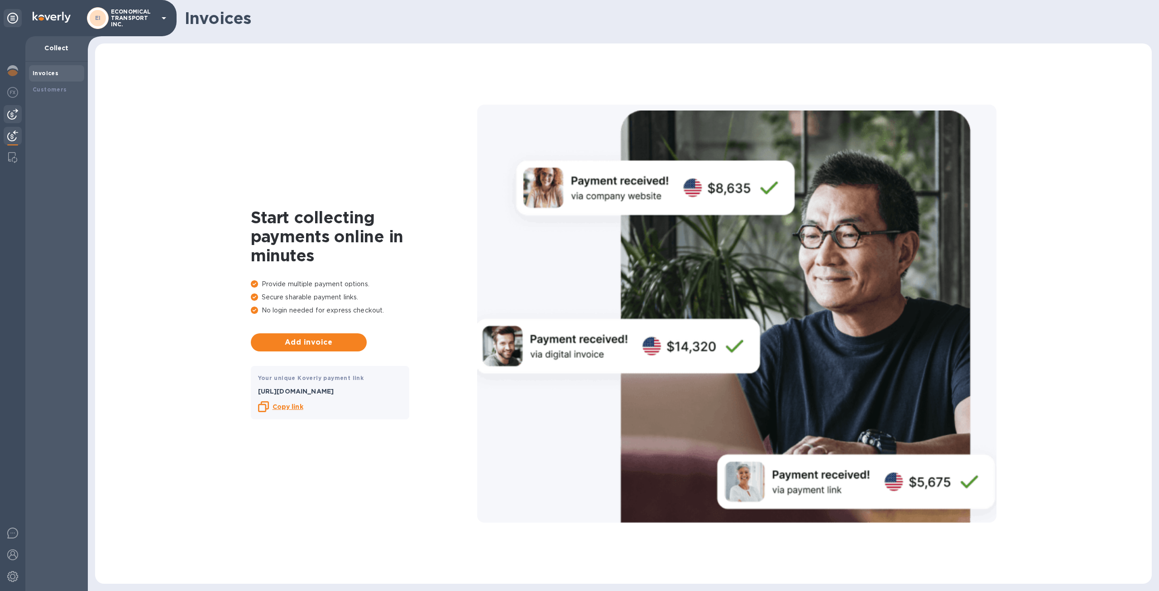
click at [7, 118] on div at bounding box center [13, 114] width 18 height 18
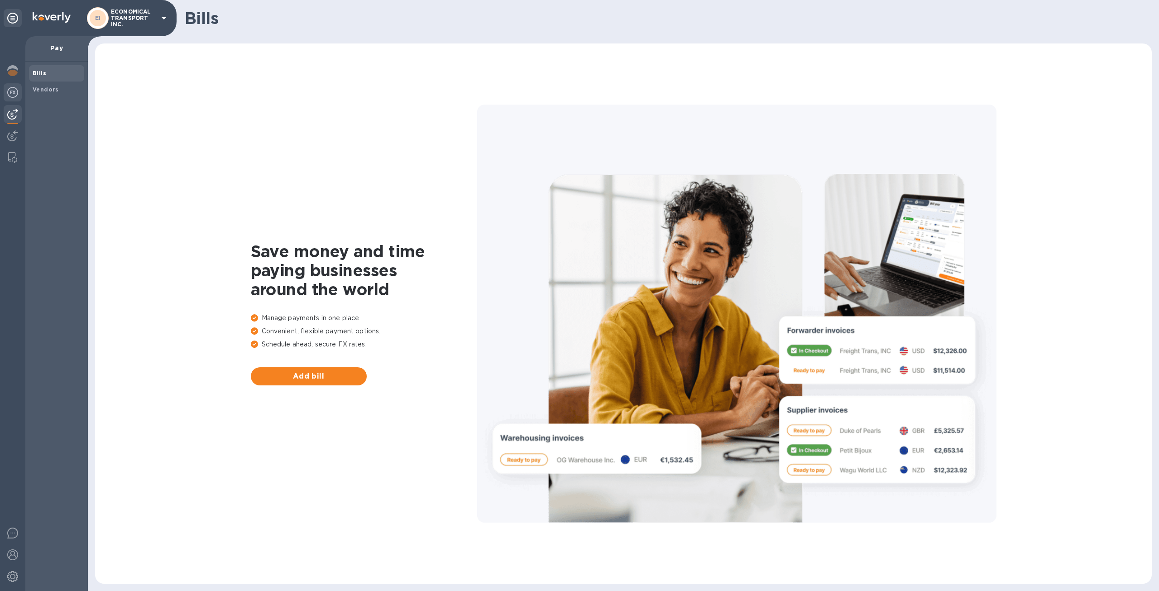
click at [10, 87] on div at bounding box center [13, 93] width 18 height 20
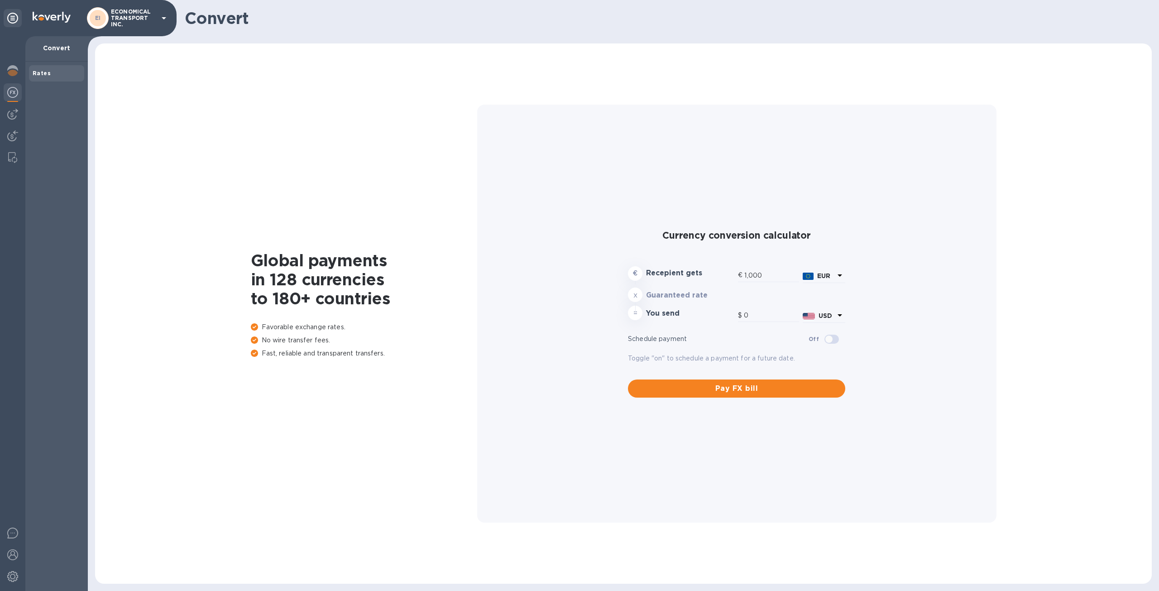
type input "1,185.32"
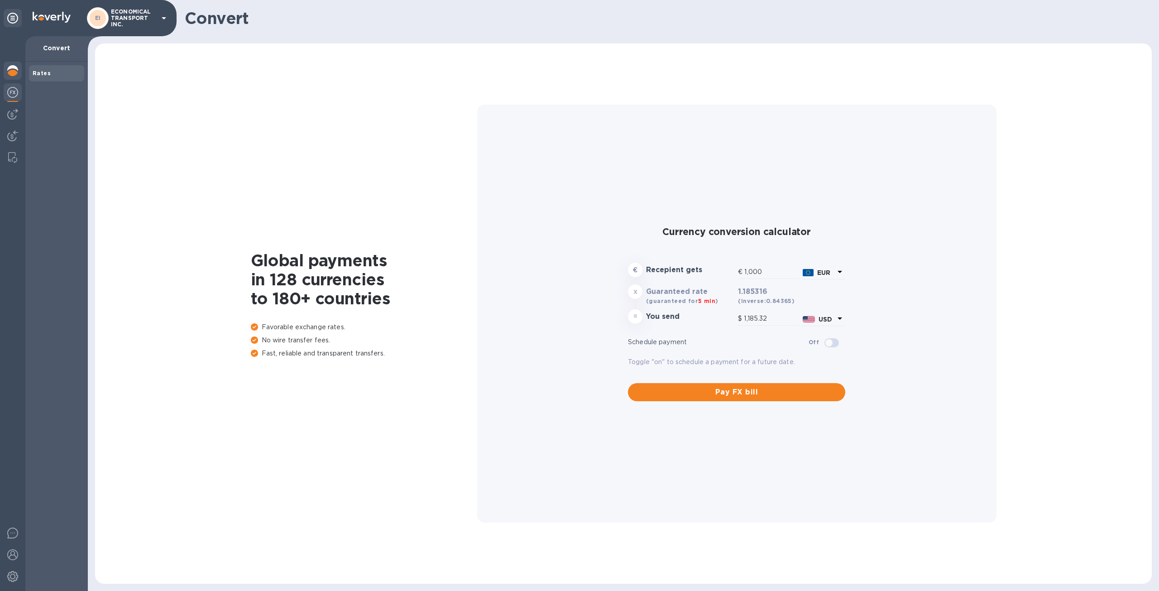
click at [18, 76] on div at bounding box center [13, 72] width 18 height 20
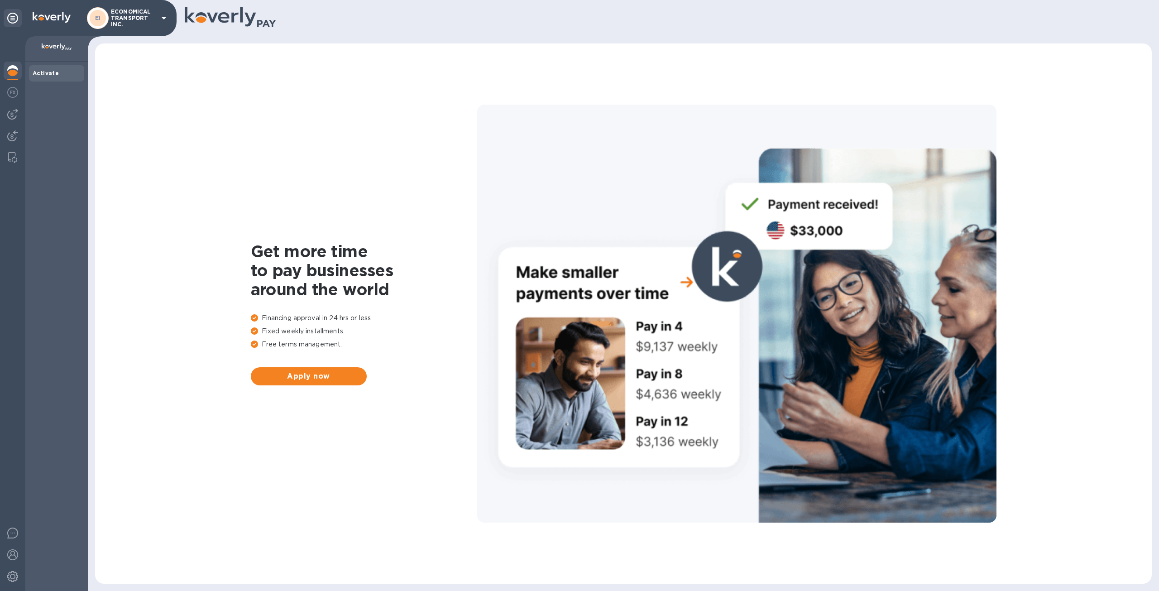
click at [14, 19] on icon at bounding box center [12, 18] width 11 height 11
click at [36, 77] on div "Rates" at bounding box center [57, 73] width 48 height 9
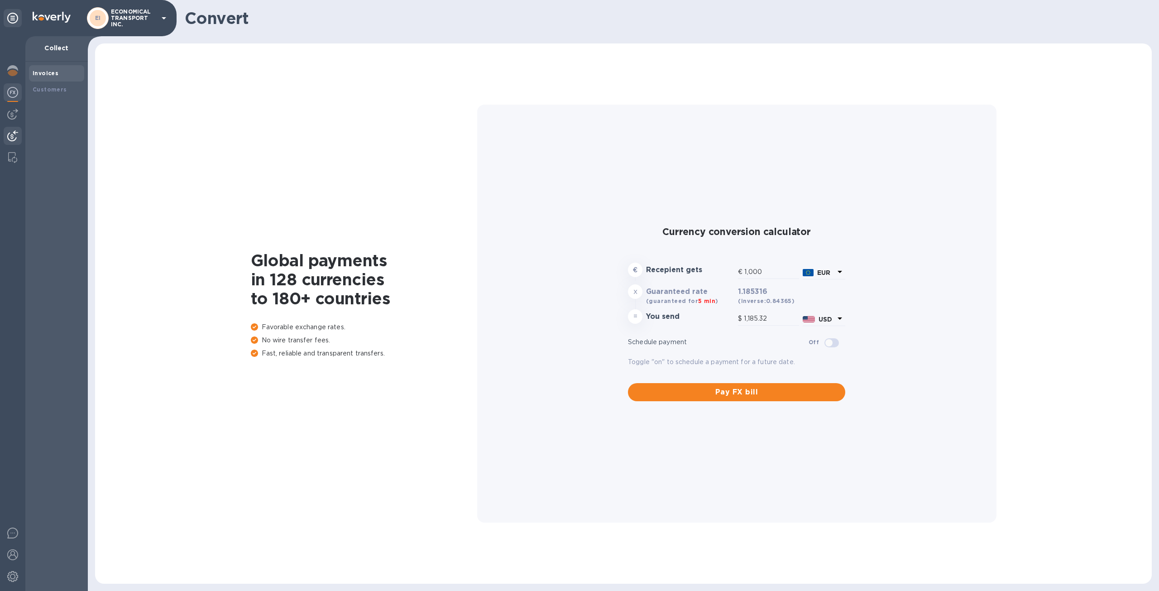
click at [35, 74] on b "Invoices" at bounding box center [46, 73] width 26 height 7
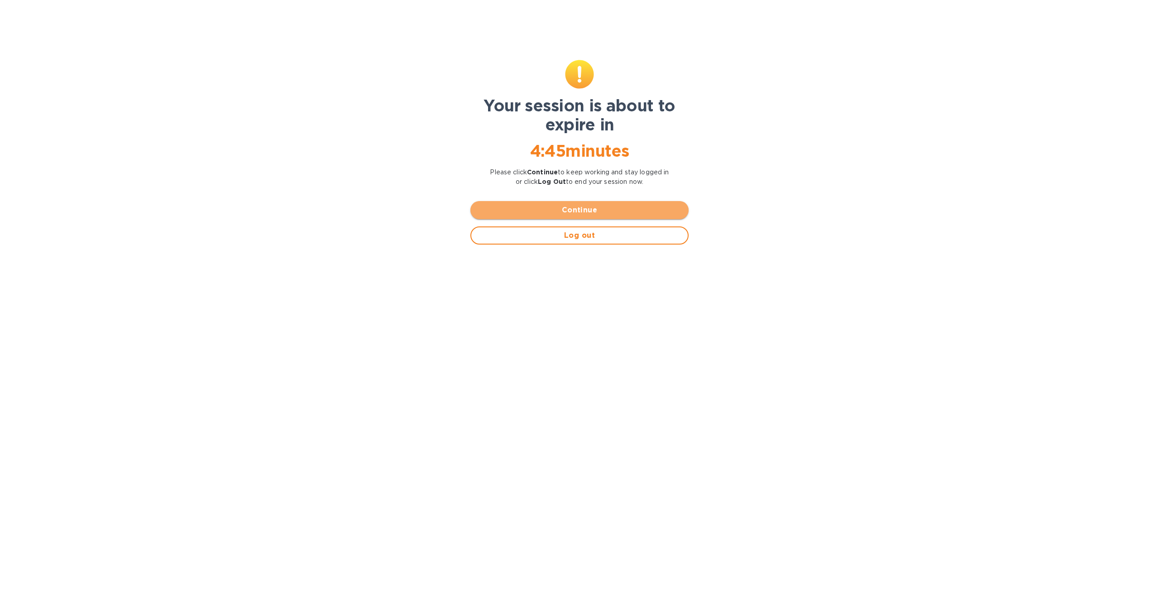
click at [670, 208] on span "Continue" at bounding box center [580, 210] width 204 height 11
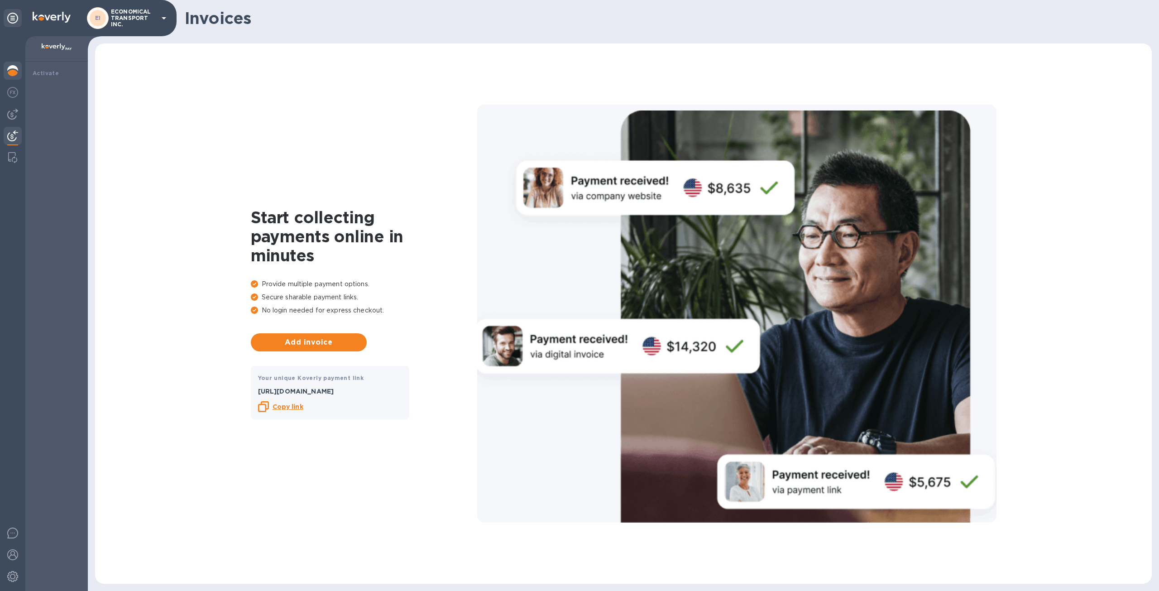
click at [12, 26] on div at bounding box center [13, 18] width 18 height 18
click at [10, 22] on icon at bounding box center [12, 18] width 11 height 11
click at [63, 72] on div "Invoices" at bounding box center [57, 73] width 48 height 9
click at [289, 406] on b "Copy link" at bounding box center [288, 406] width 31 height 7
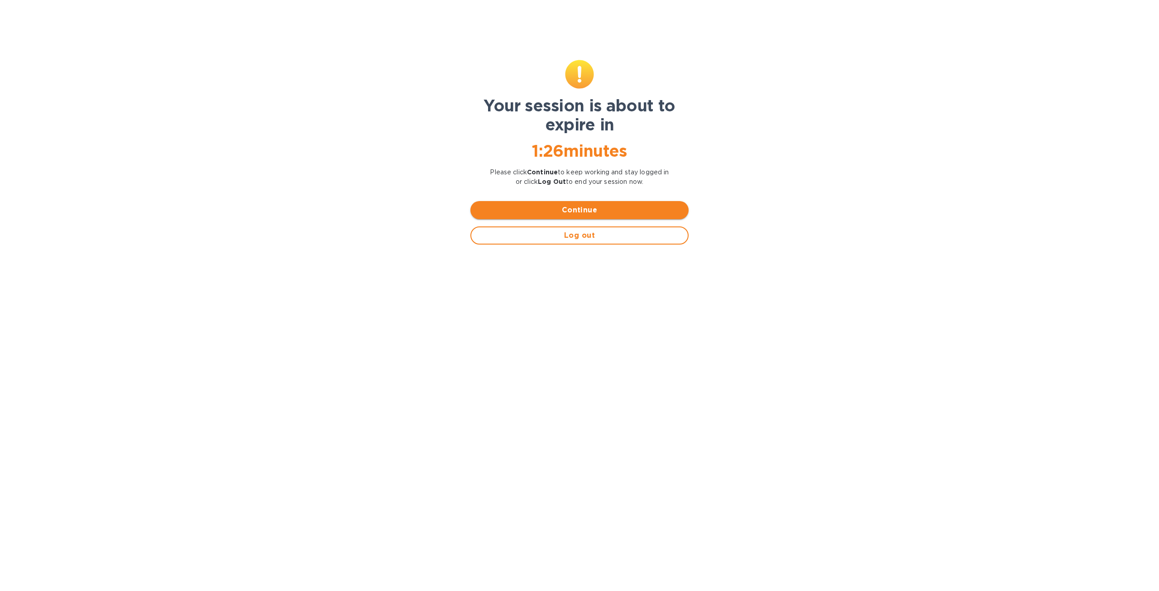
click at [592, 211] on span "Continue" at bounding box center [580, 210] width 204 height 11
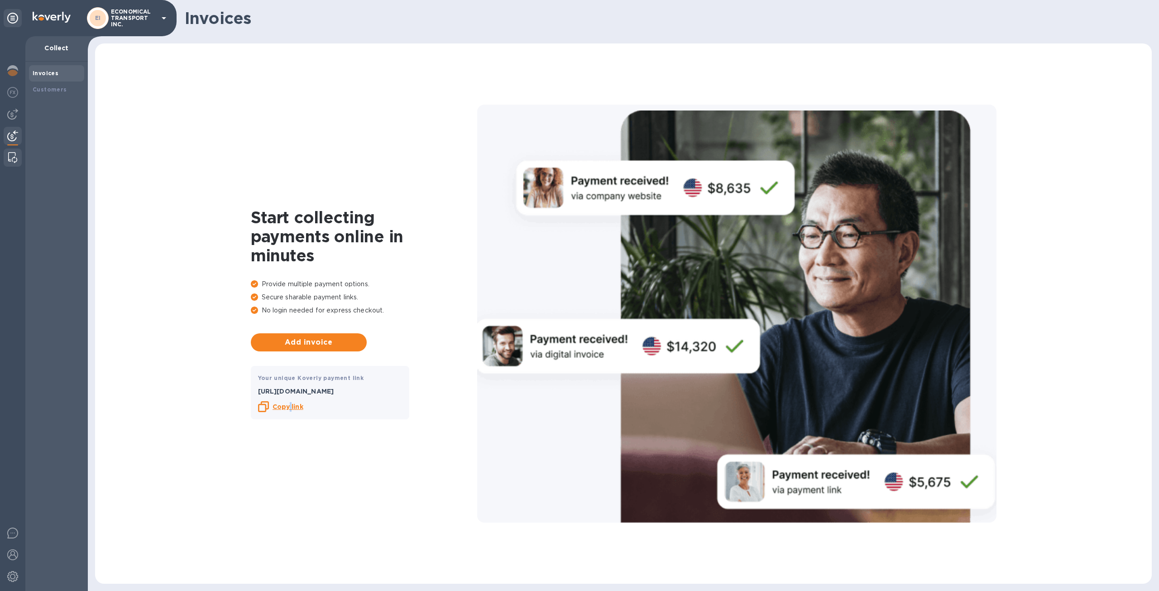
click at [10, 157] on img at bounding box center [12, 157] width 9 height 11
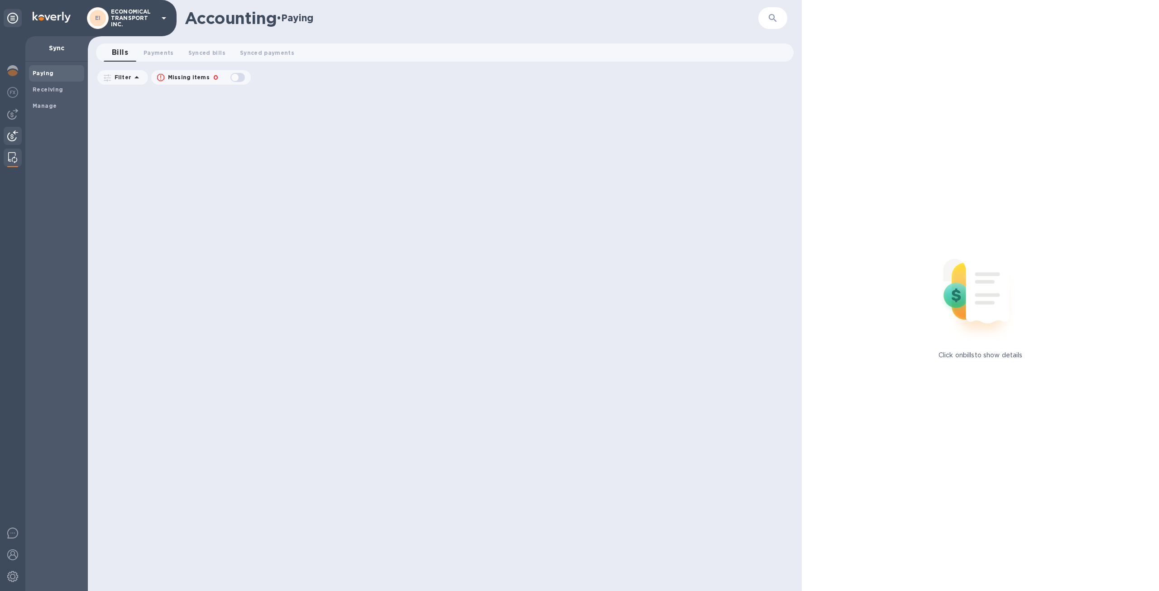
click at [14, 138] on img at bounding box center [12, 135] width 11 height 11
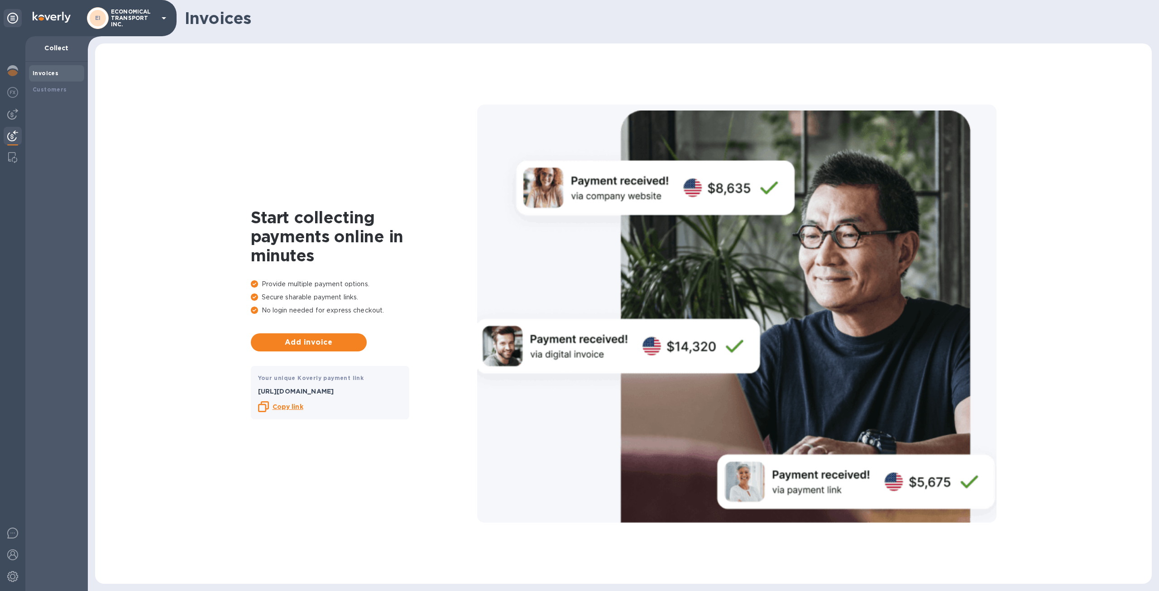
click at [295, 410] on b "Copy link" at bounding box center [288, 406] width 31 height 7
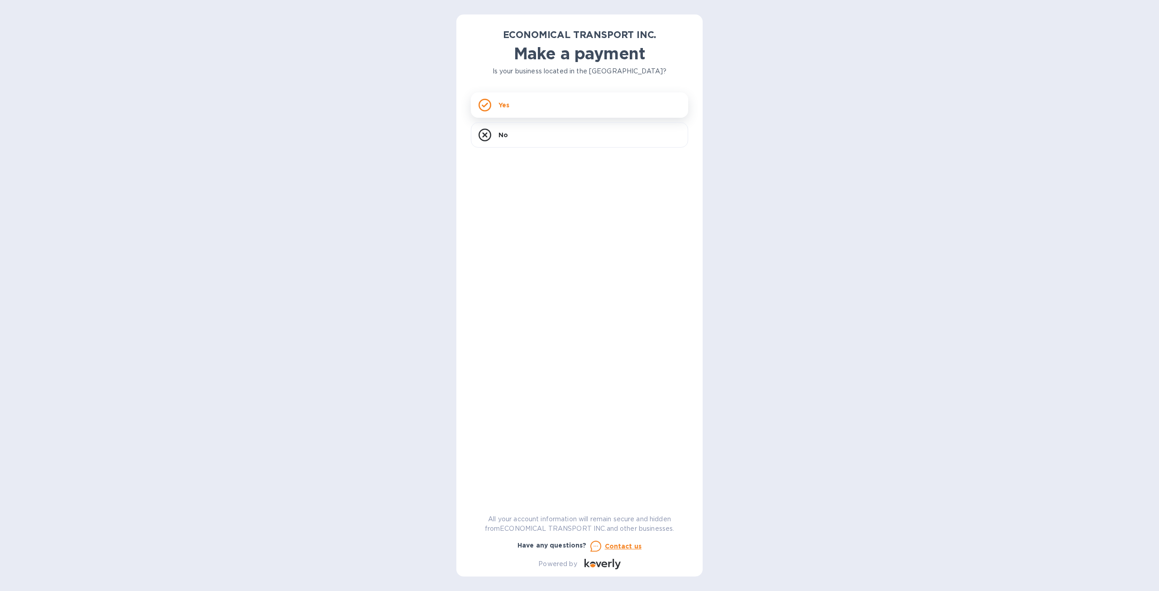
click at [576, 103] on div "Yes" at bounding box center [579, 104] width 217 height 25
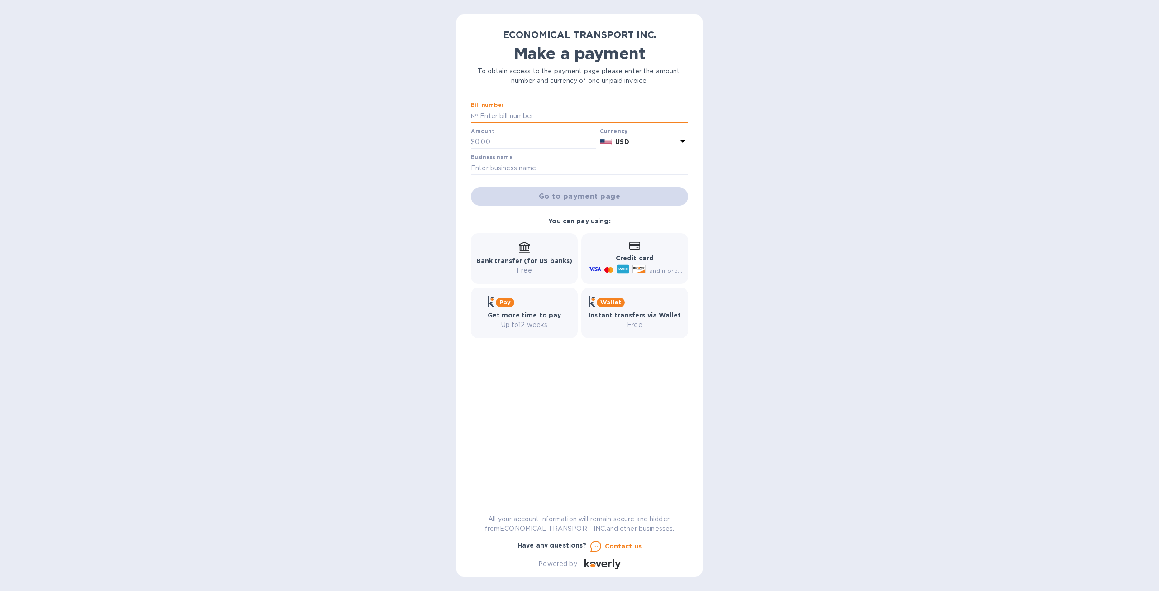
click at [530, 113] on input "text" at bounding box center [583, 116] width 210 height 14
click at [519, 308] on div "Pay Get more time to pay Up to 12 weeks" at bounding box center [525, 313] width 74 height 34
click at [510, 316] on b "Get more time to pay" at bounding box center [525, 315] width 74 height 7
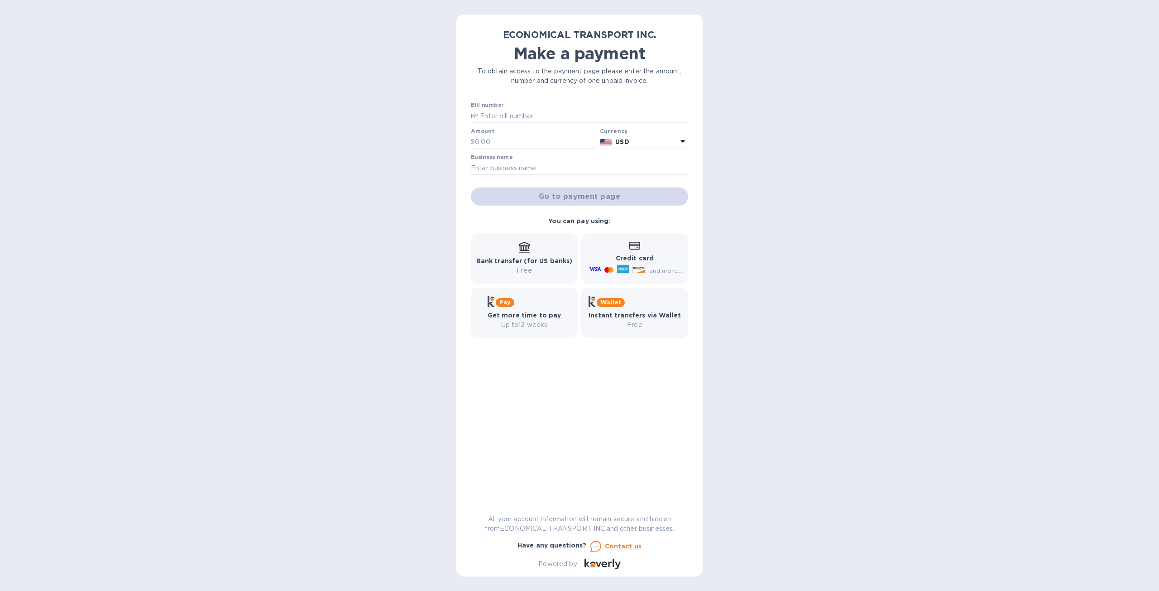
click at [543, 104] on div "Bill number №" at bounding box center [579, 112] width 217 height 21
click at [538, 114] on input "text" at bounding box center [583, 116] width 210 height 14
type input "5125932"
click at [536, 143] on input "text" at bounding box center [535, 142] width 121 height 14
click at [544, 144] on input "text" at bounding box center [535, 142] width 121 height 14
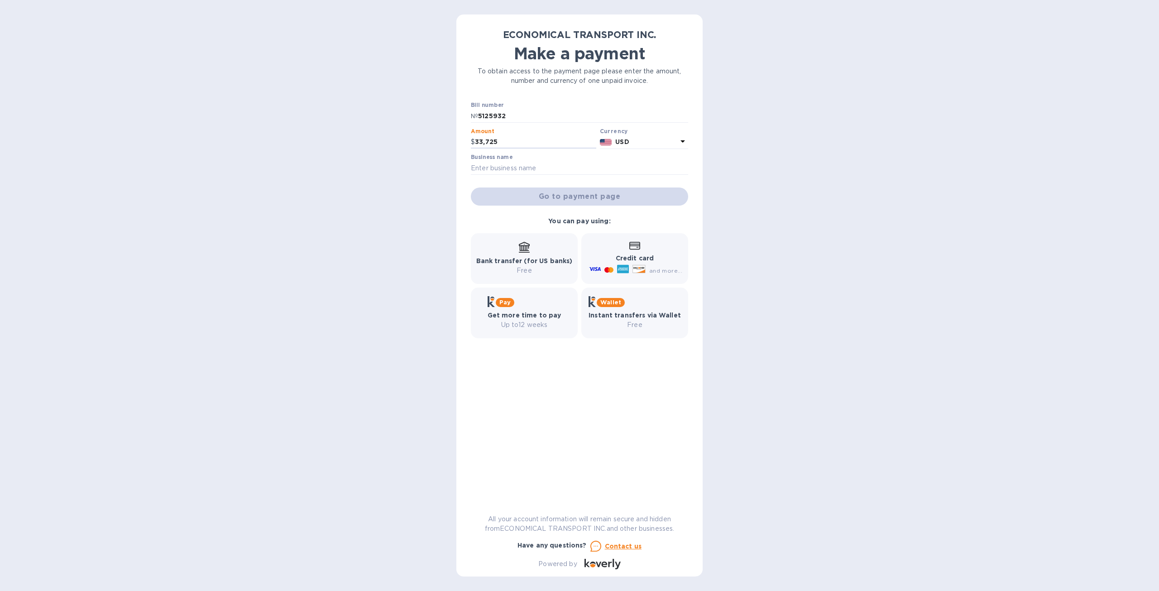
type input "33,725"
click at [591, 160] on div "Business name" at bounding box center [579, 164] width 217 height 21
click at [591, 166] on input "text" at bounding box center [579, 168] width 217 height 14
type input "Economical Transport"
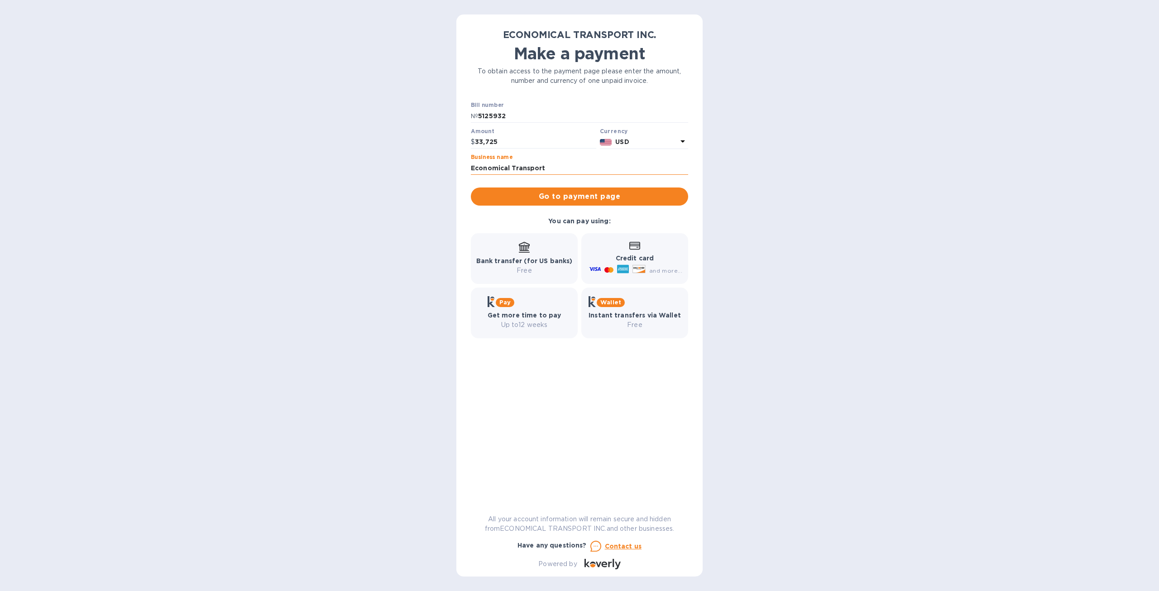
drag, startPoint x: 560, startPoint y: 171, endPoint x: 472, endPoint y: 174, distance: 87.9
click at [472, 174] on input "Economical Transport" at bounding box center [579, 168] width 217 height 14
